Goal: Task Accomplishment & Management: Use online tool/utility

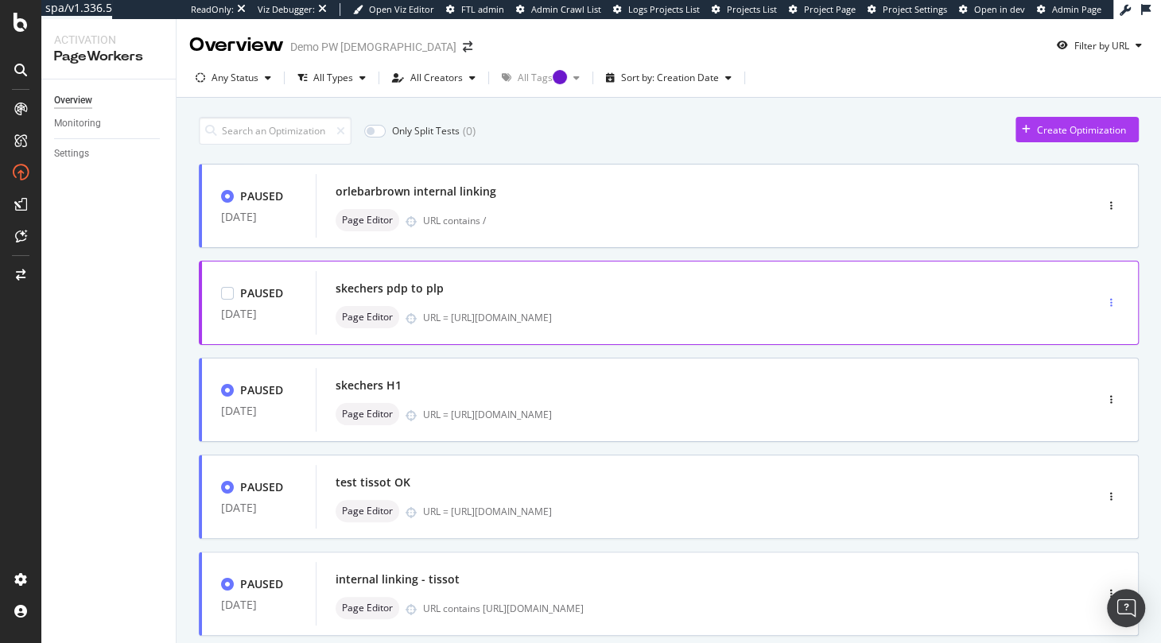
click at [1112, 302] on div "button" at bounding box center [1111, 303] width 15 height 10
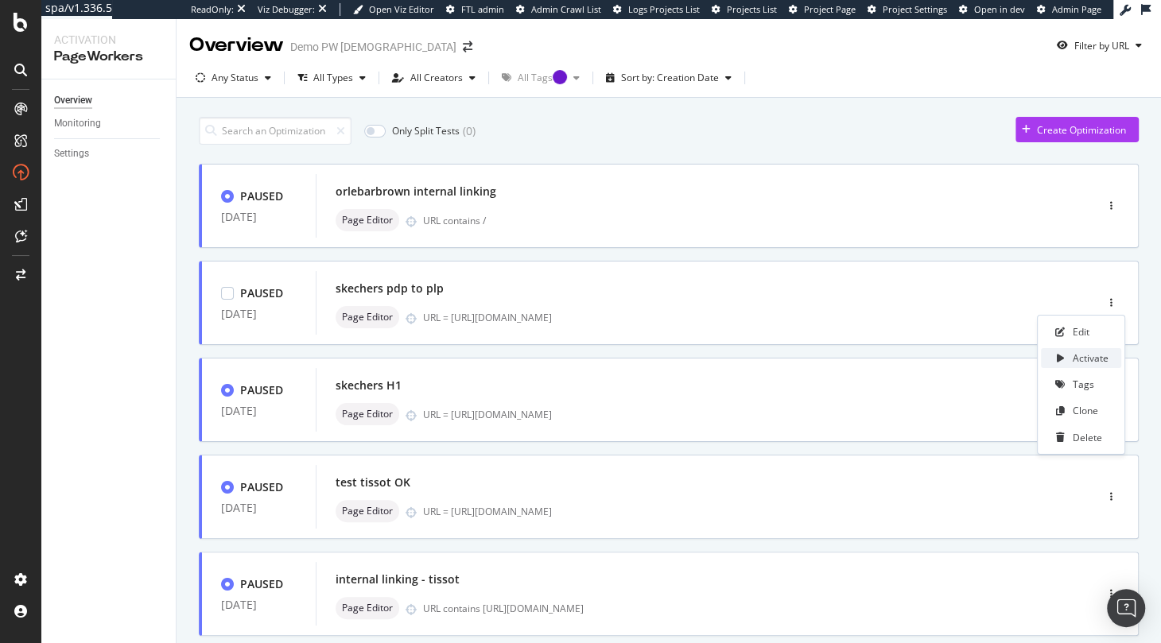
click at [1059, 355] on icon at bounding box center [1059, 359] width 7 height 10
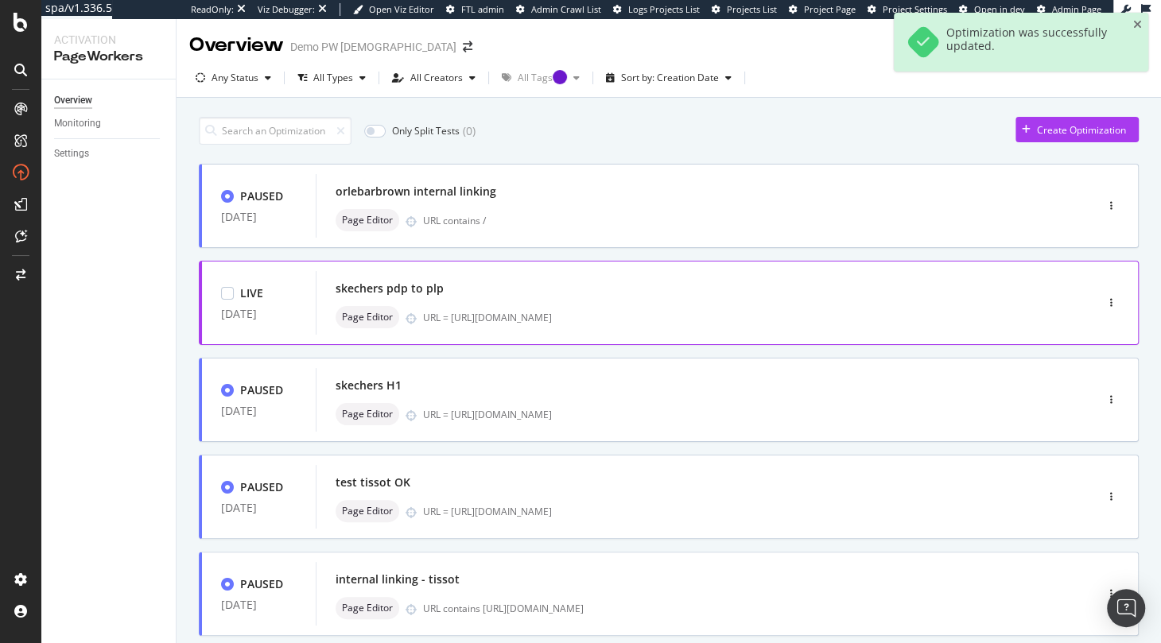
click at [430, 282] on div "skechers pdp to plp" at bounding box center [390, 289] width 108 height 16
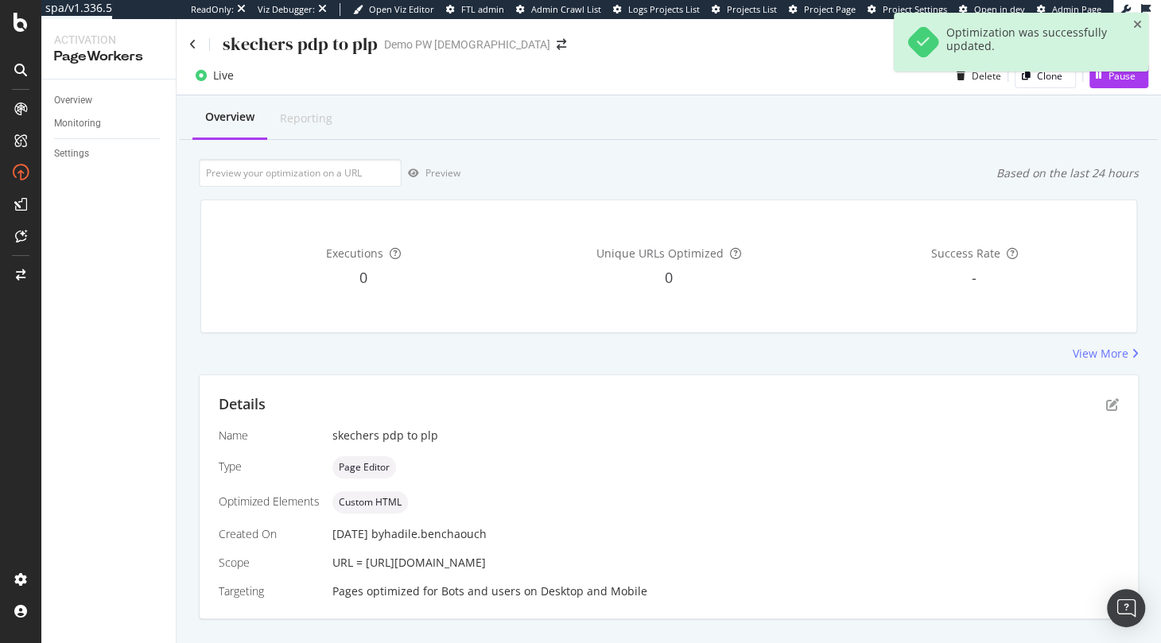
drag, startPoint x: 366, startPoint y: 563, endPoint x: 833, endPoint y: 557, distance: 467.5
click at [834, 558] on div "URL = https://www.skechers.co.uk/skechers-slip-ins-summits---high-range/232457_…" at bounding box center [725, 563] width 786 height 16
copy span "https://www.skechers.co.uk/skechers-slip-ins-summits---high-range/232457_NVY.ht…"
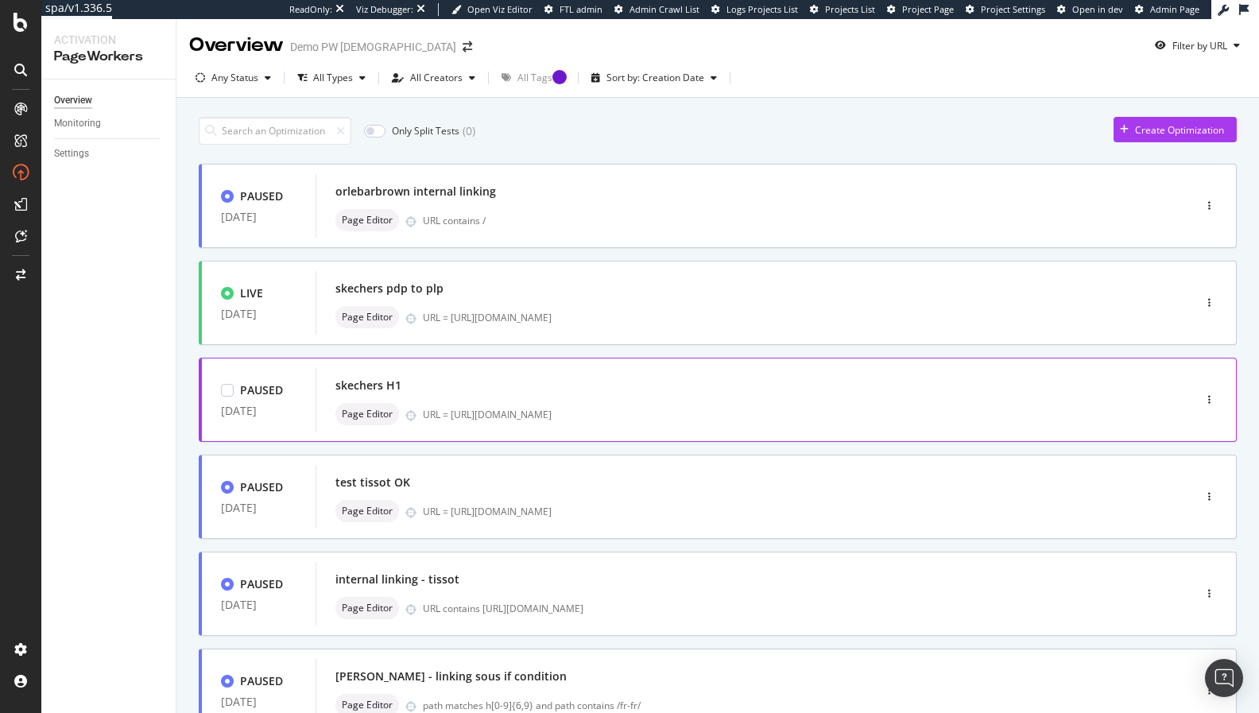
click at [372, 379] on div "skechers H1" at bounding box center [369, 386] width 66 height 16
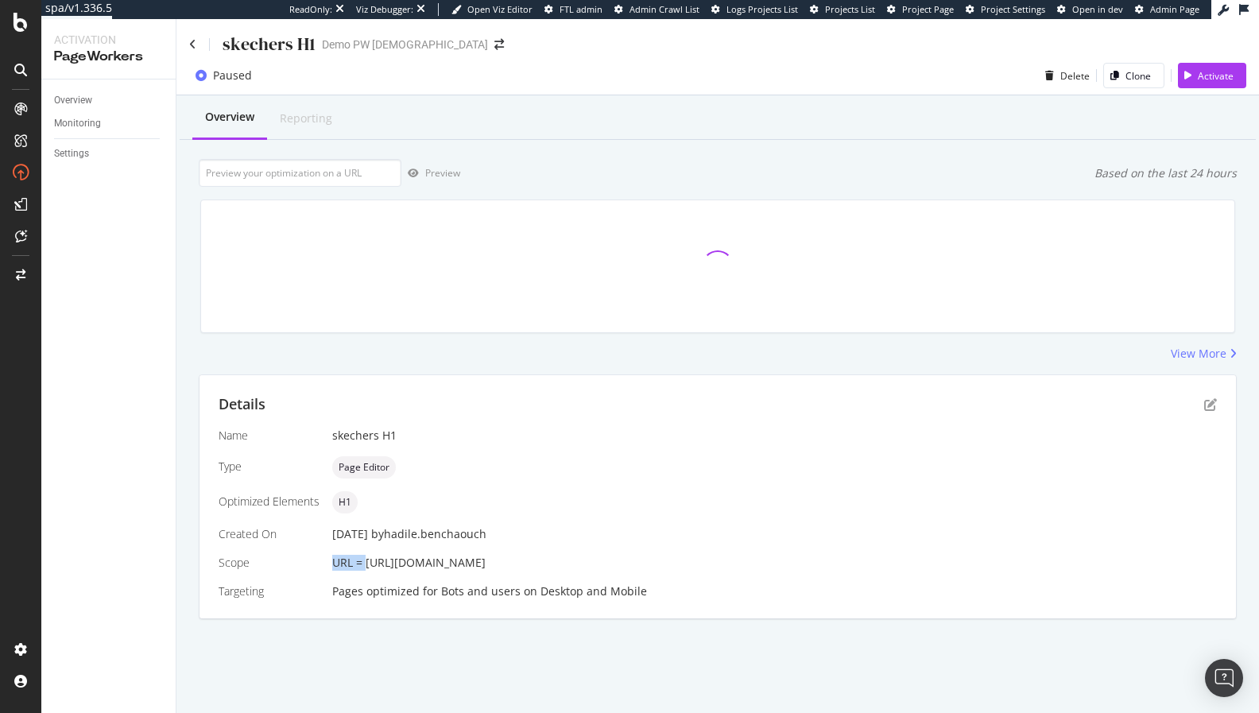
drag, startPoint x: 366, startPoint y: 559, endPoint x: 881, endPoint y: 554, distance: 515.2
click at [881, 554] on div "Name skechers H1 Type Page Editor Optimized Elements H1 Created On 12 Jul. 2025…" at bounding box center [718, 514] width 999 height 172
click at [688, 562] on div "URL = [URL][DOMAIN_NAME]" at bounding box center [774, 563] width 885 height 16
drag, startPoint x: 670, startPoint y: 562, endPoint x: 367, endPoint y: 563, distance: 303.7
click at [367, 563] on div "URL = [URL][DOMAIN_NAME]" at bounding box center [774, 563] width 885 height 16
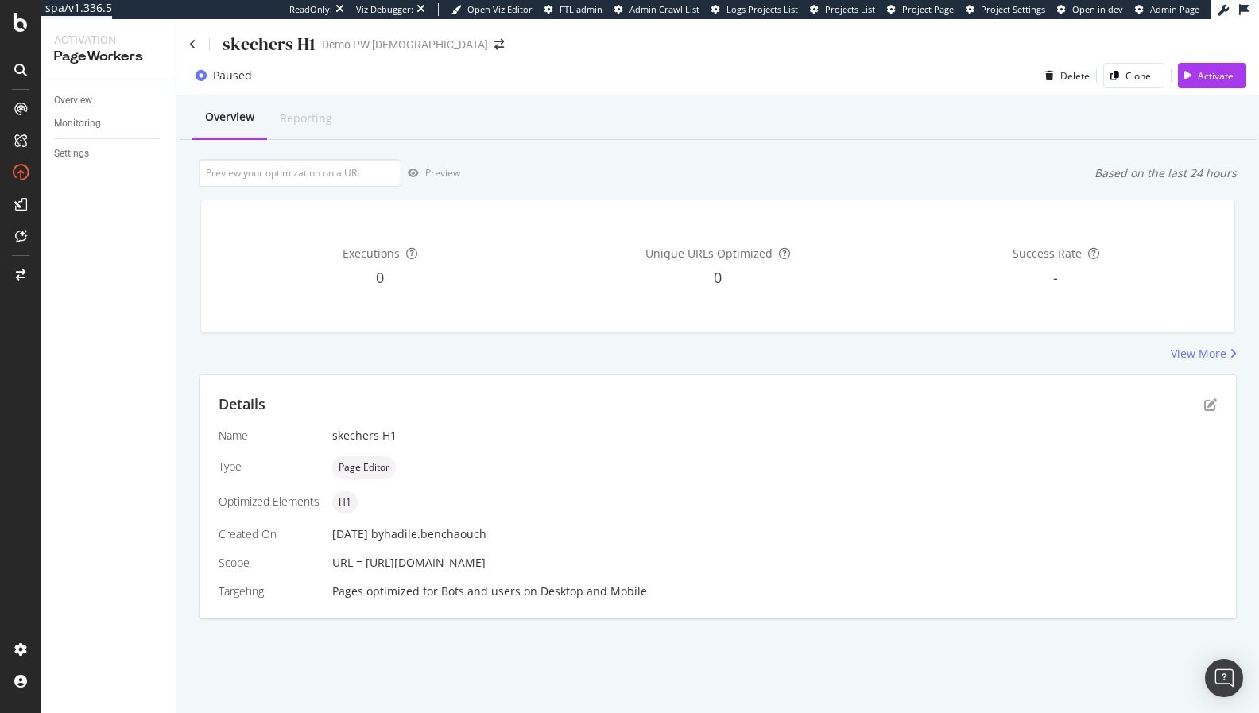
copy span "https://www.skechers.co.uk/edgeride/303982L_GRBL.html"
click at [1160, 79] on icon "button" at bounding box center [1188, 76] width 7 height 10
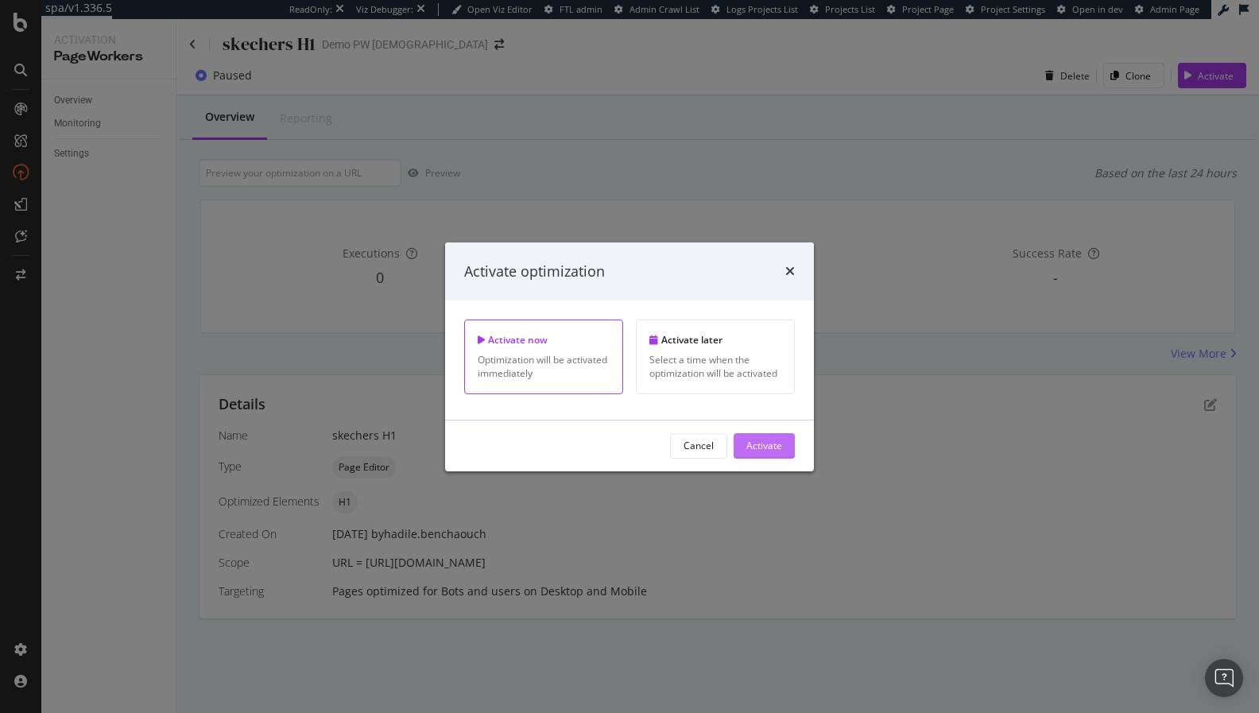
click at [758, 456] on div "Activate" at bounding box center [765, 446] width 36 height 24
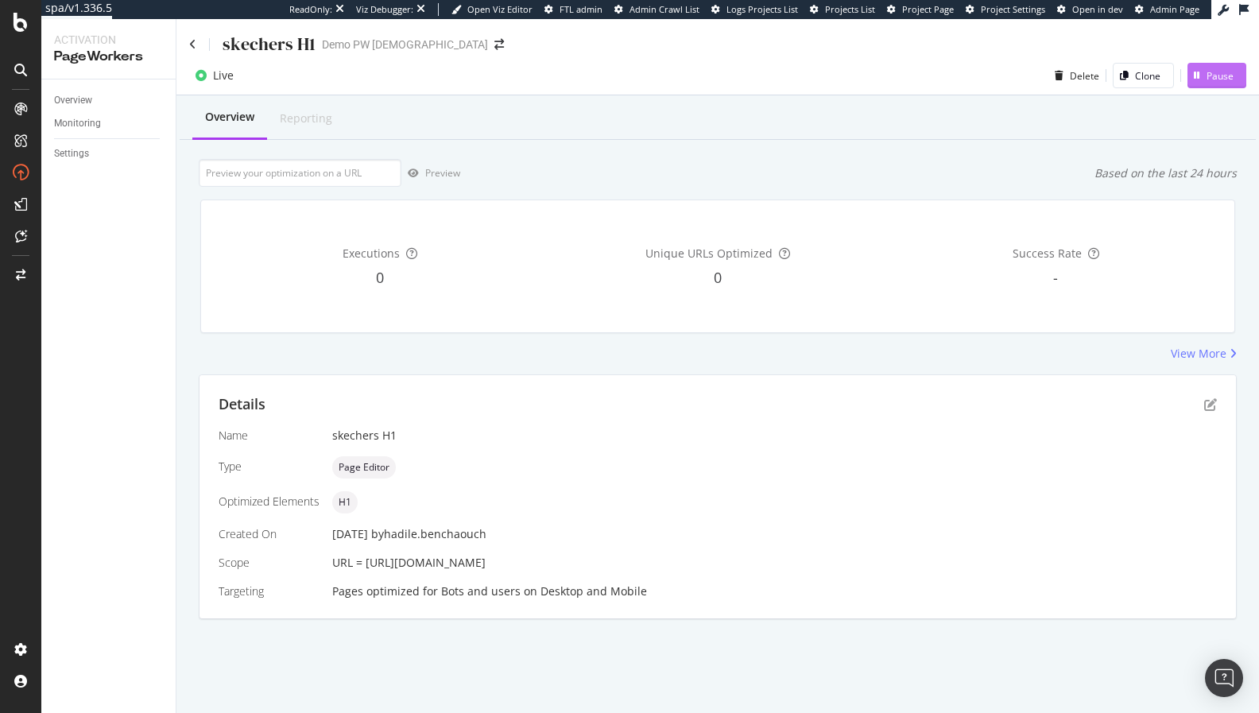
click at [1160, 80] on icon "button" at bounding box center [1197, 76] width 6 height 10
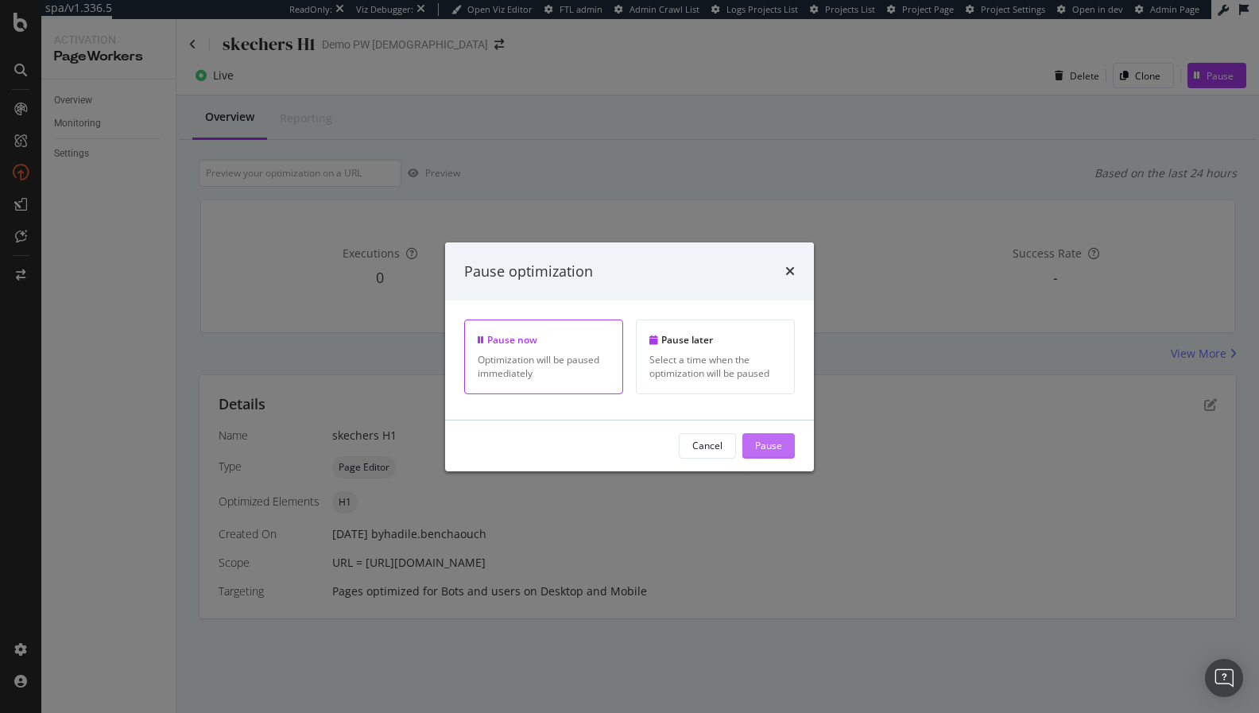
click at [768, 439] on div "Pause" at bounding box center [768, 446] width 27 height 14
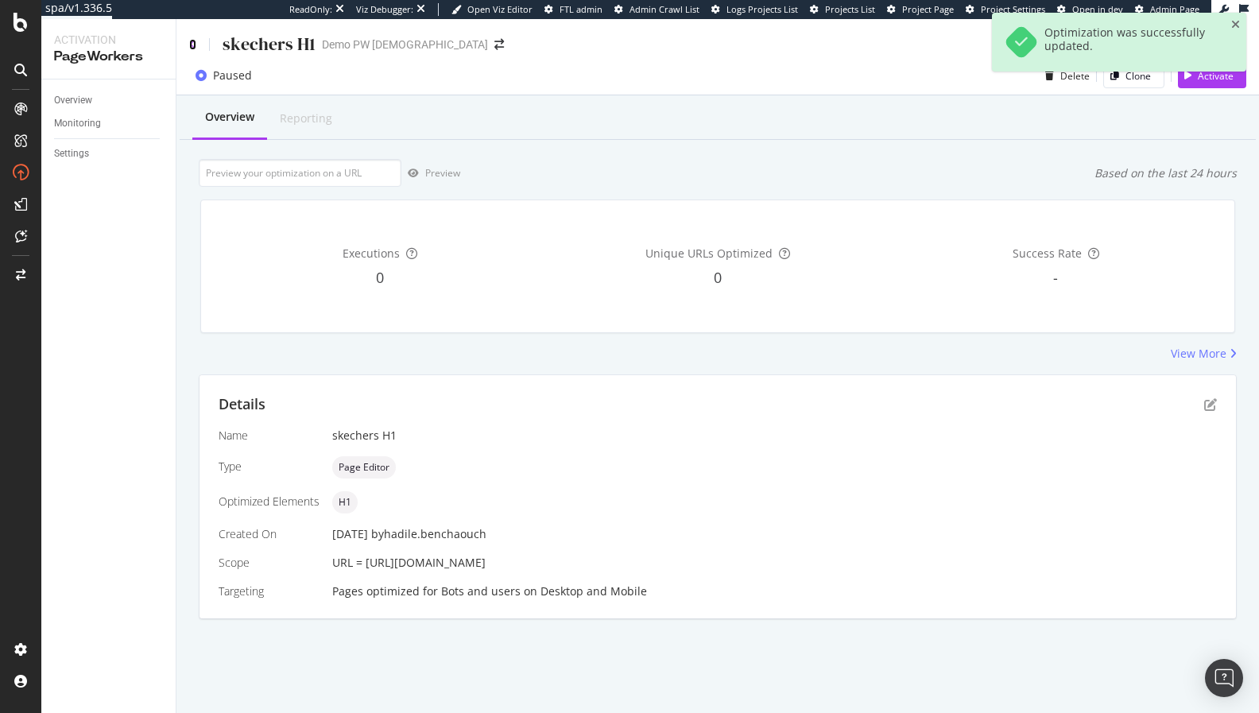
click at [193, 44] on icon at bounding box center [192, 44] width 7 height 11
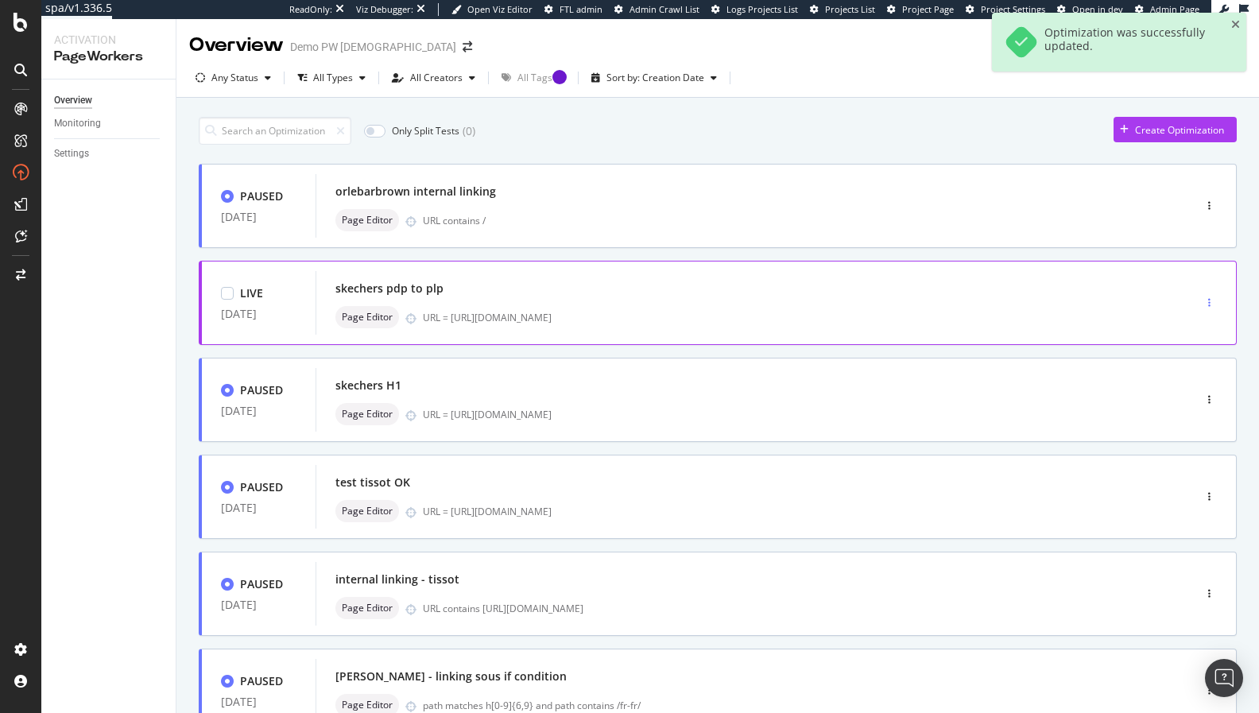
click at [1160, 291] on div "button" at bounding box center [1209, 303] width 15 height 24
click at [1160, 358] on div "Pause" at bounding box center [1191, 358] width 27 height 14
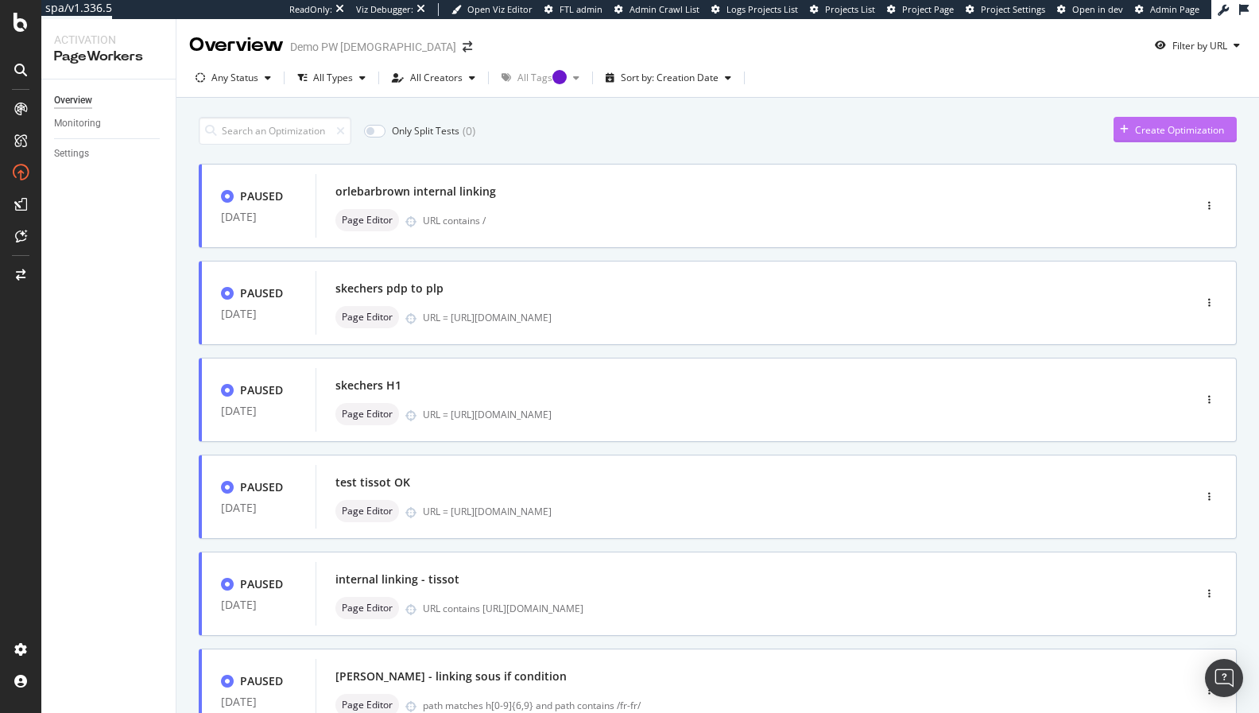
click at [1158, 122] on div "Create Optimization" at bounding box center [1169, 130] width 111 height 24
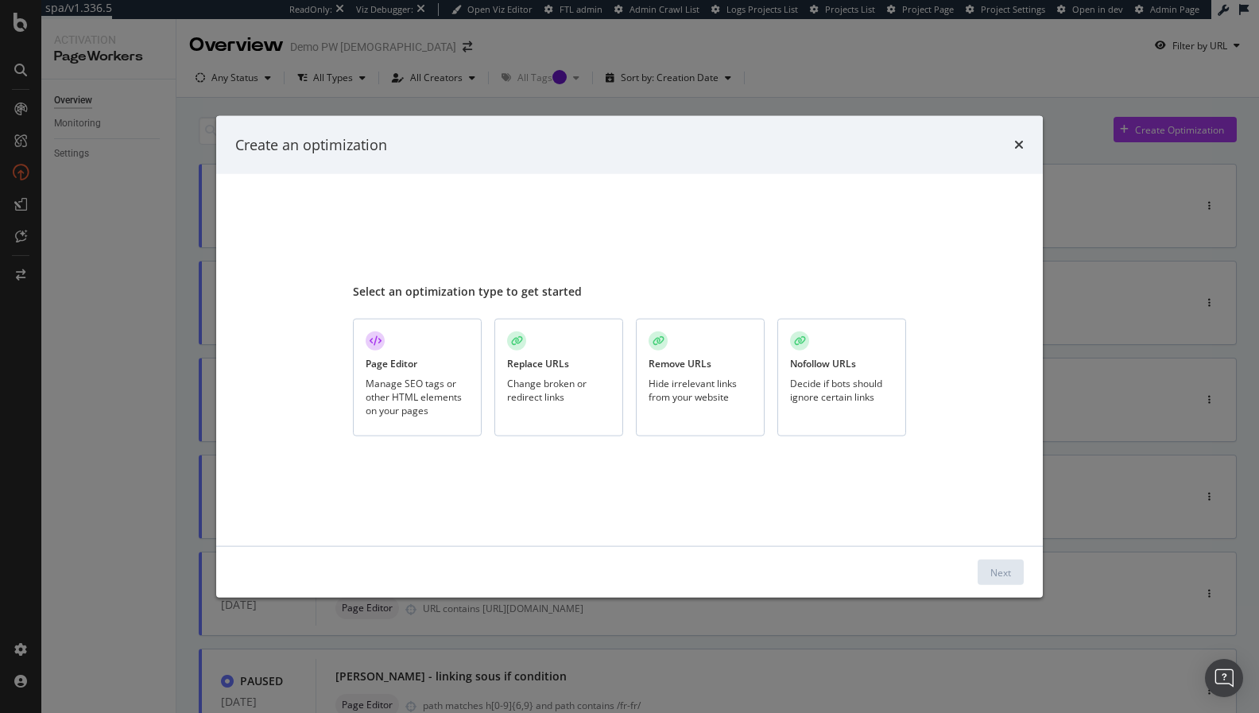
click at [392, 384] on div "Manage SEO tags or other HTML elements on your pages" at bounding box center [417, 397] width 103 height 41
click at [1004, 572] on div "Next" at bounding box center [1001, 572] width 21 height 14
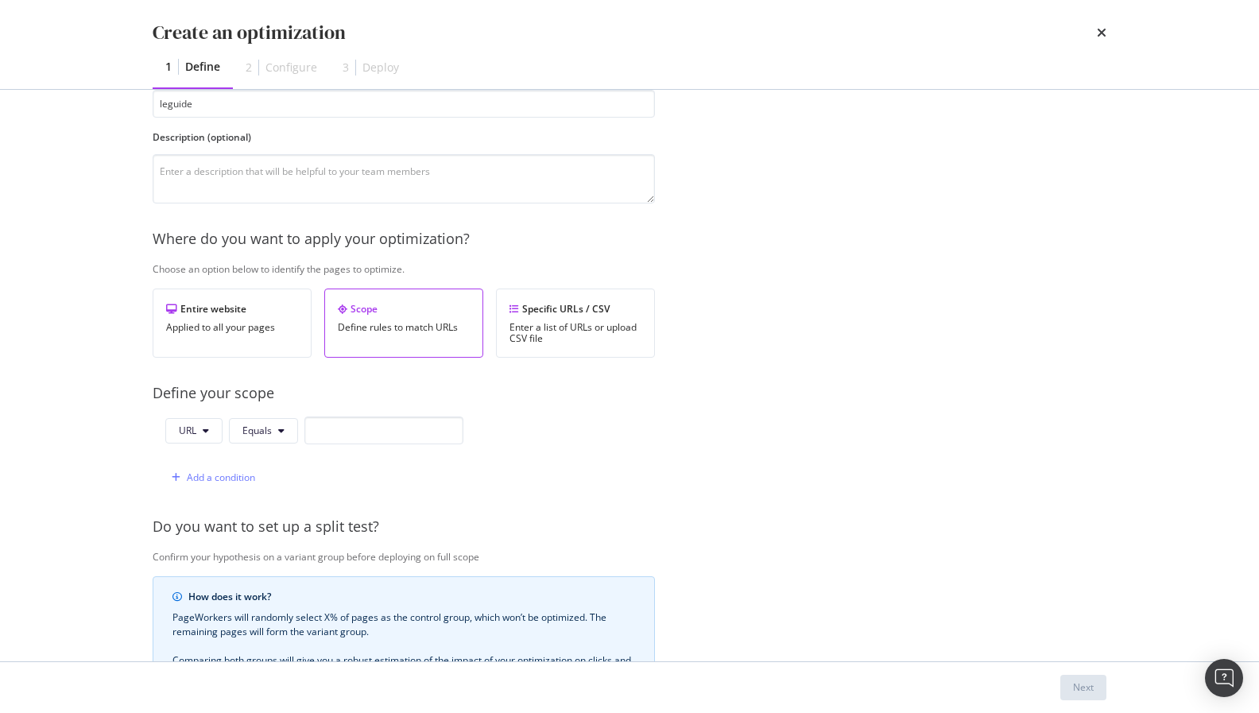
scroll to position [114, 0]
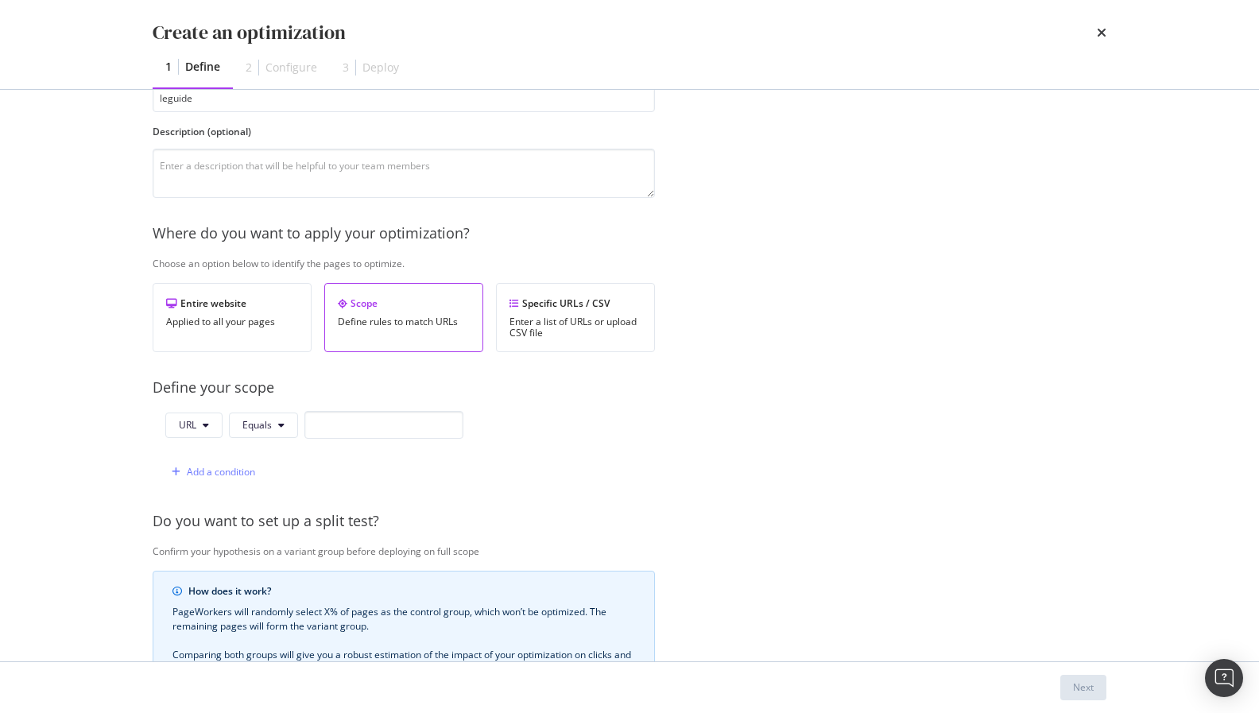
type input "leguide"
click at [409, 417] on input "modal" at bounding box center [384, 425] width 159 height 28
paste input "https://www.leguide.com/c/mode/accessoires-de-mode/sacs-et-sacs-a-main-10033422…"
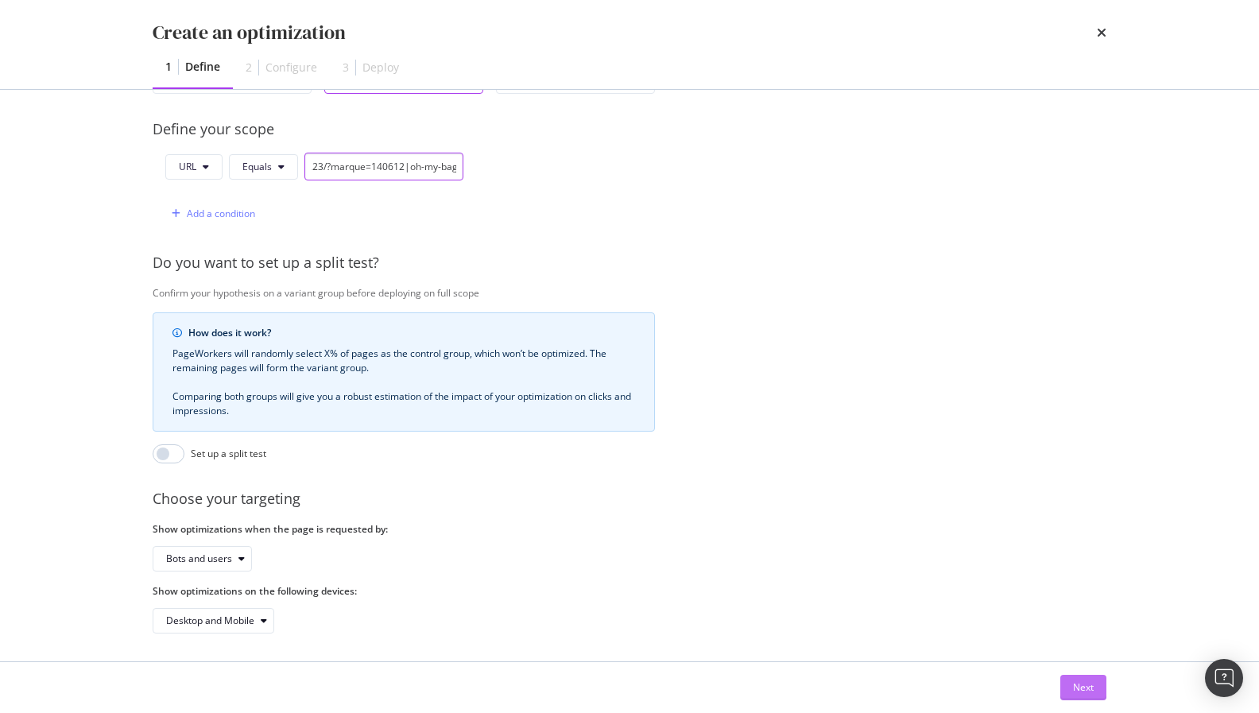
type input "https://www.leguide.com/c/mode/accessoires-de-mode/sacs-et-sacs-a-main-10033422…"
click at [1072, 618] on button "Next" at bounding box center [1084, 687] width 46 height 25
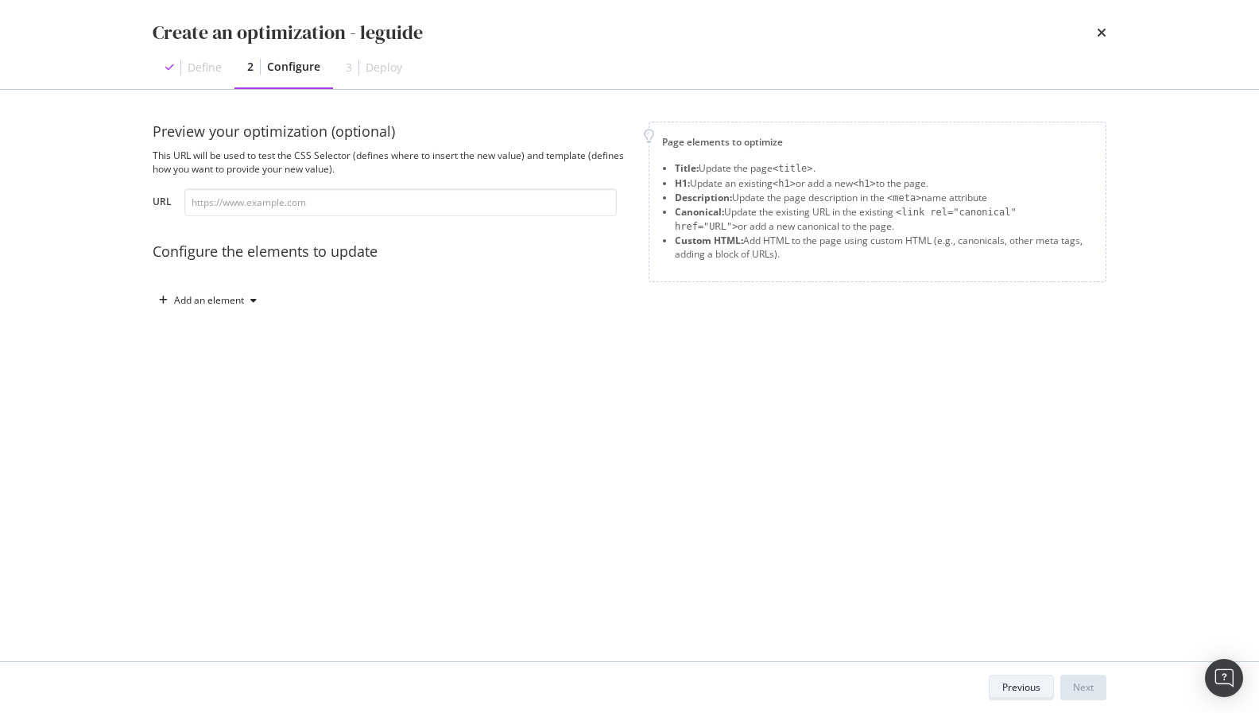
scroll to position [0, 0]
click at [340, 199] on input "modal" at bounding box center [400, 202] width 433 height 28
paste input "https://www.leguide.com/c/mode/accessoires-de-mode/sacs-et-sacs-a-main-10033422…"
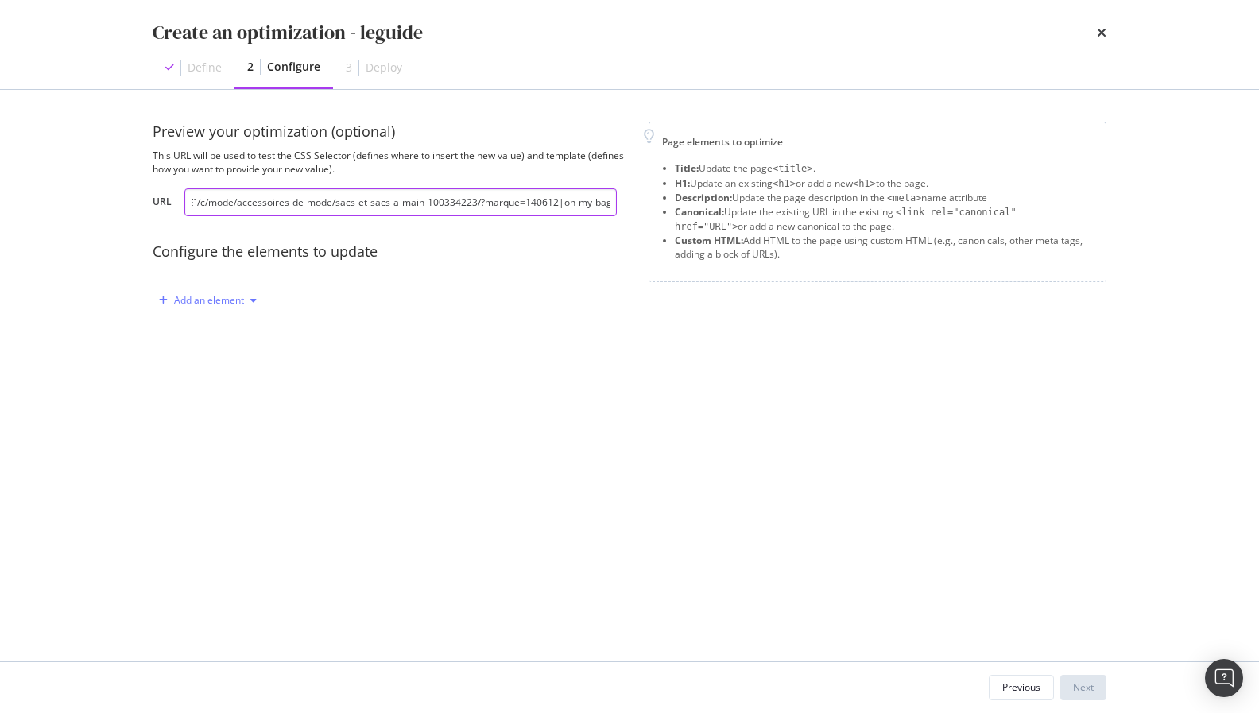
type input "https://www.leguide.com/c/mode/accessoires-de-mode/sacs-et-sacs-a-main-10033422…"
click at [234, 301] on div "Add an element" at bounding box center [209, 301] width 70 height 10
click at [243, 432] on div "Custom HTML" at bounding box center [226, 436] width 63 height 14
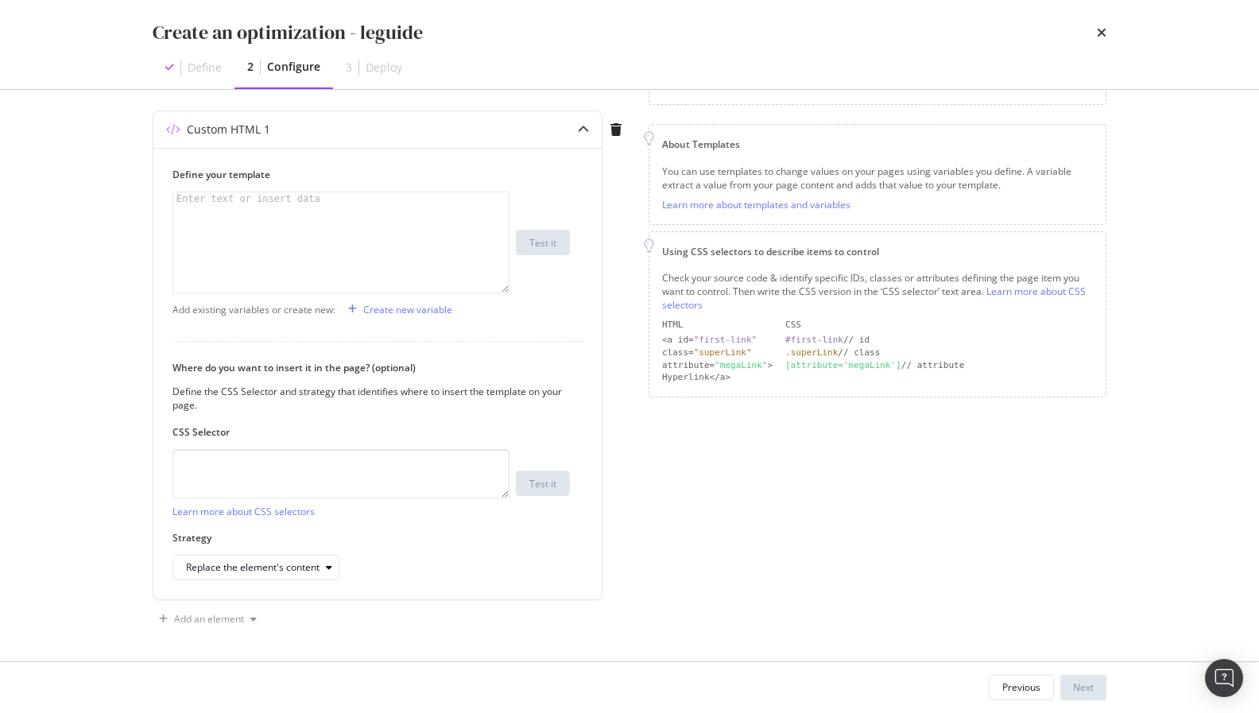
scroll to position [0, 0]
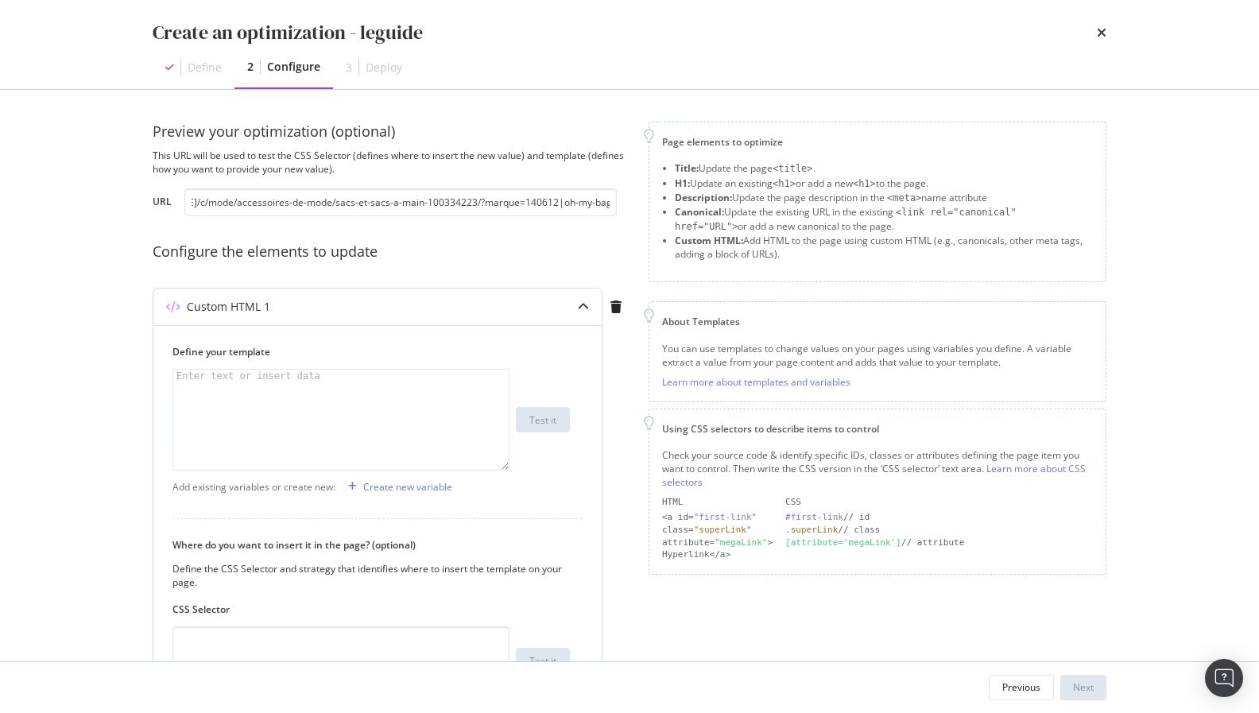
click at [588, 311] on icon "modal" at bounding box center [583, 306] width 11 height 11
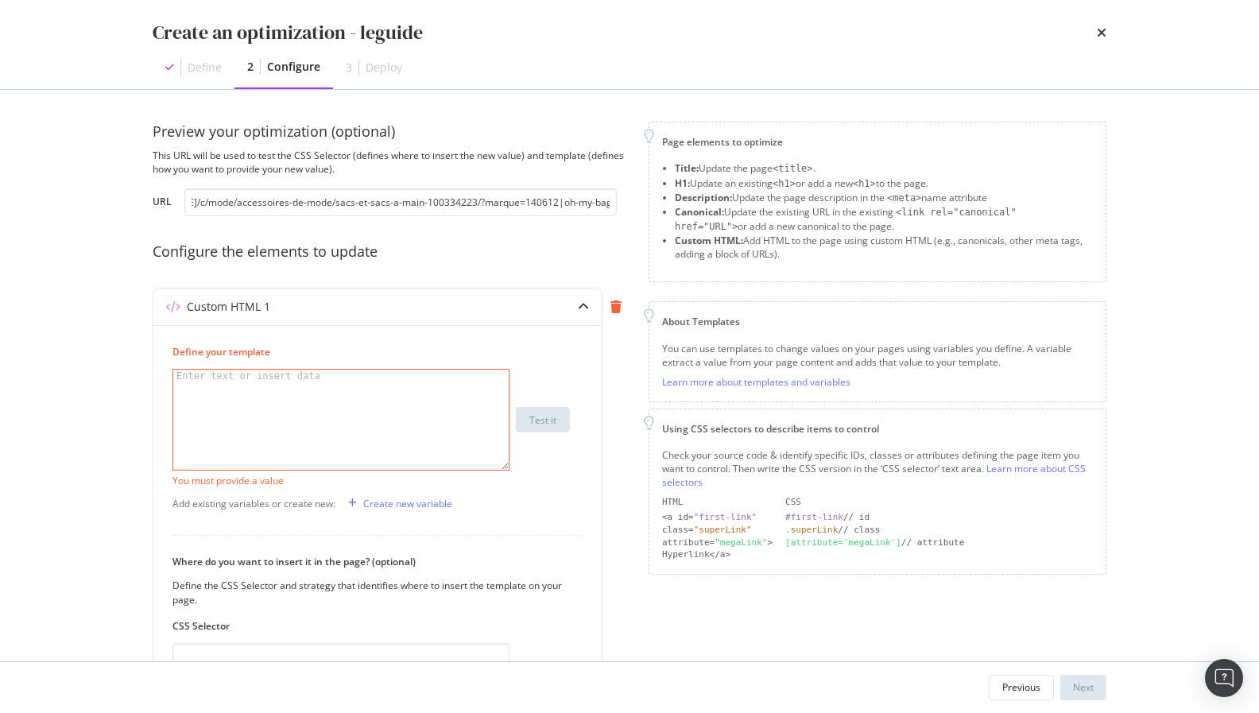
click at [616, 305] on icon "modal" at bounding box center [616, 307] width 11 height 13
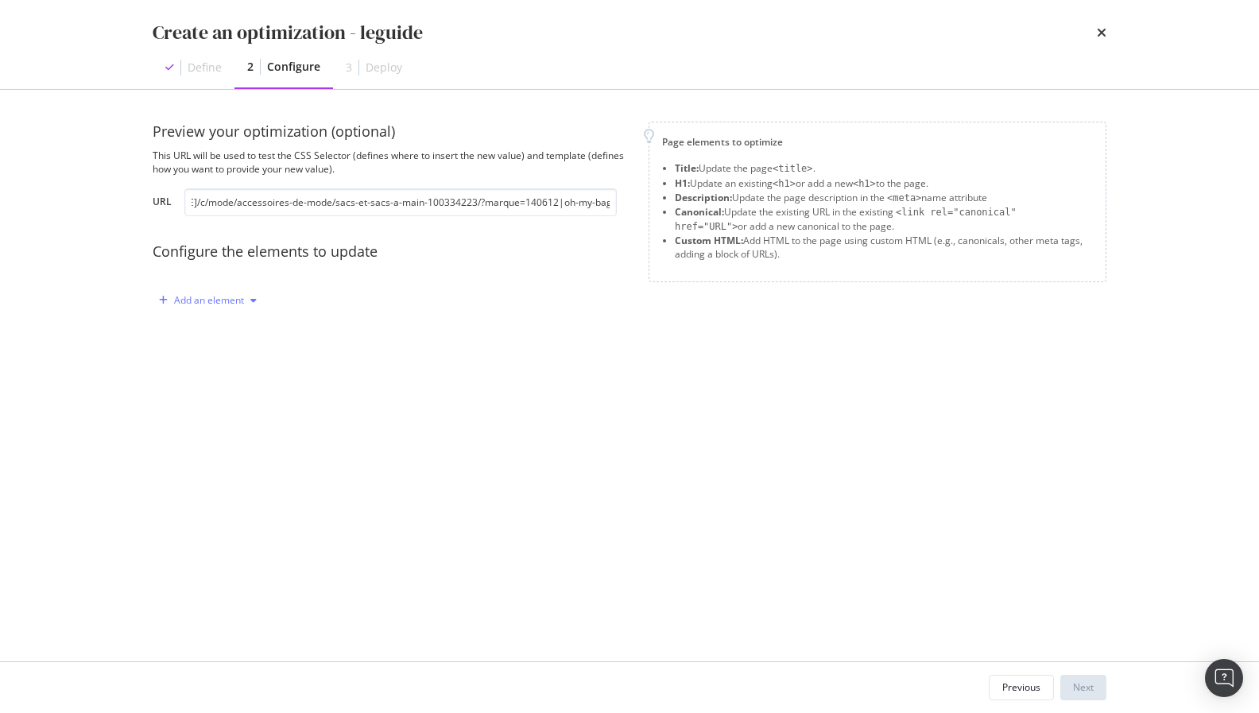
click at [213, 300] on div "Add an element" at bounding box center [209, 301] width 70 height 10
click at [211, 355] on div "H1" at bounding box center [216, 357] width 107 height 20
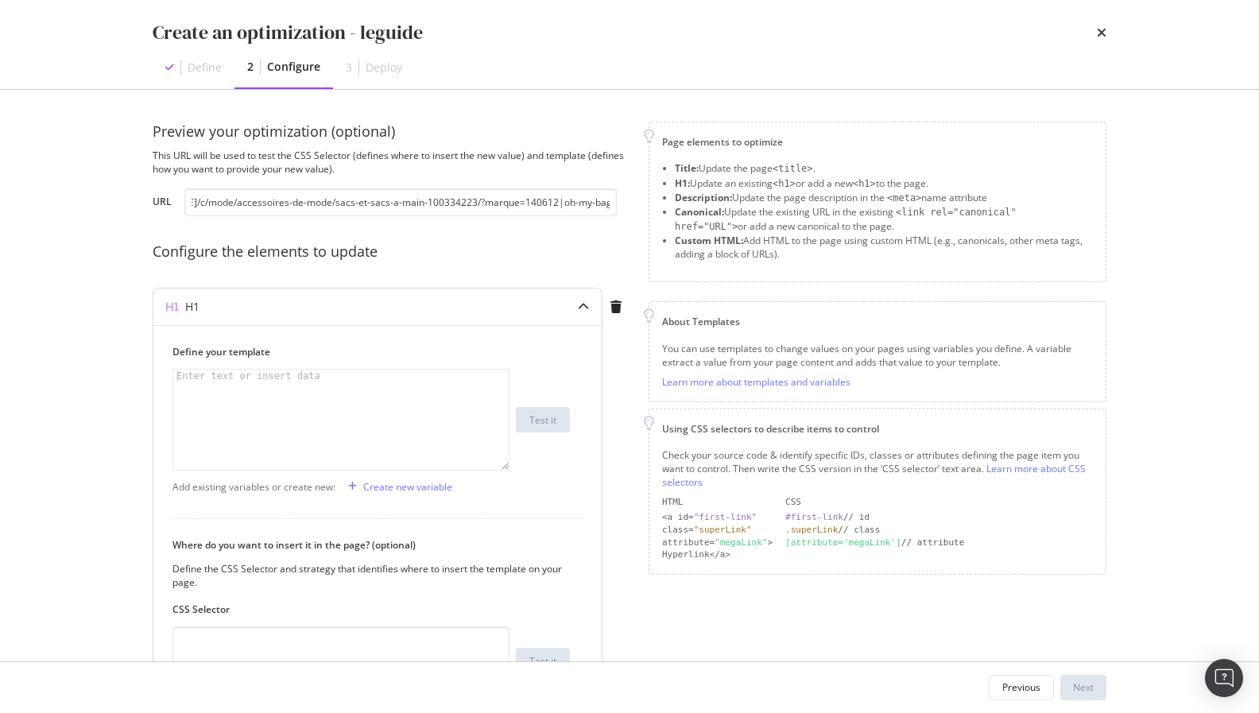
click at [241, 391] on div "modal" at bounding box center [342, 433] width 338 height 126
click at [408, 491] on div "Create new variable" at bounding box center [407, 487] width 89 height 14
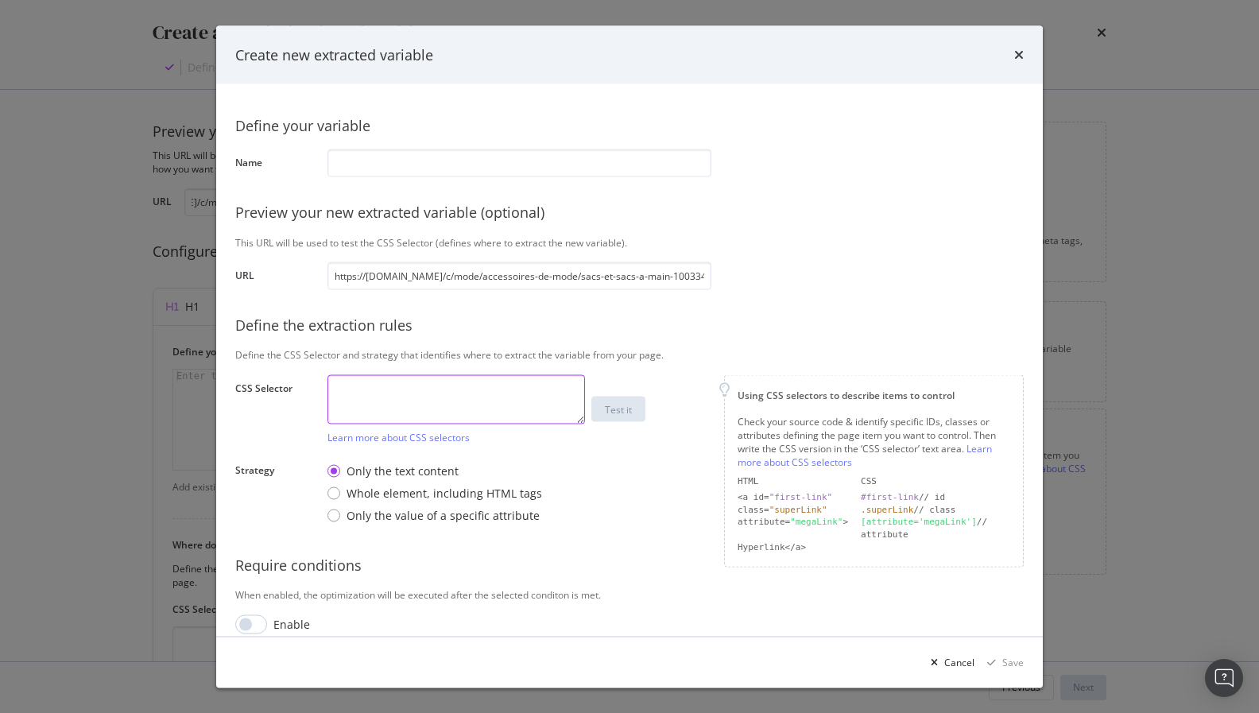
click at [446, 381] on textarea "modal" at bounding box center [457, 398] width 258 height 49
paste textarea "span.dark\:text-white:nth-child(1)"
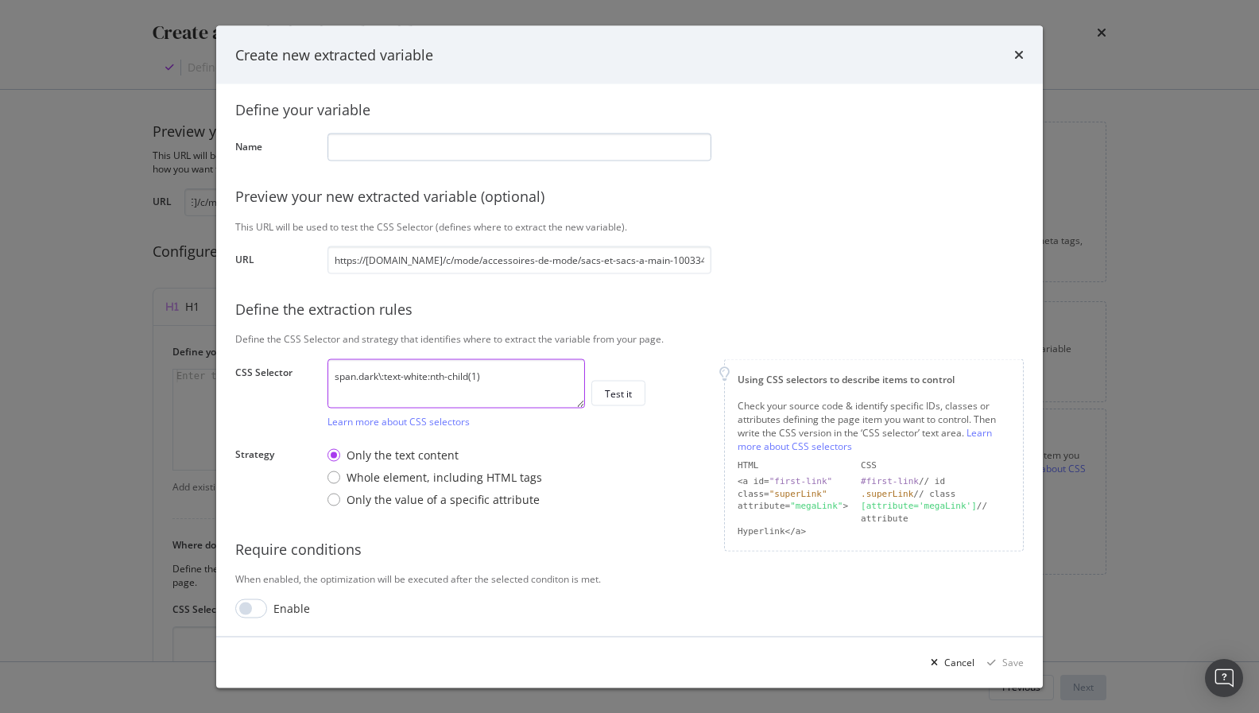
type textarea "span.dark\:text-white:nth-child(1)"
click at [514, 142] on input "modal" at bounding box center [520, 147] width 384 height 28
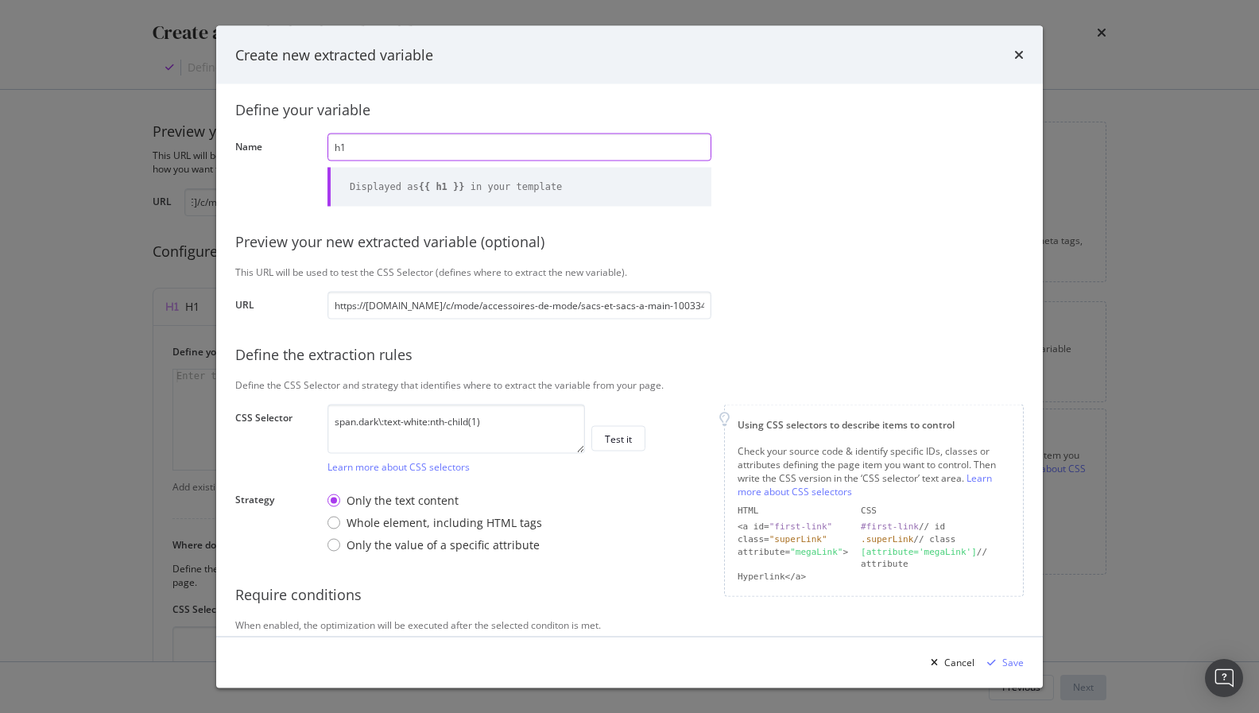
type input "h"
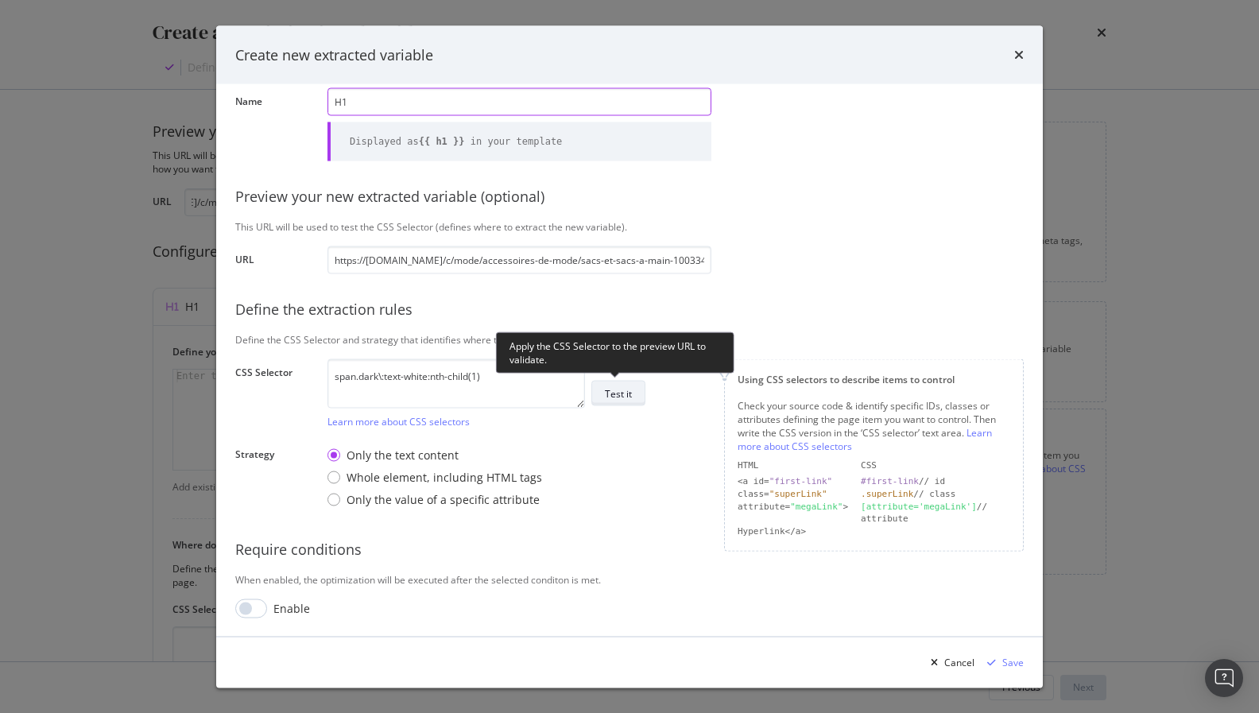
type input "H1"
click at [610, 398] on div "Test it" at bounding box center [618, 393] width 27 height 14
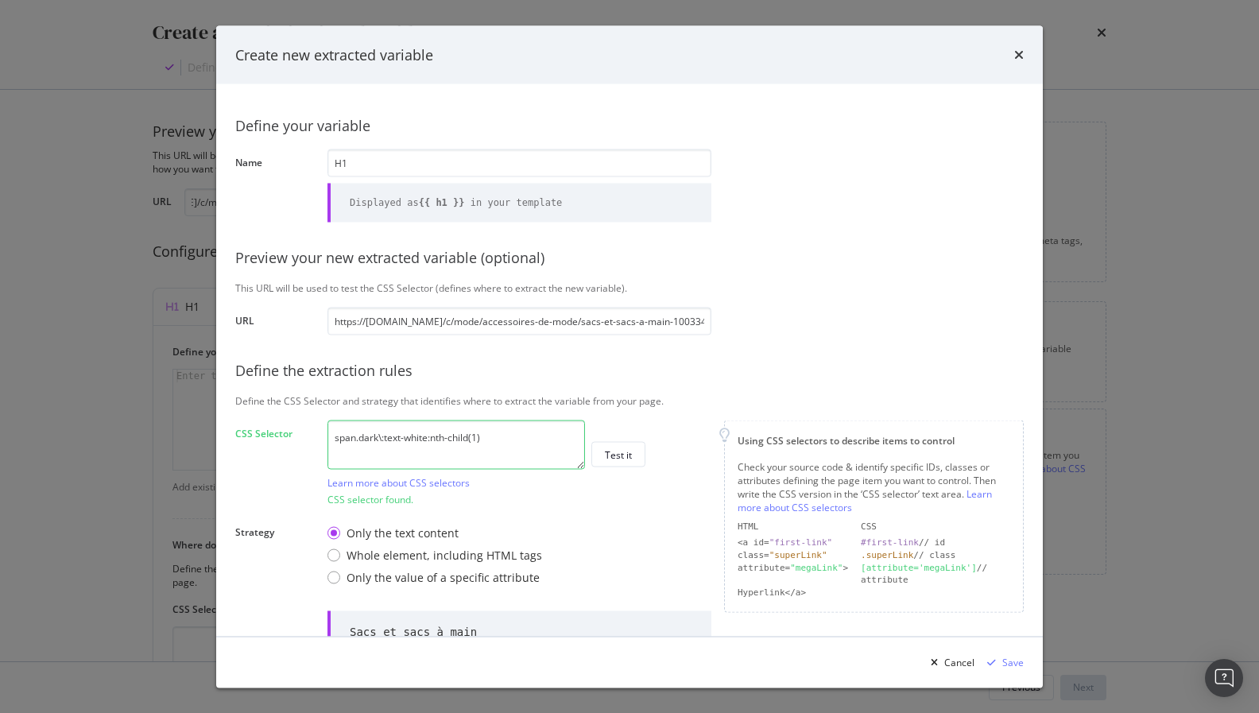
scroll to position [138, 0]
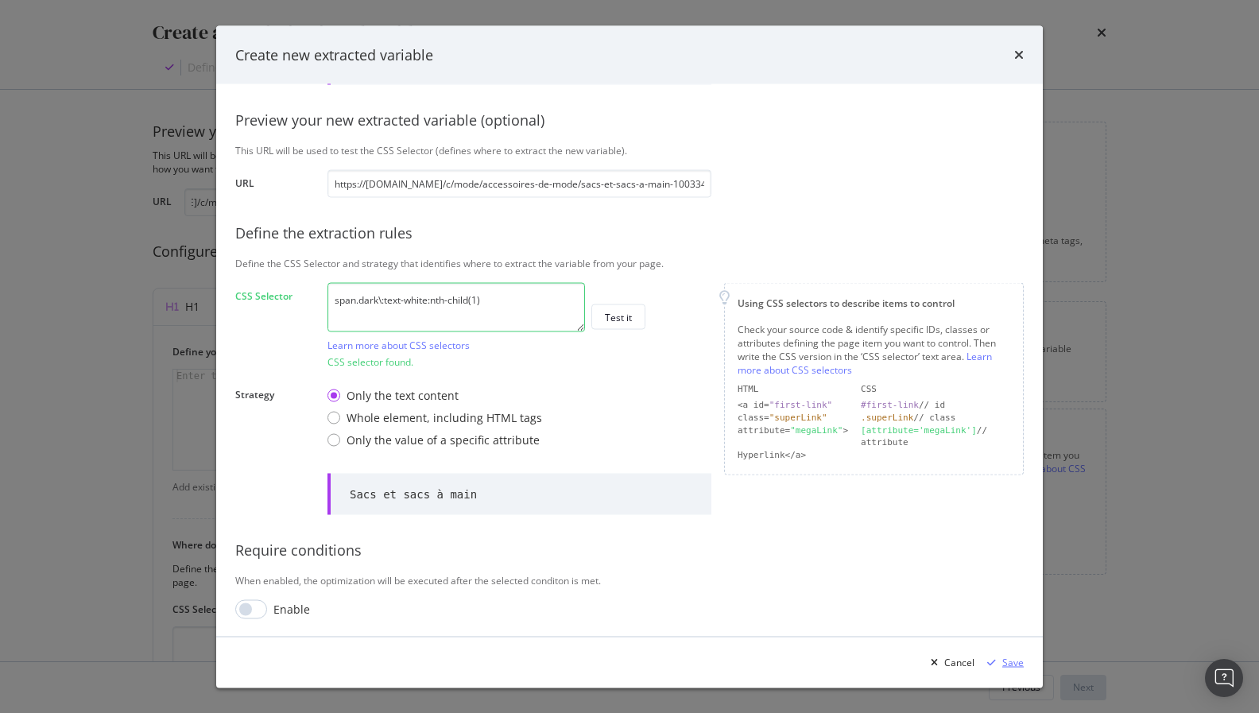
click at [1006, 618] on div "Save" at bounding box center [1013, 662] width 21 height 14
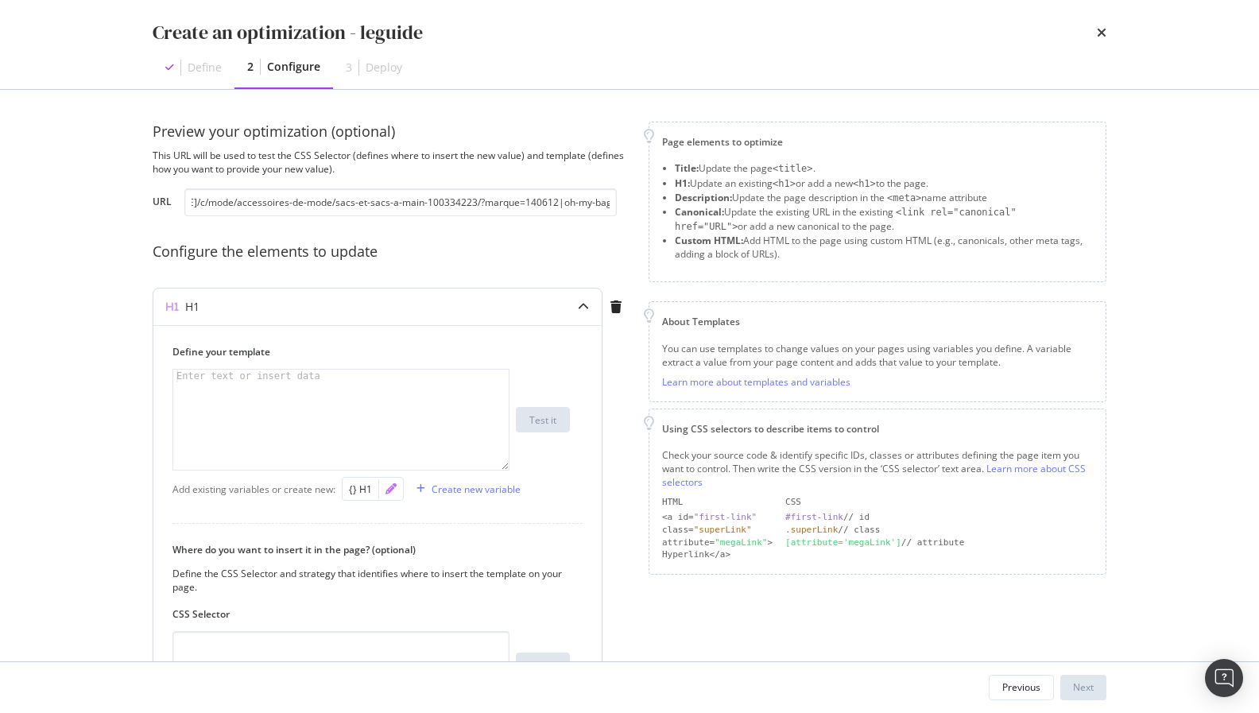
click at [387, 491] on icon "pencil" at bounding box center [391, 488] width 11 height 11
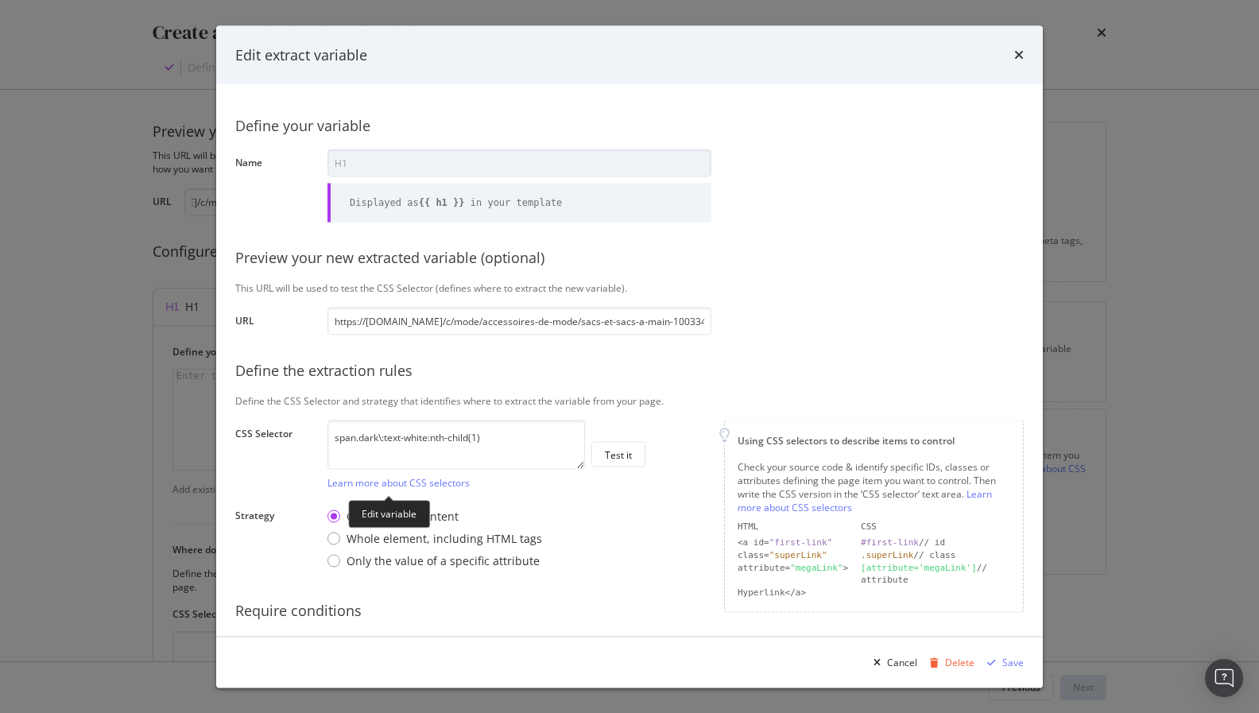
scroll to position [0, 151]
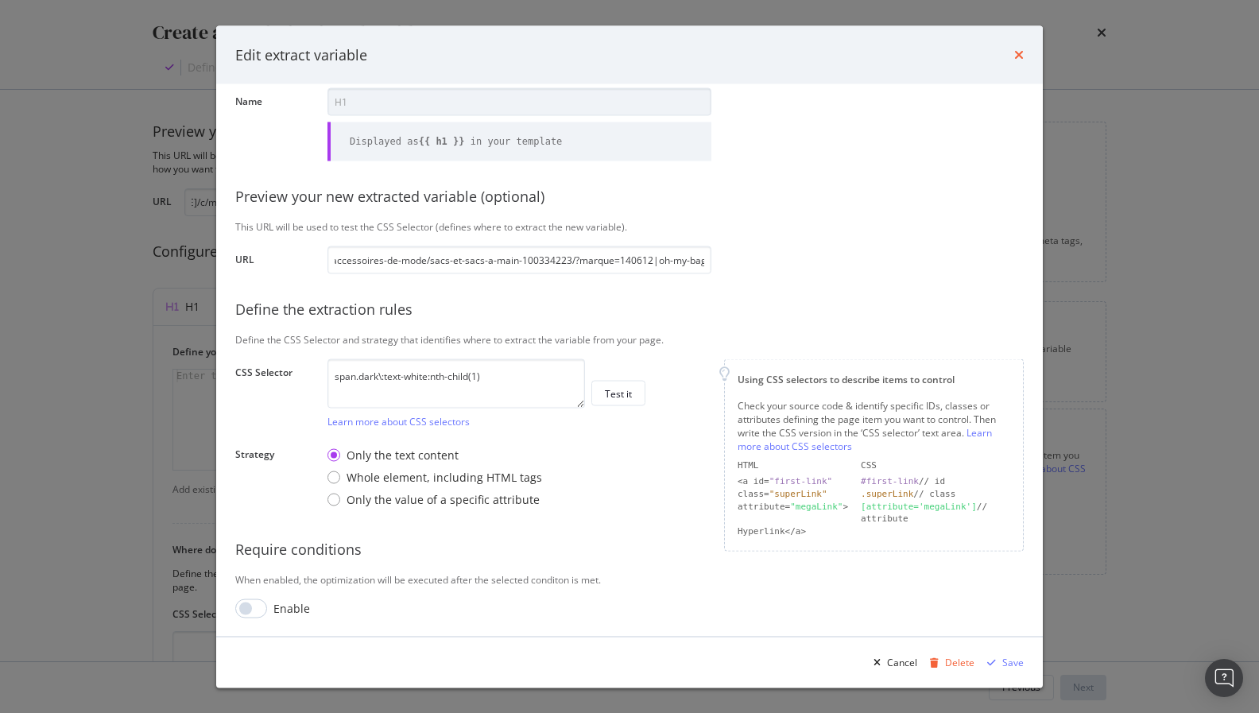
click at [1022, 52] on icon "times" at bounding box center [1020, 55] width 10 height 13
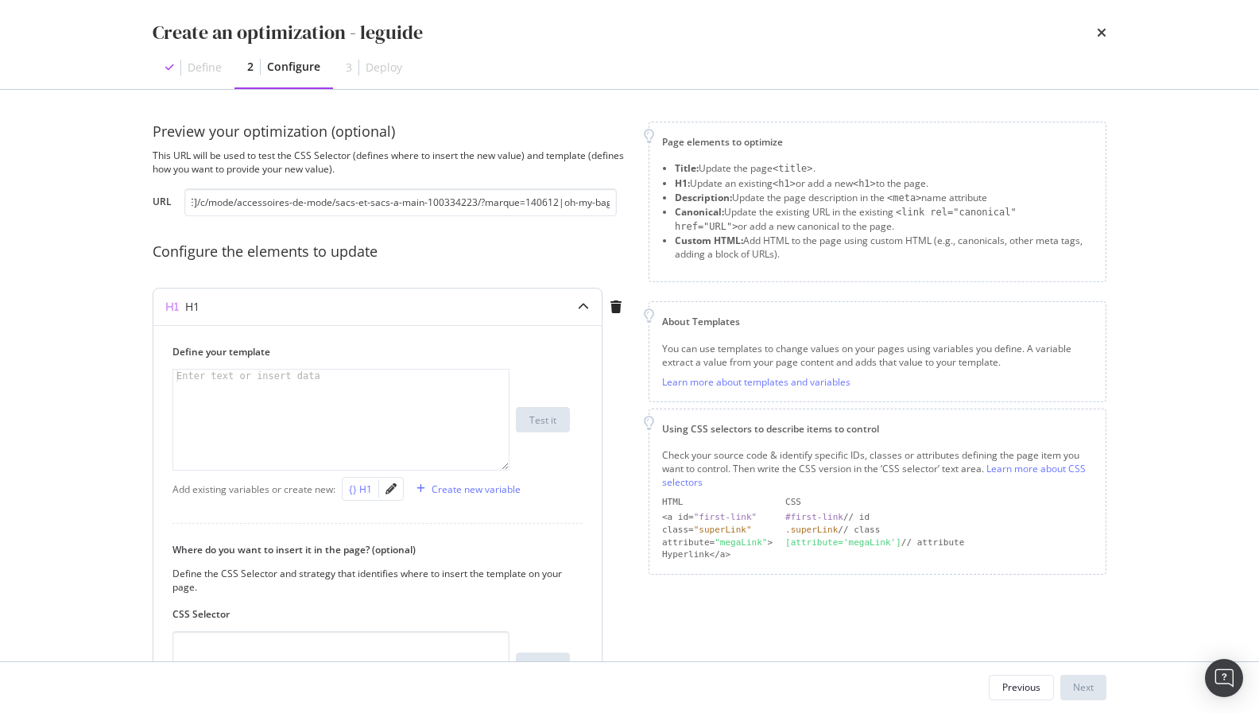
click at [355, 487] on div "{} H1" at bounding box center [360, 490] width 23 height 14
type textarea "{{ h1 }}"
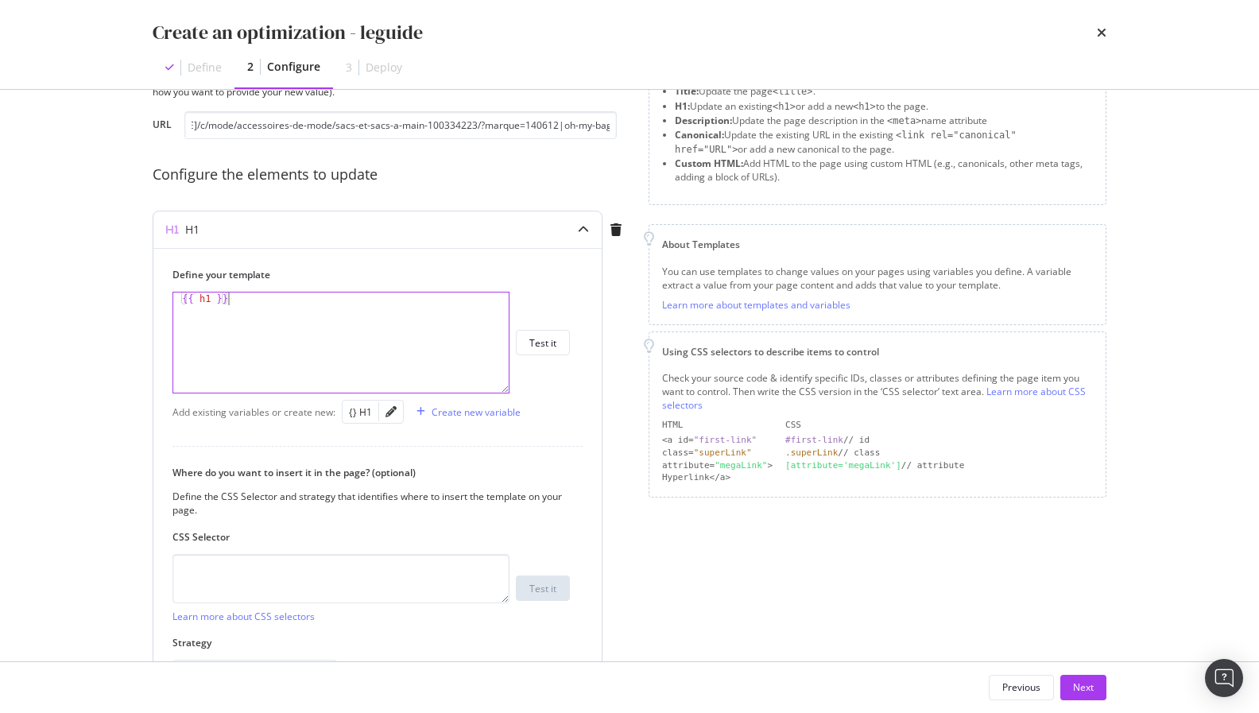
scroll to position [181, 0]
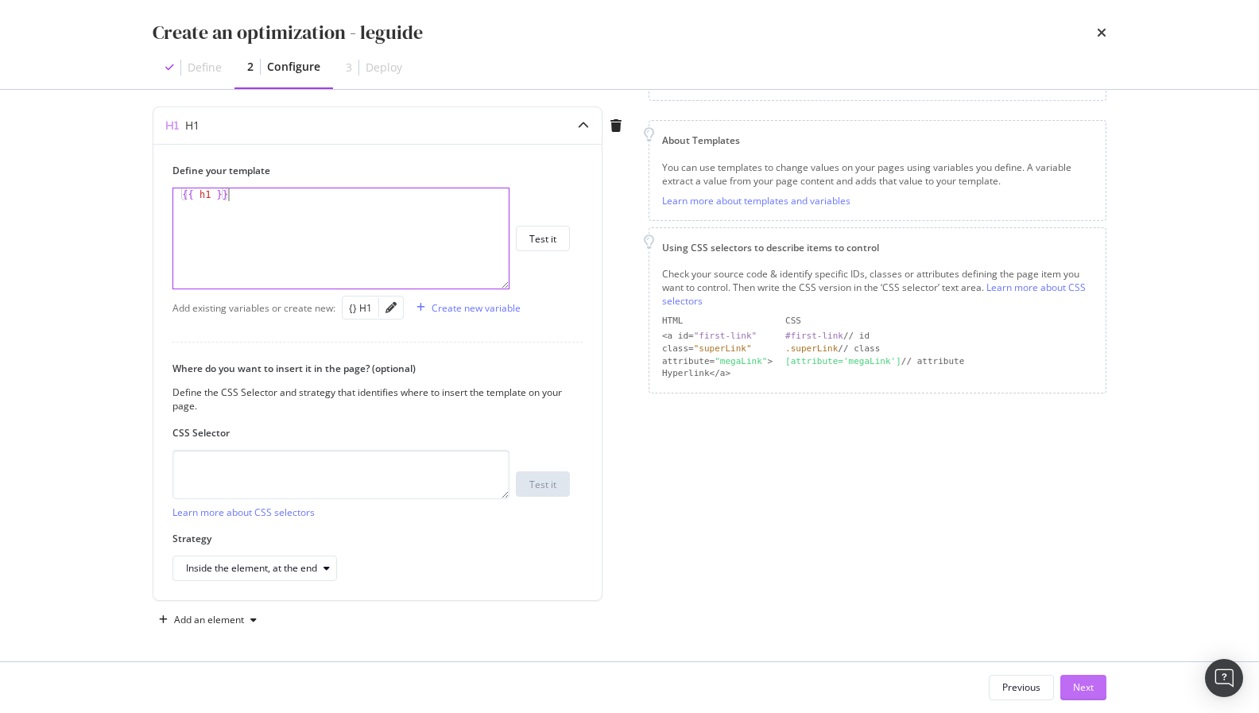
click at [1079, 618] on div "Next" at bounding box center [1083, 688] width 21 height 14
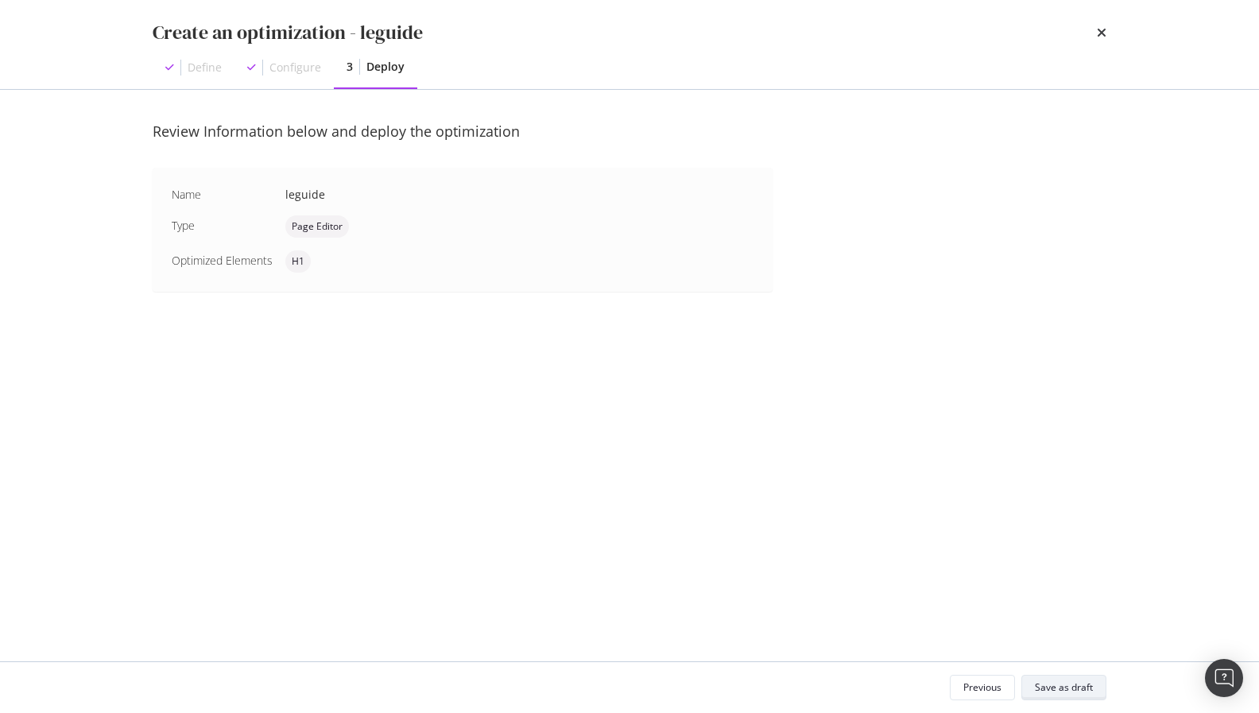
scroll to position [0, 0]
click at [1079, 618] on div "Save as draft" at bounding box center [1064, 688] width 58 height 14
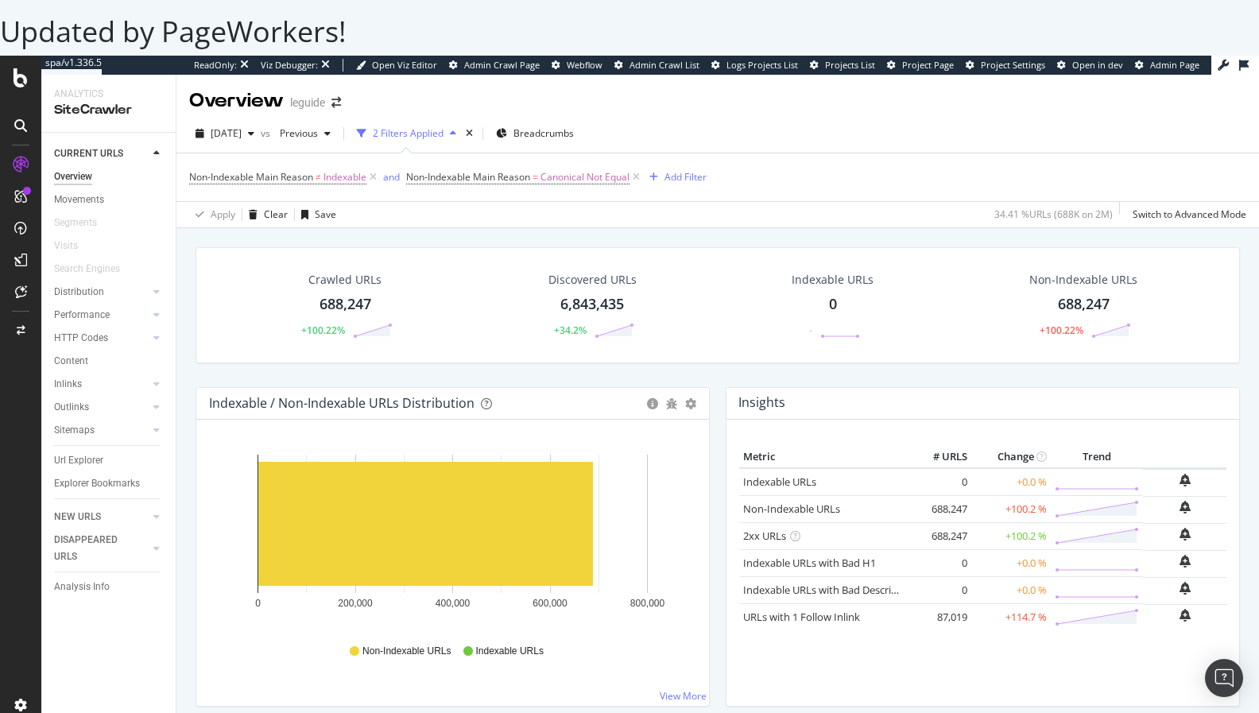
click at [652, 121] on div "2025 Aug. 5th vs Previous 2 Filters Applied Breadcrumbs" at bounding box center [718, 137] width 1083 height 32
click at [376, 181] on icon at bounding box center [374, 177] width 14 height 16
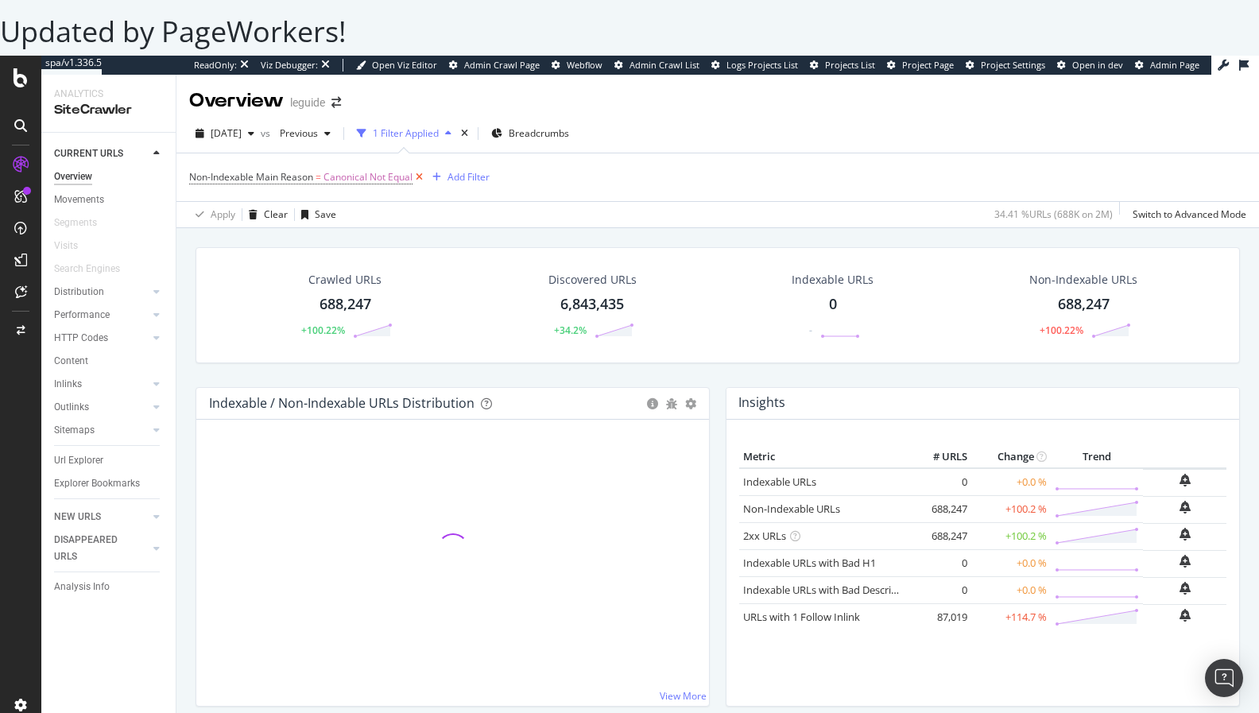
click at [421, 177] on icon at bounding box center [420, 177] width 14 height 16
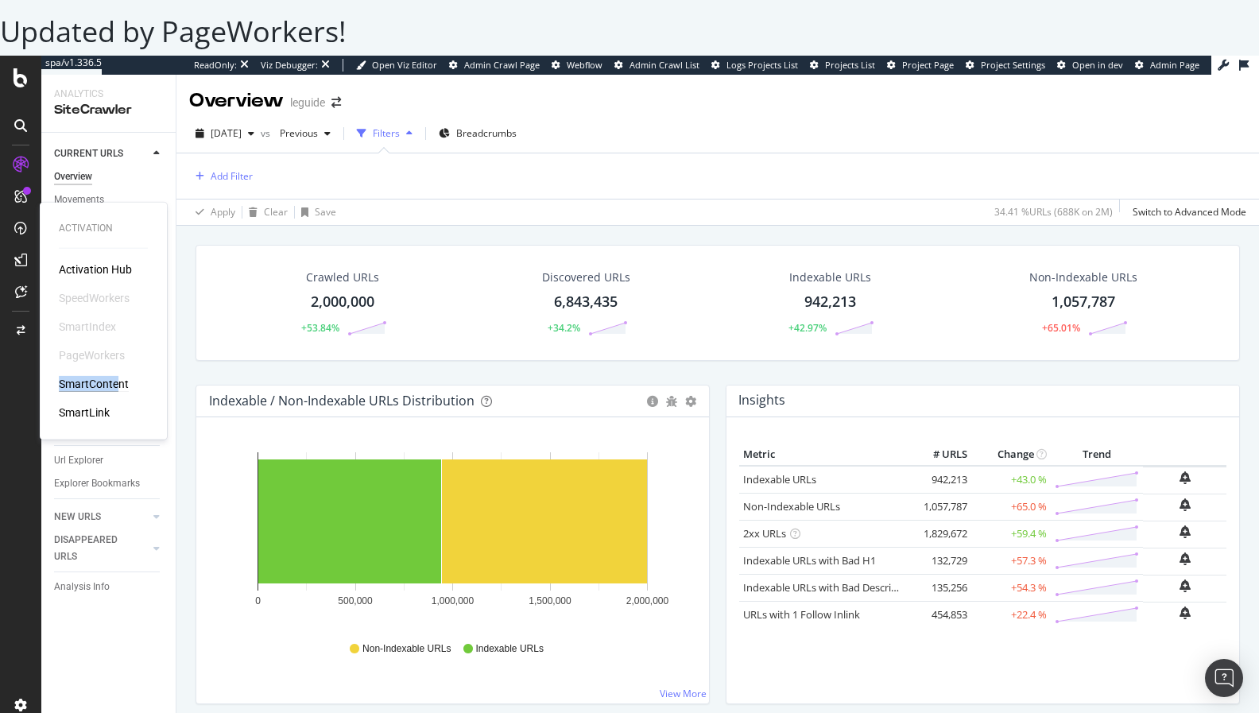
click at [121, 376] on div "Activation Hub SpeedWorkers SmartIndex PageWorkers SmartContent SmartLink" at bounding box center [103, 341] width 89 height 159
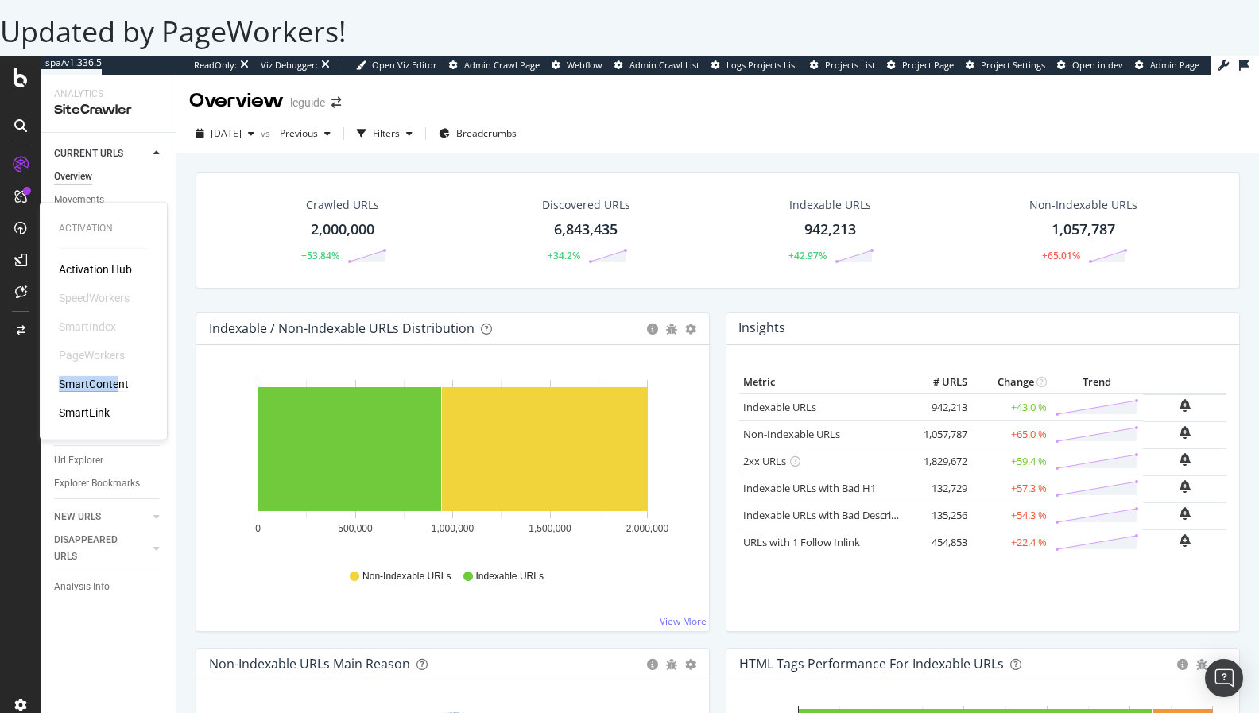
click at [125, 381] on div "SmartContent" at bounding box center [94, 384] width 70 height 16
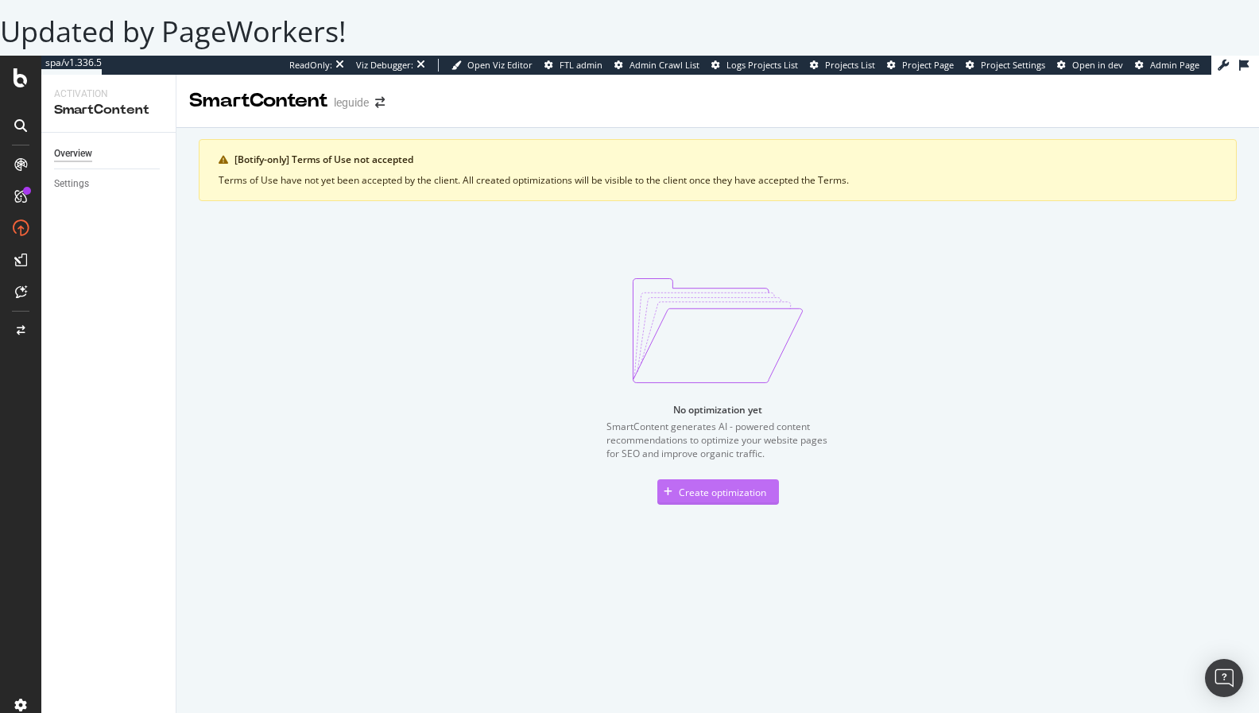
click at [680, 500] on div "Create optimization" at bounding box center [712, 492] width 109 height 24
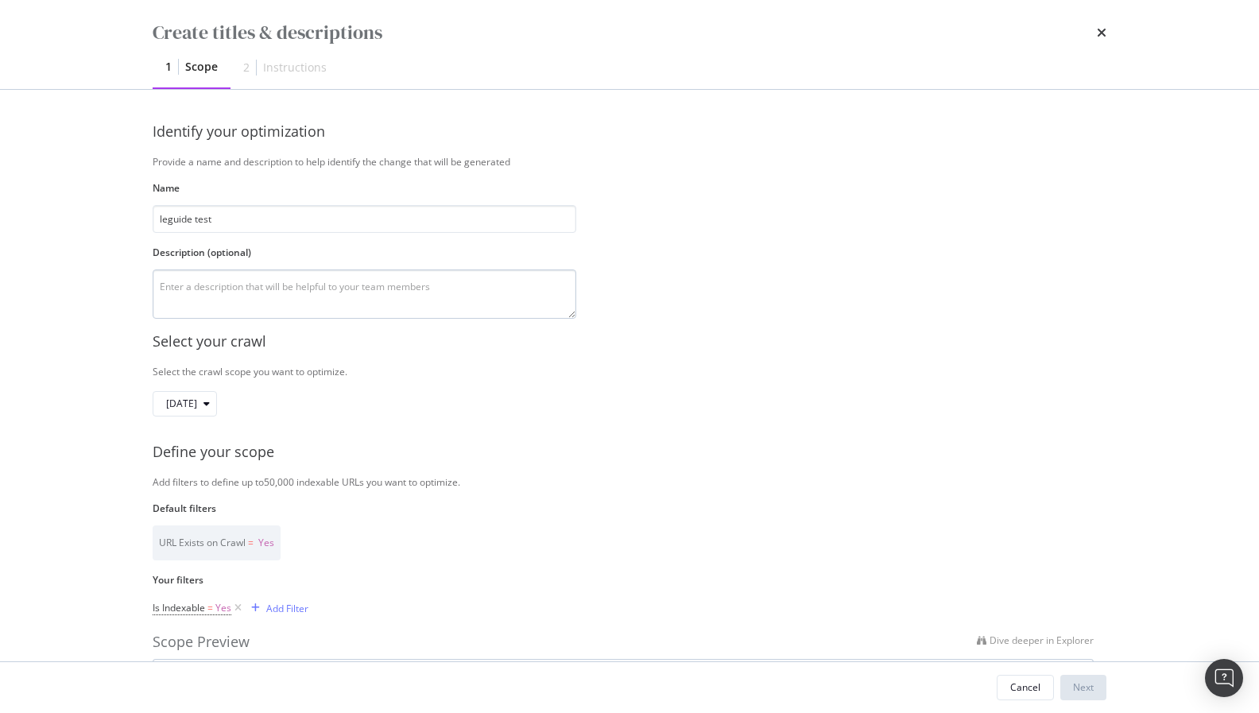
type input "leguide test"
click at [457, 289] on textarea "modal" at bounding box center [365, 294] width 424 height 49
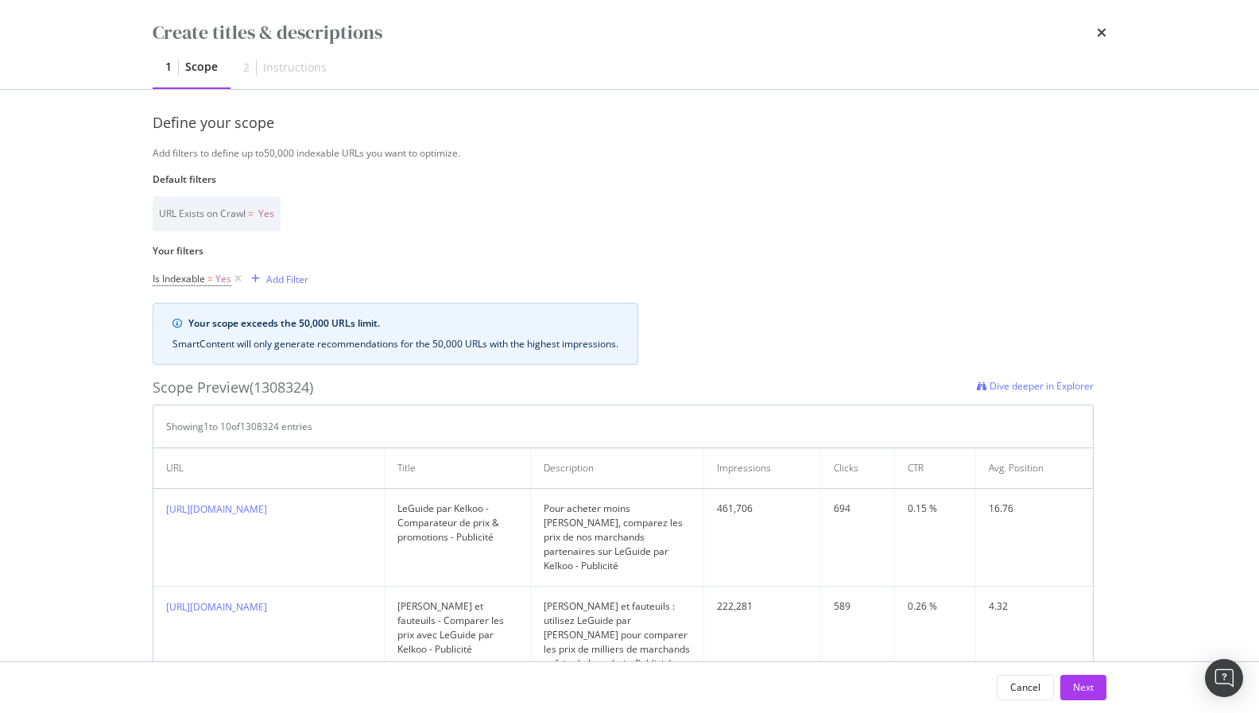
scroll to position [313, 0]
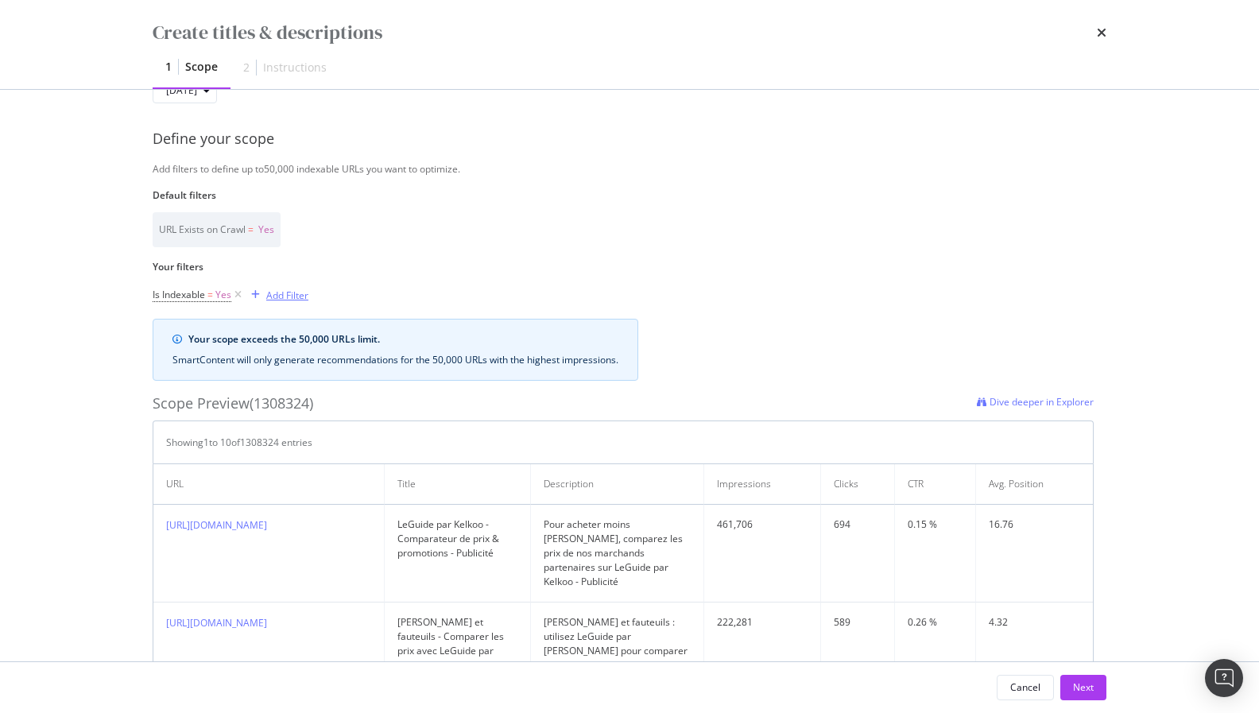
click at [274, 301] on div "Add Filter" at bounding box center [277, 294] width 64 height 17
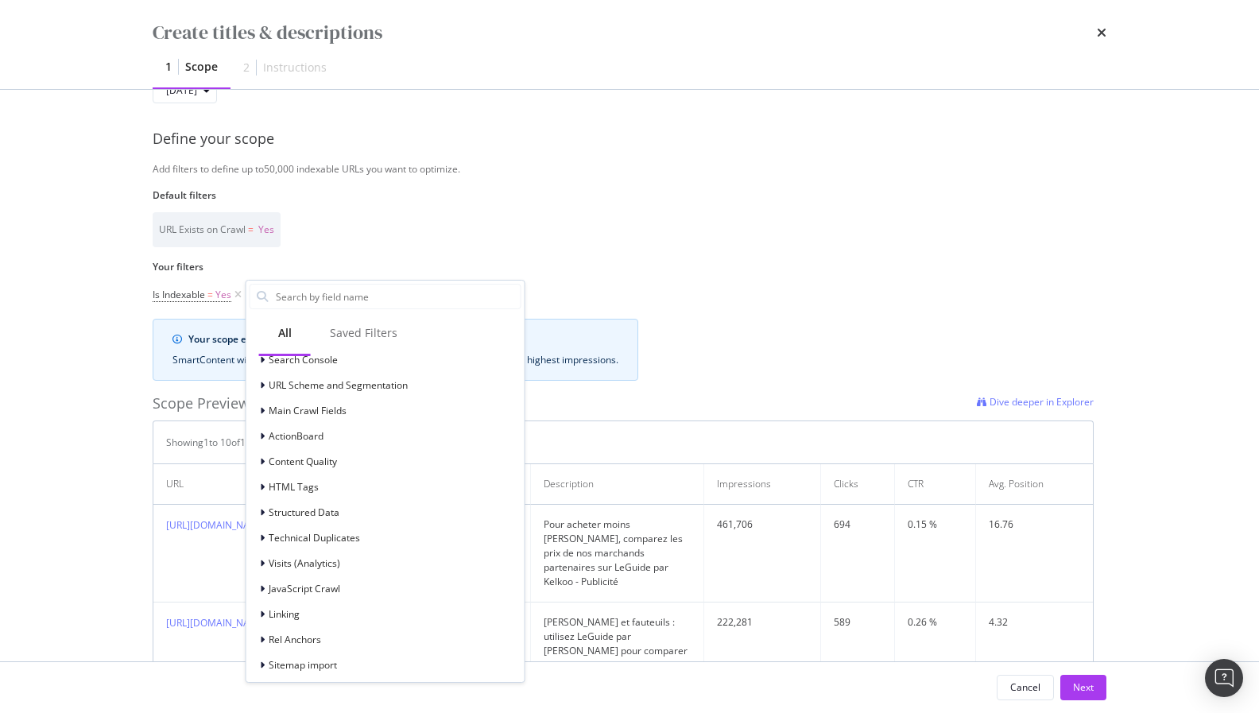
scroll to position [121, 0]
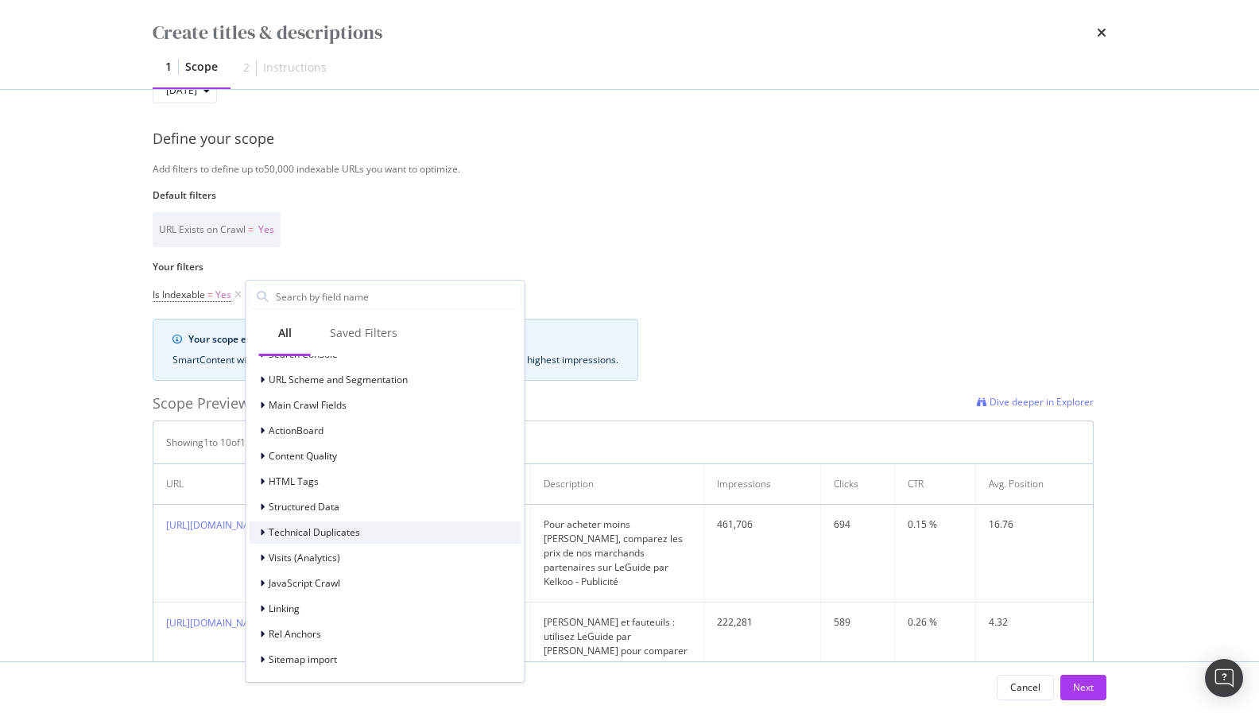
click at [310, 527] on span "Technical Duplicates" at bounding box center [314, 533] width 91 height 14
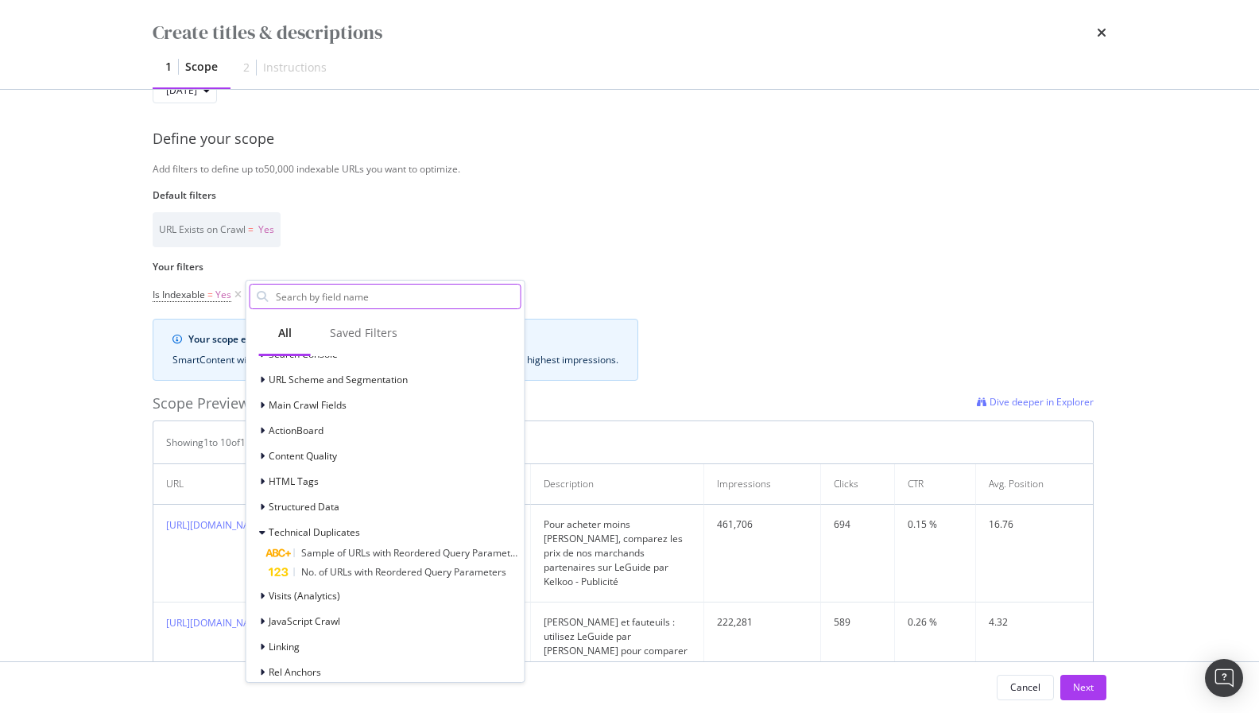
click at [342, 294] on input "Name" at bounding box center [397, 297] width 246 height 24
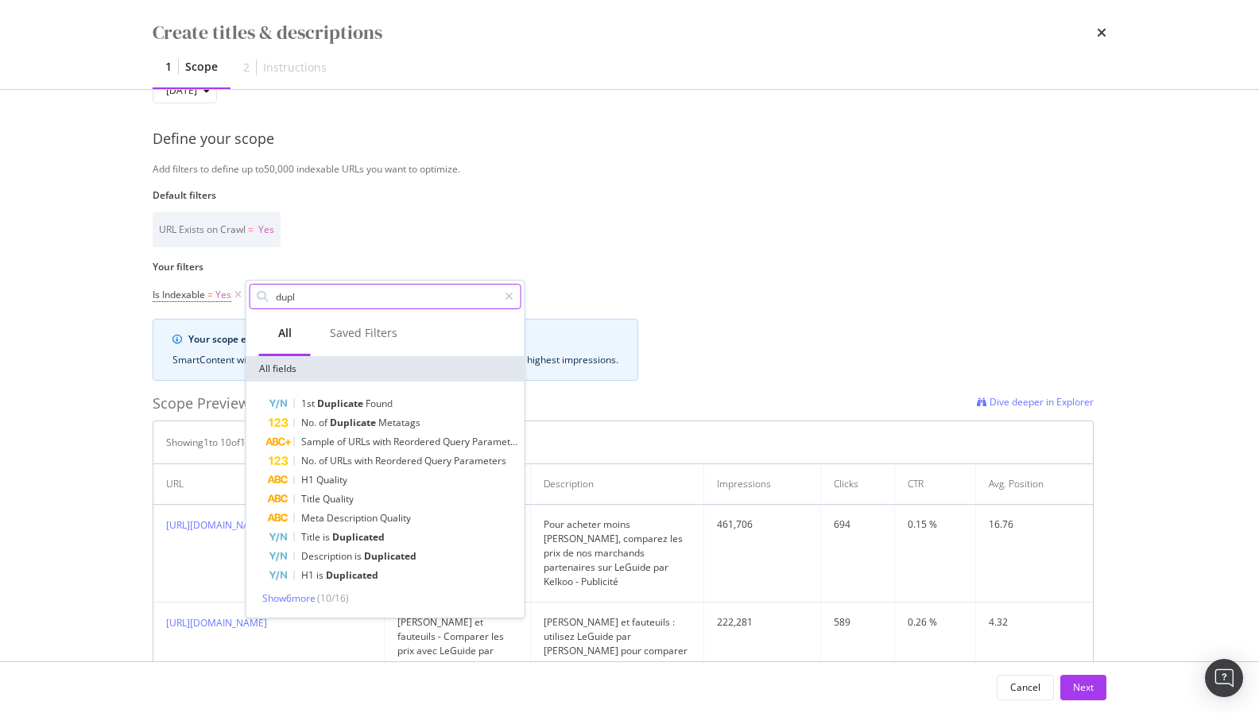
scroll to position [0, 0]
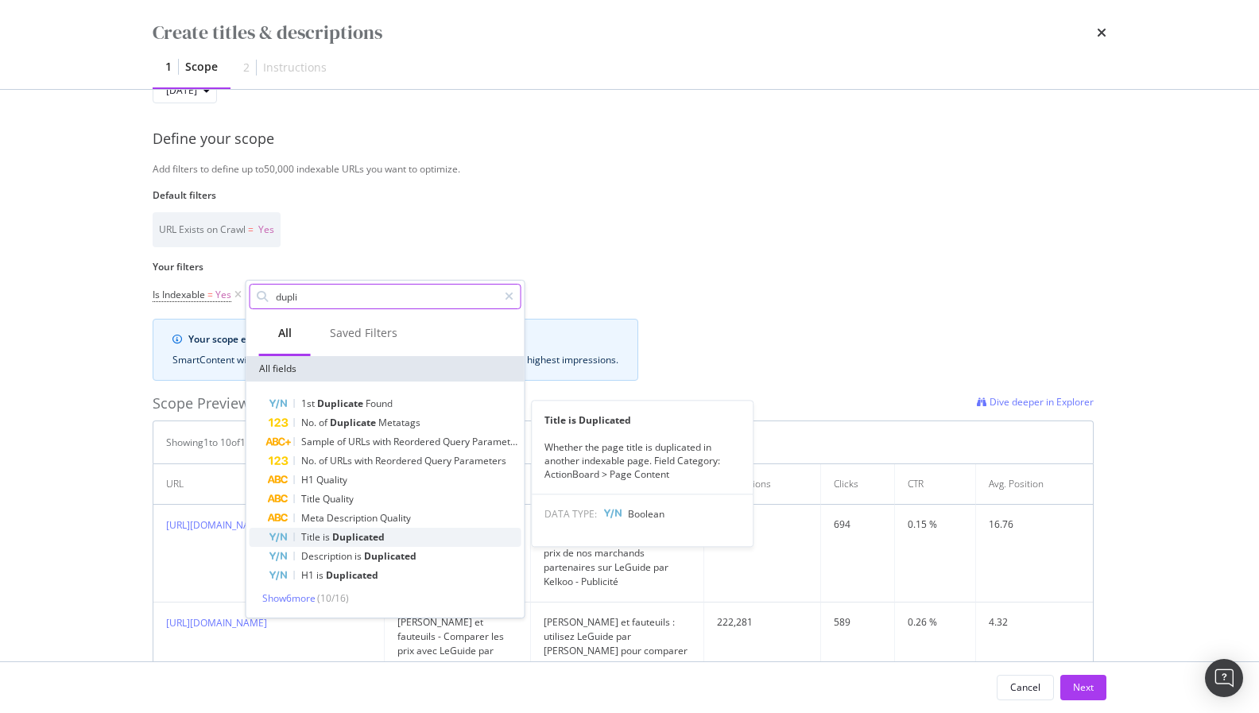
type input "dupli"
click at [392, 540] on div "Title is Duplicated" at bounding box center [395, 537] width 253 height 19
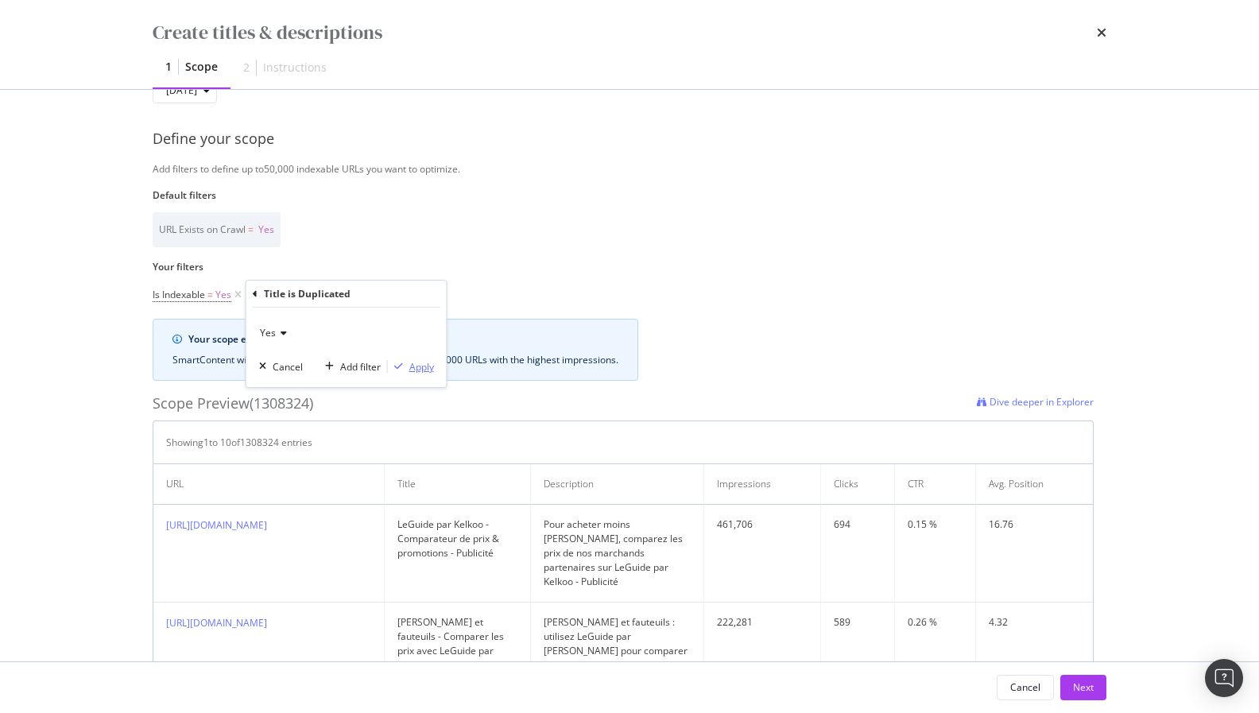
click at [410, 363] on div "Apply" at bounding box center [421, 367] width 25 height 14
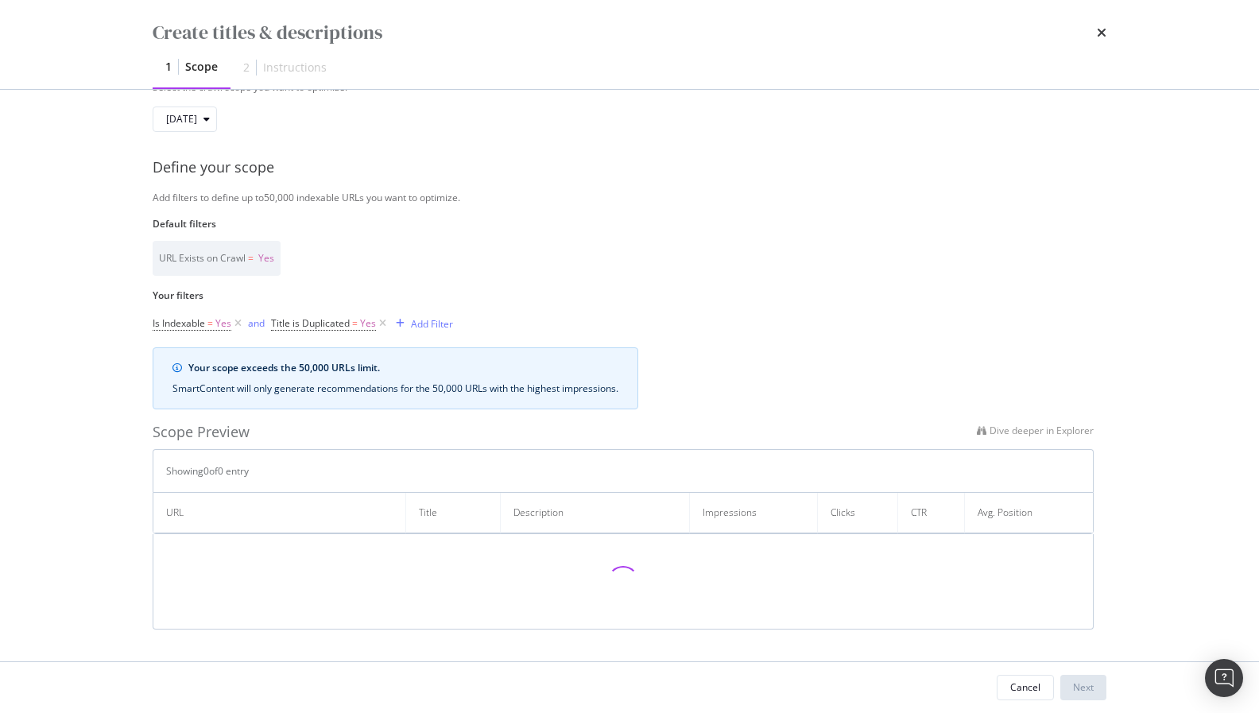
scroll to position [281, 0]
click at [411, 322] on div "Add Filter" at bounding box center [432, 328] width 42 height 14
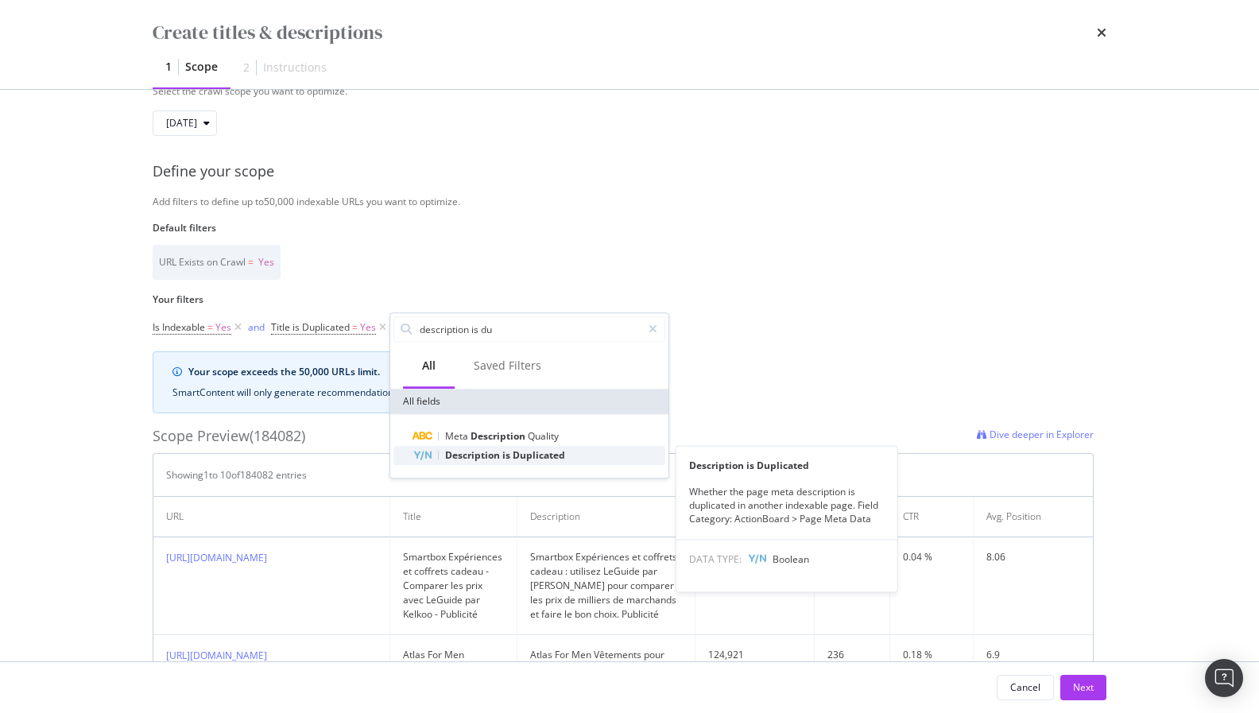
type input "description is du"
click at [498, 456] on span "Description" at bounding box center [473, 455] width 57 height 14
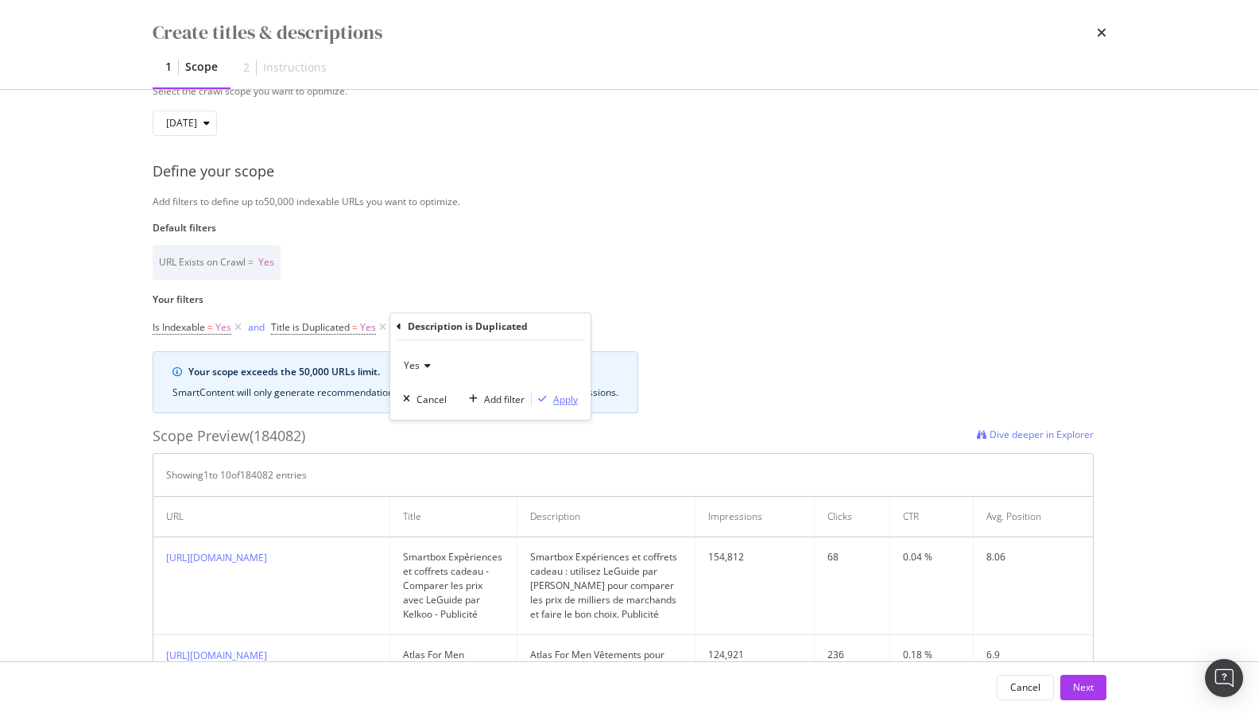
click at [562, 397] on div "Apply" at bounding box center [565, 400] width 25 height 14
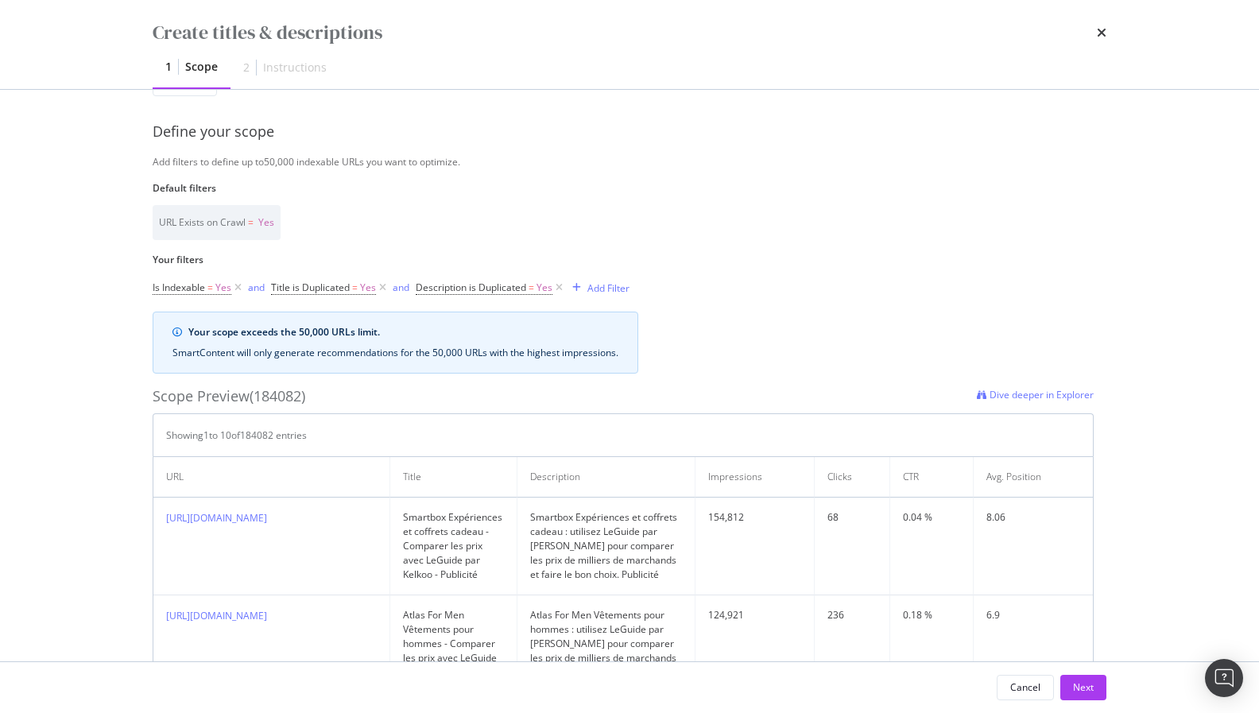
scroll to position [301, 0]
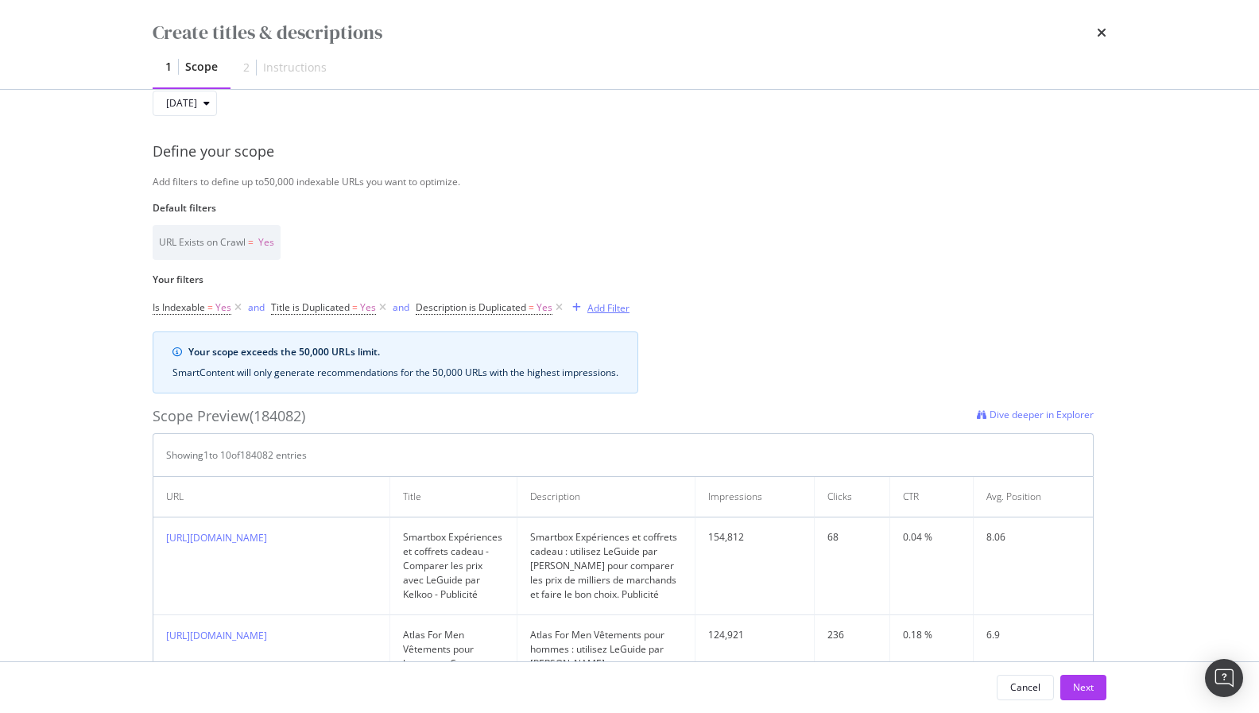
click at [620, 313] on div "Add Filter" at bounding box center [598, 307] width 64 height 17
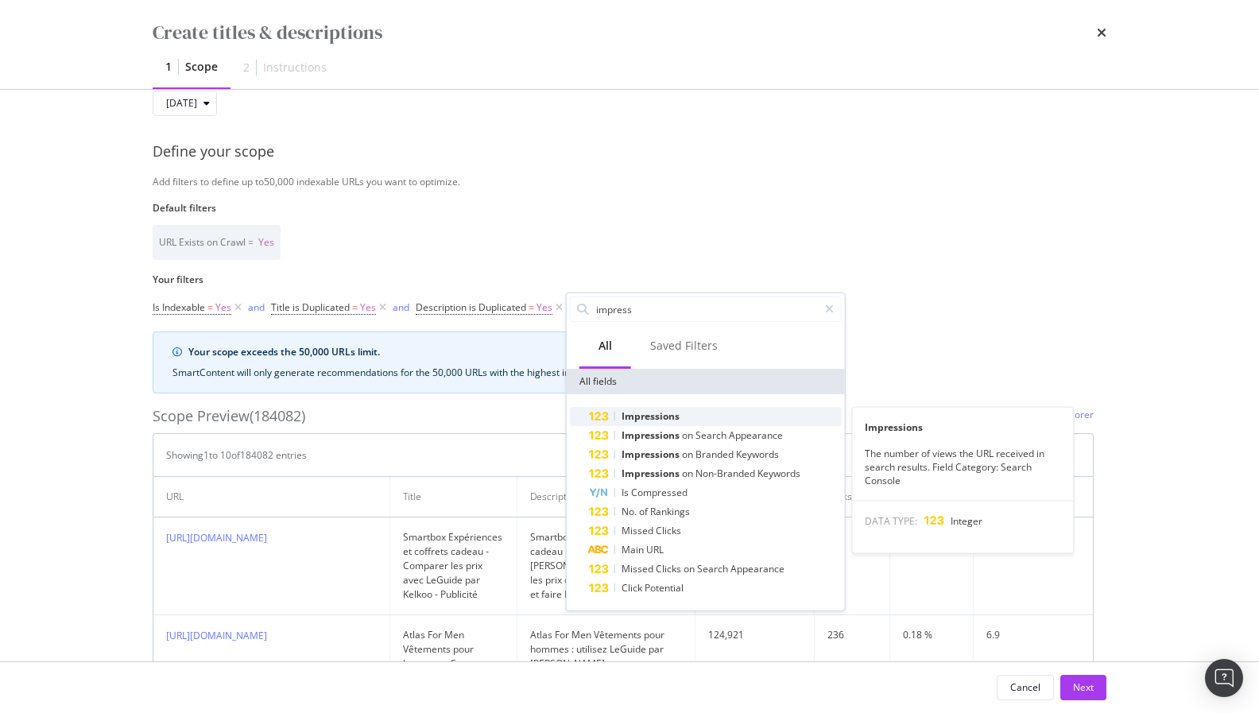
type input "impress"
click at [648, 417] on span "Impressions" at bounding box center [651, 416] width 58 height 14
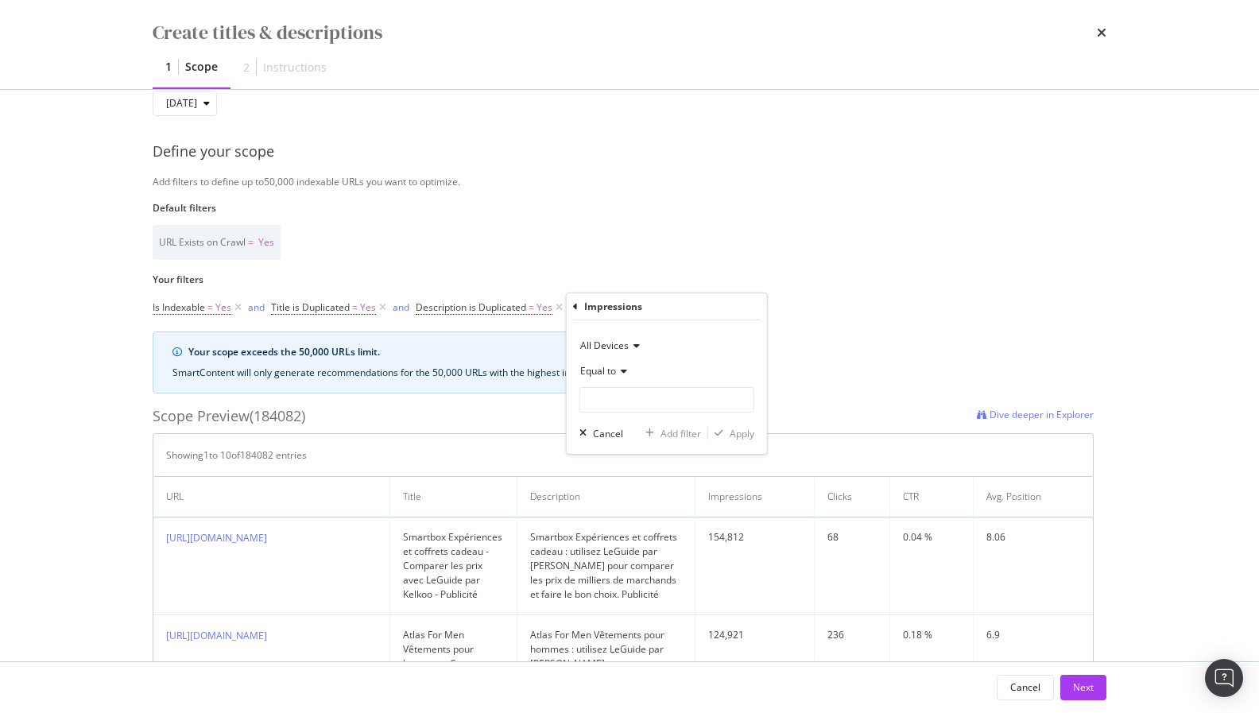
click at [623, 229] on div "Default filters URL Exists on Crawl = Yes" at bounding box center [623, 230] width 941 height 59
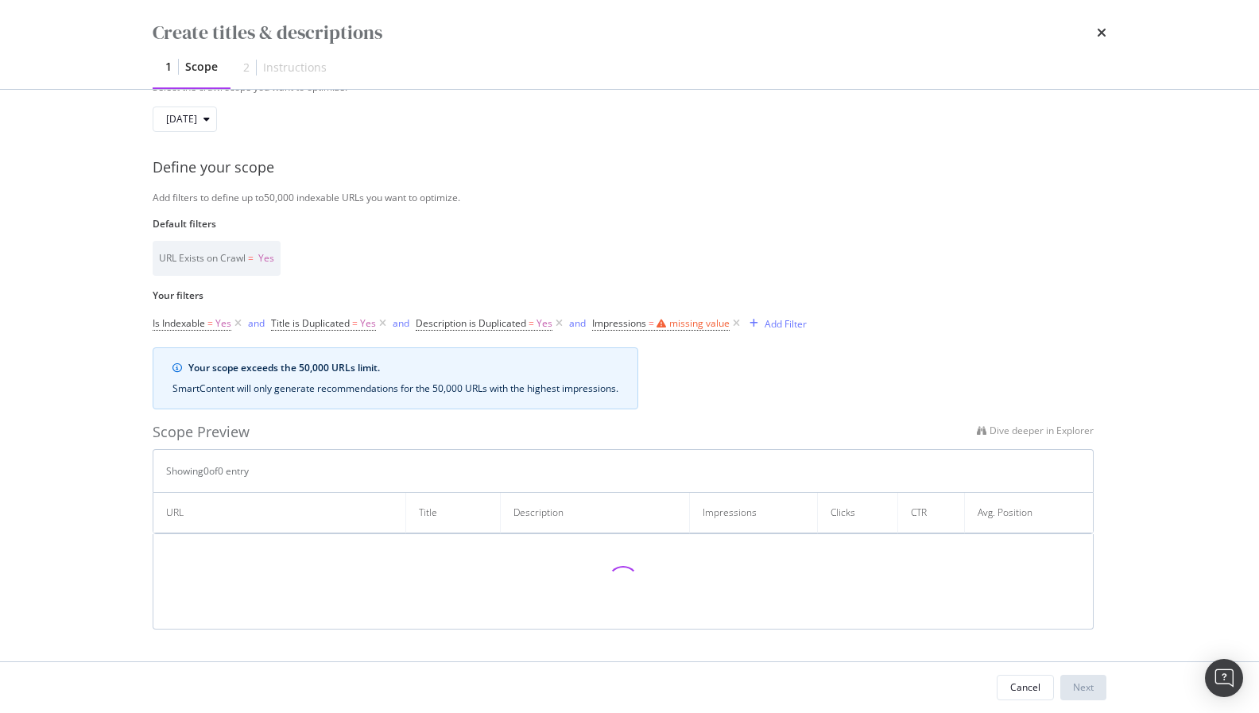
scroll to position [281, 0]
click at [735, 324] on icon "modal" at bounding box center [737, 328] width 14 height 16
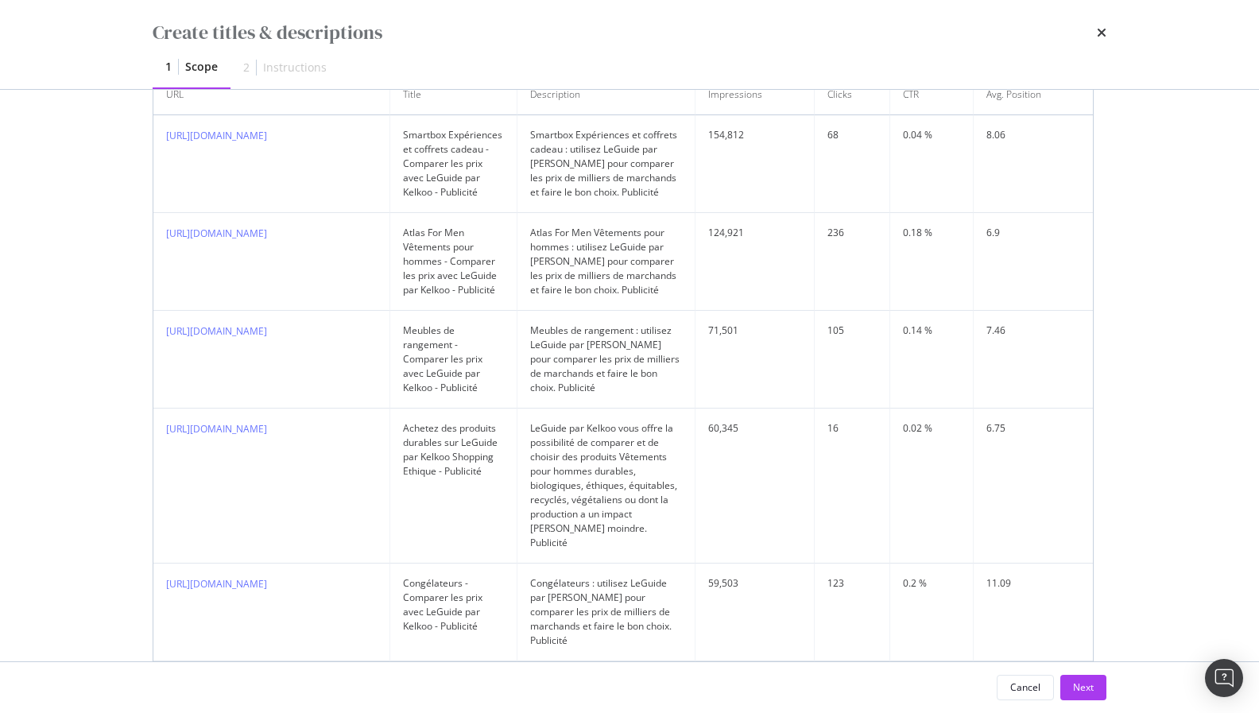
scroll to position [991, 0]
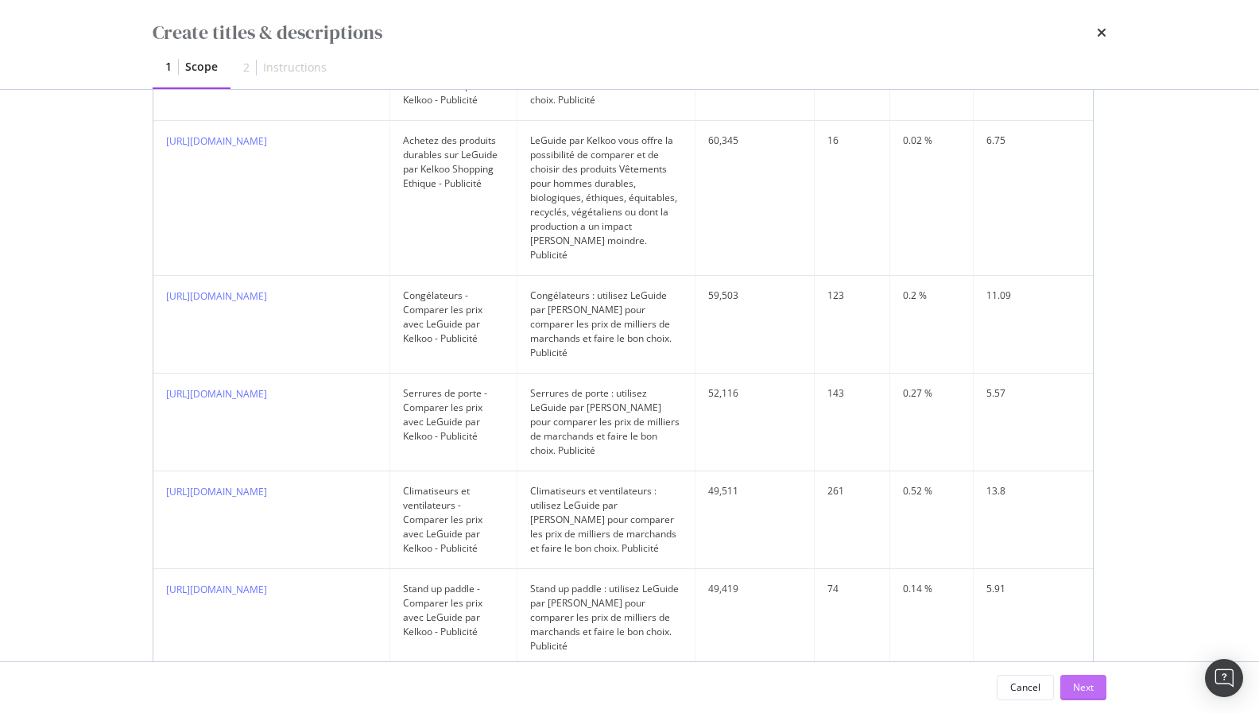
click at [1079, 678] on div "Next" at bounding box center [1083, 688] width 21 height 24
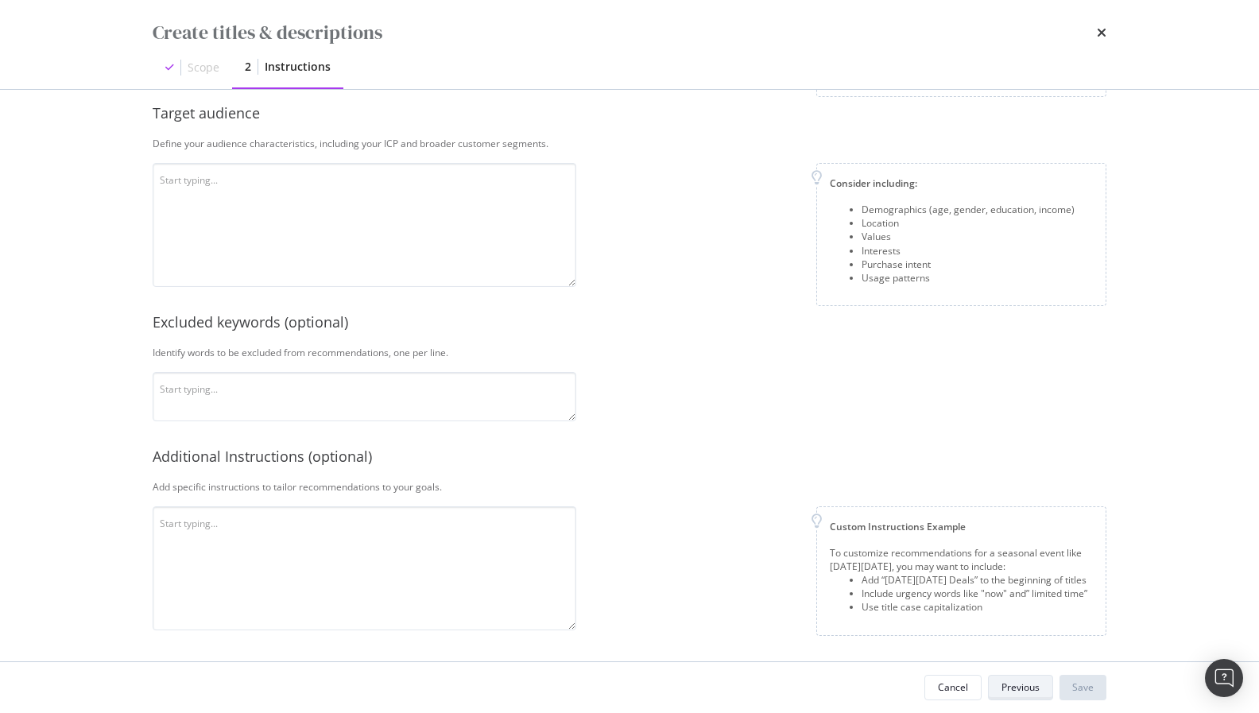
scroll to position [342, 0]
click at [444, 198] on textarea "modal" at bounding box center [365, 227] width 424 height 124
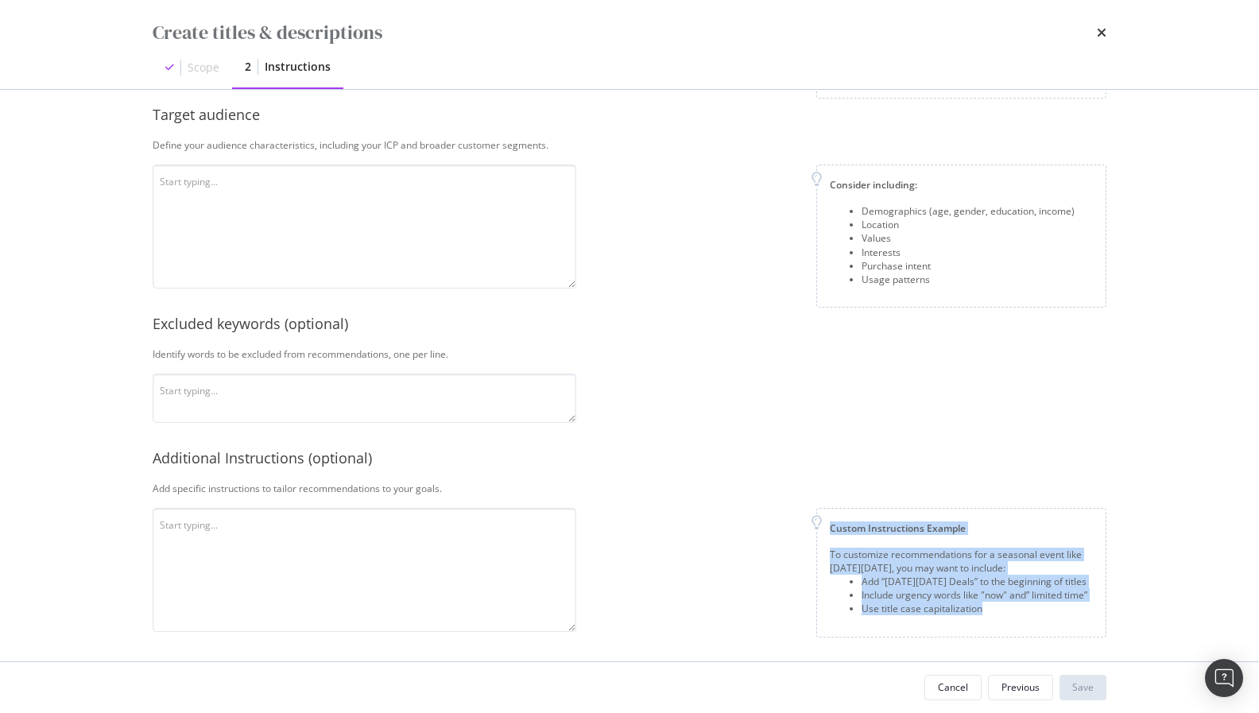
drag, startPoint x: 137, startPoint y: 217, endPoint x: 598, endPoint y: 662, distance: 641.0
click at [598, 662] on div "This information refines our AI instructions for your business SmartContent add…" at bounding box center [630, 376] width 1018 height 572
copy div "Custom Instructions Example To customize recommendations for a seasonal event l…"
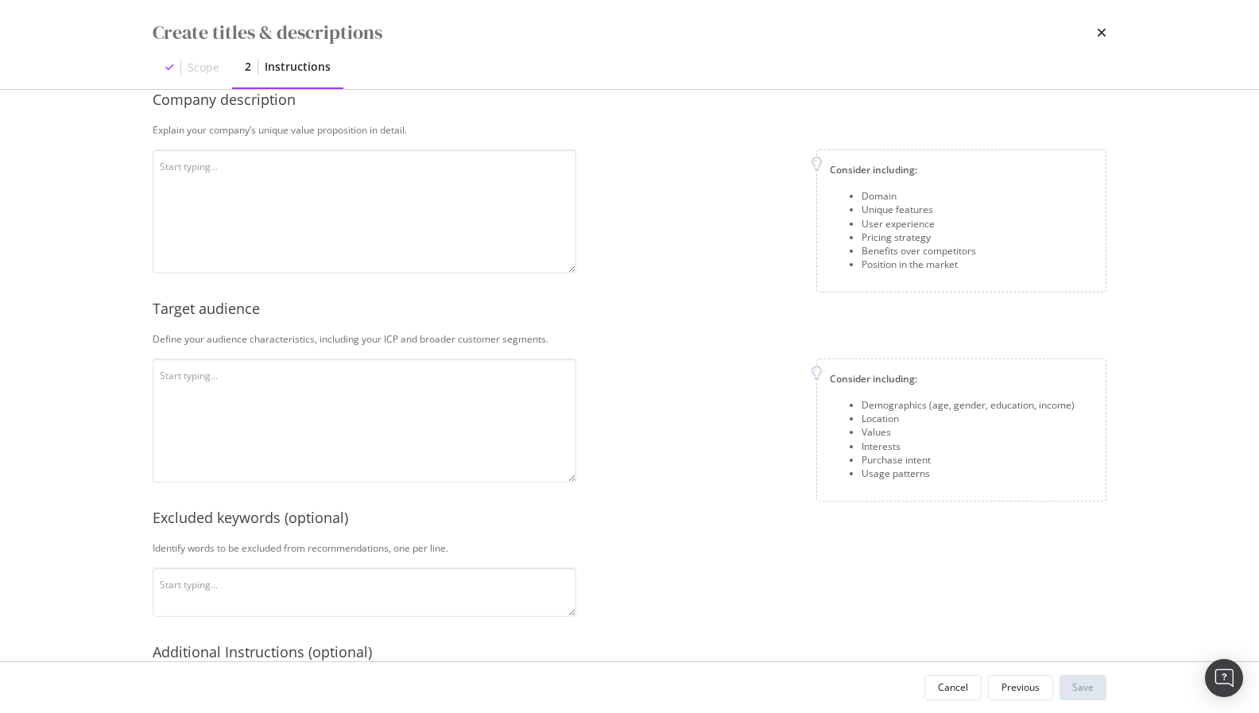
scroll to position [0, 0]
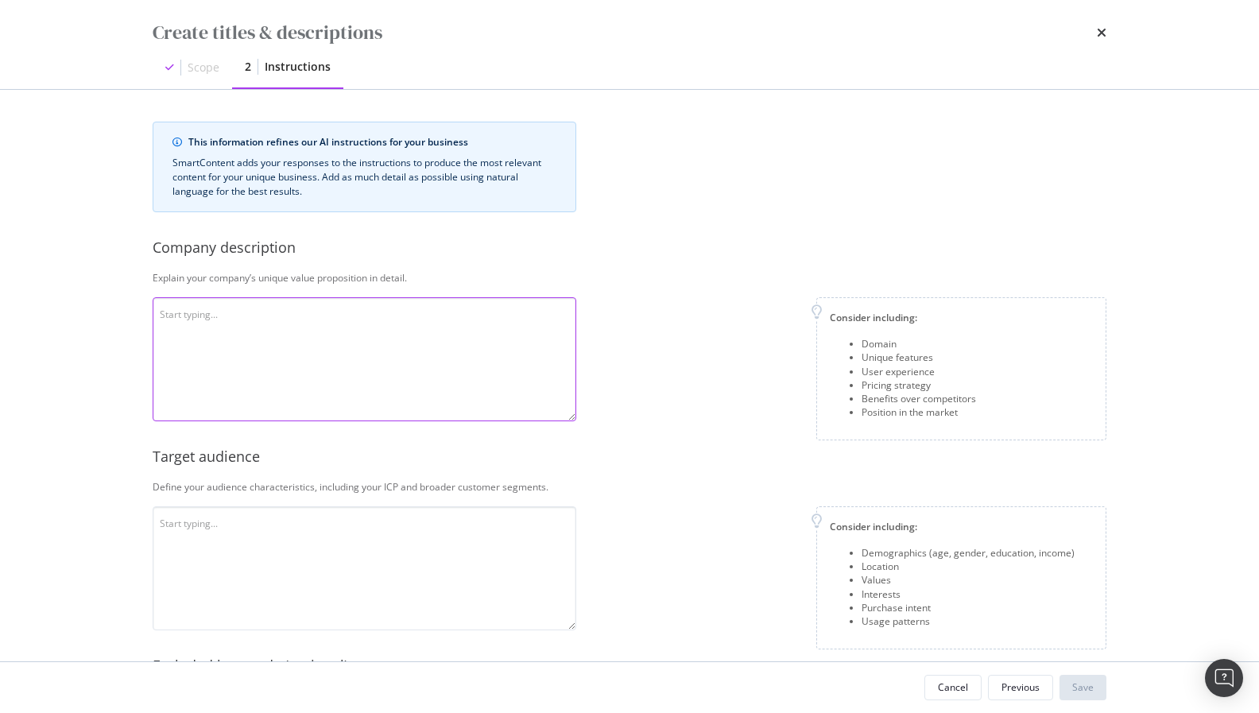
click at [499, 326] on textarea "modal" at bounding box center [365, 359] width 424 height 124
click at [340, 385] on textarea "modal" at bounding box center [365, 359] width 424 height 124
paste textarea "Domain LeGuide.com est un comparateur de prix et guide d’achat en ligne. Il per…"
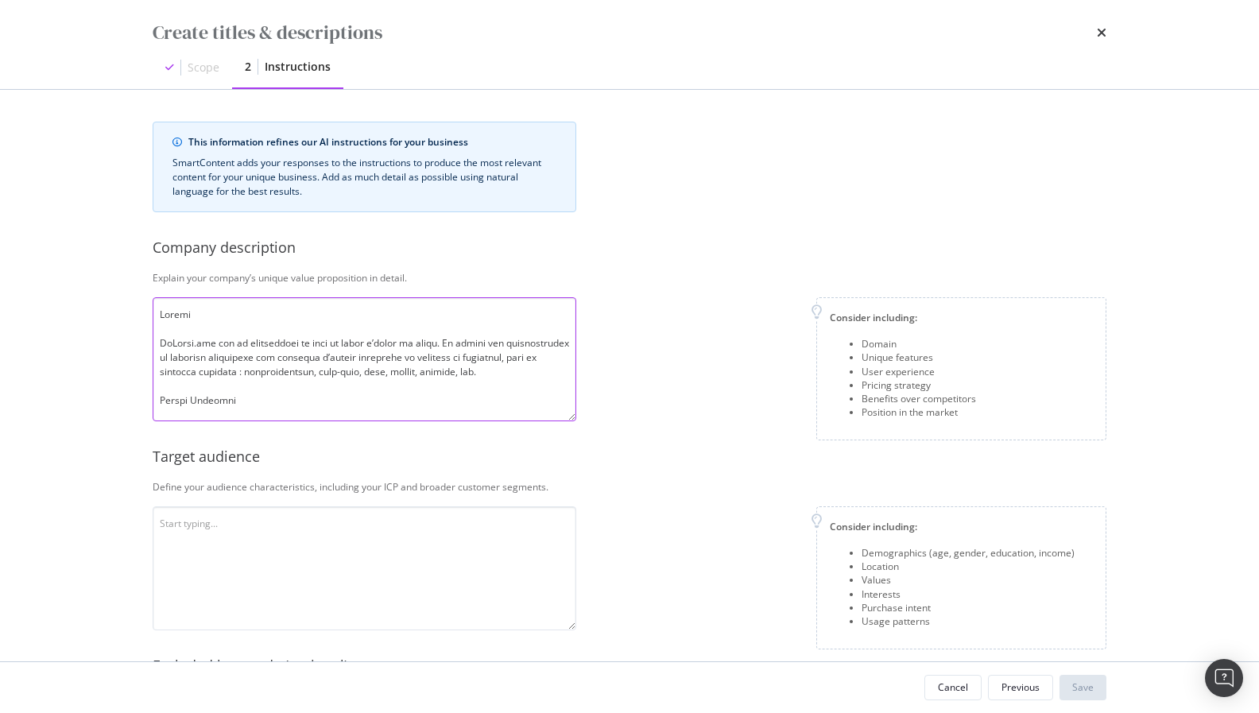
scroll to position [701, 0]
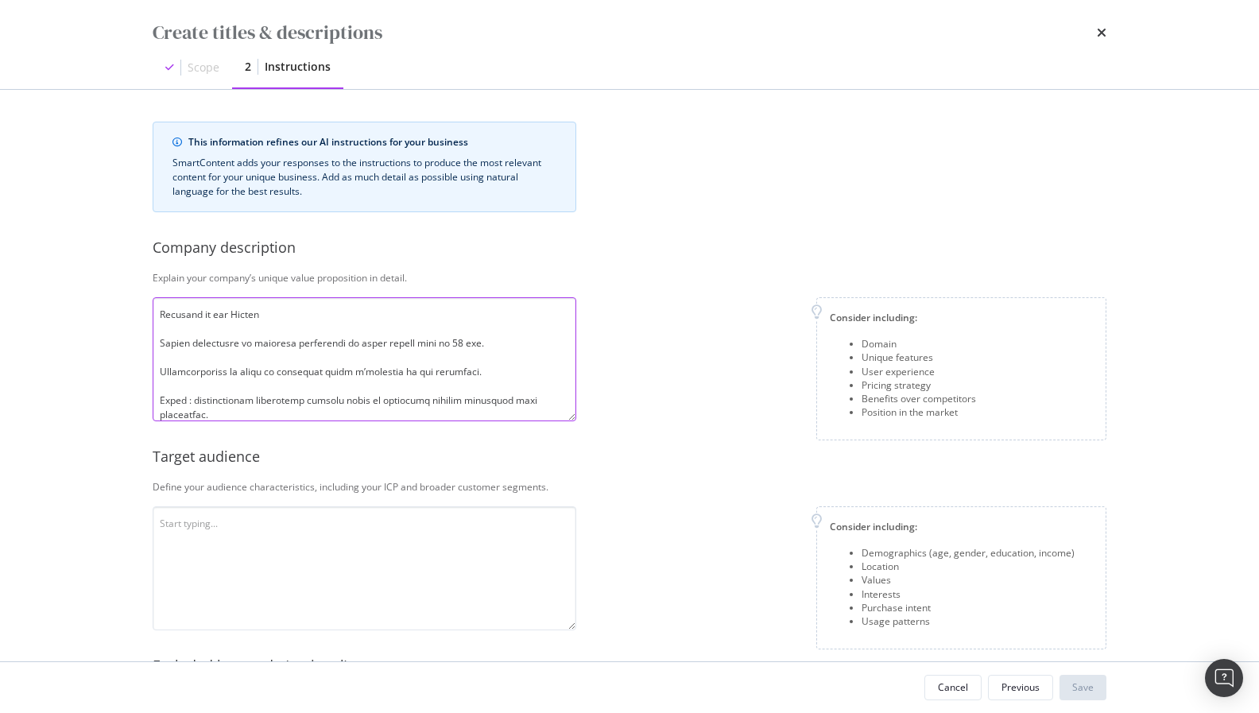
type textarea "Domain LeGuide.com est un comparateur de prix et guide d’achat en ligne. Il per…"
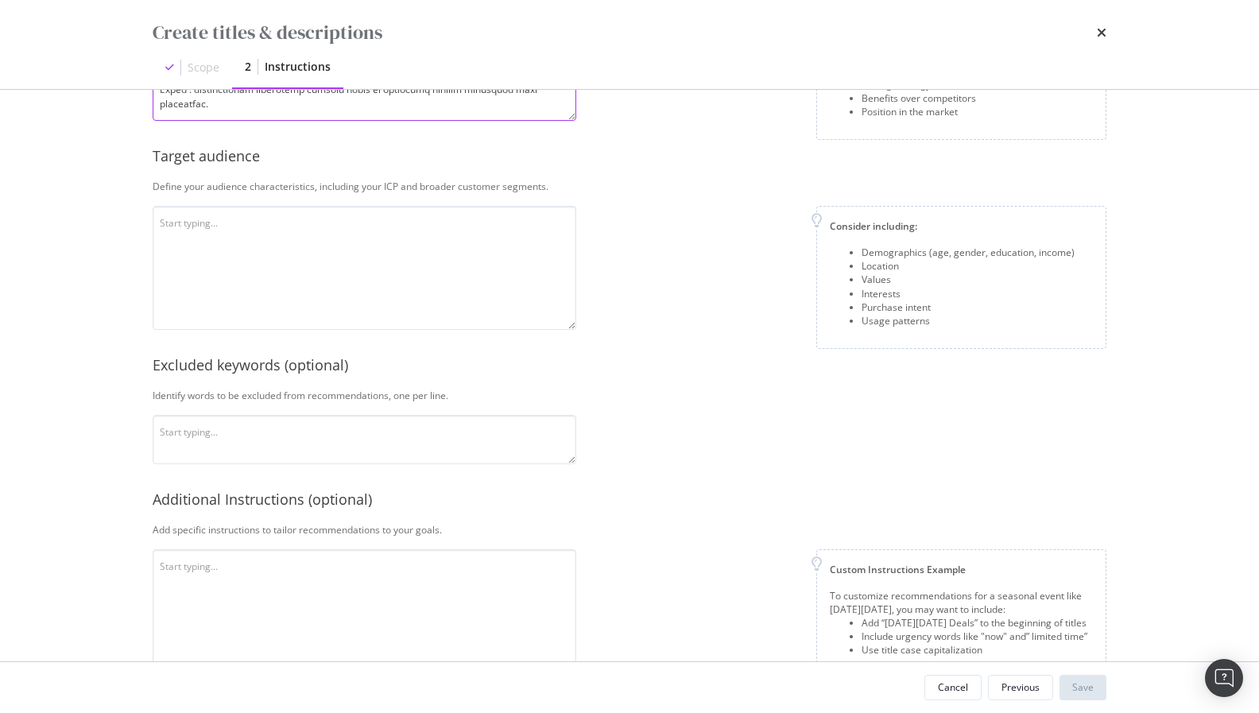
scroll to position [342, 0]
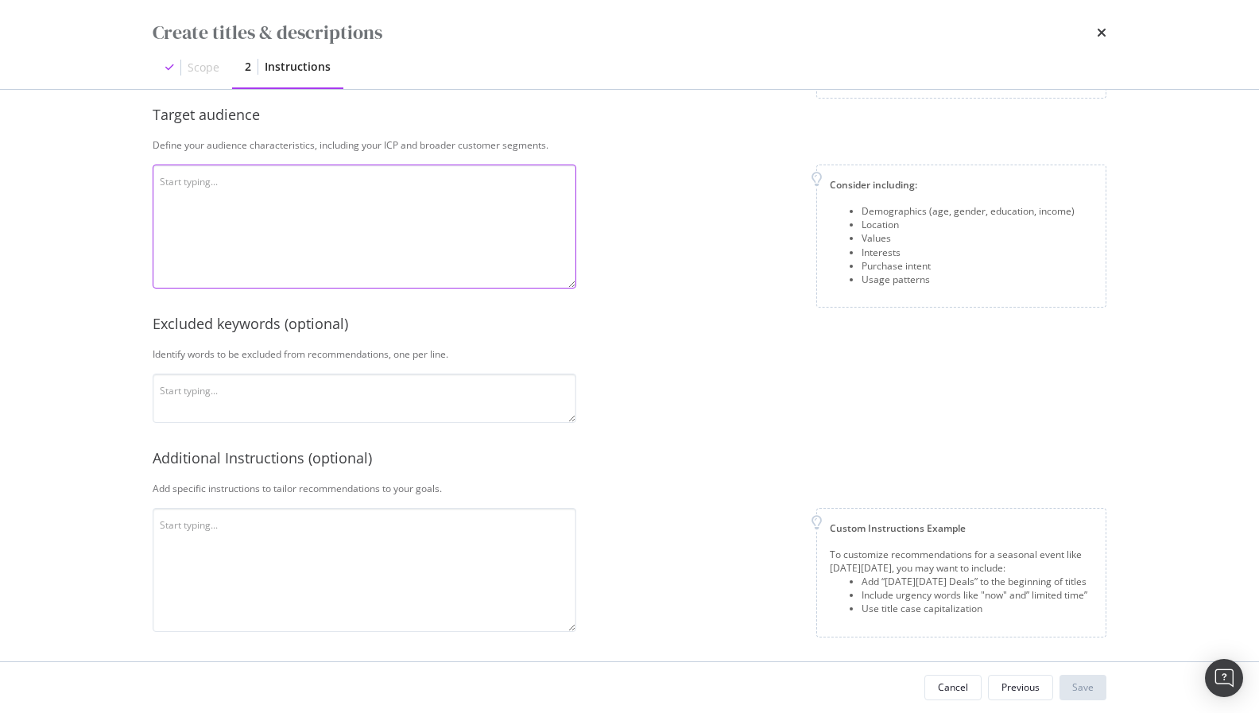
click at [396, 231] on textarea "modal" at bounding box center [365, 227] width 424 height 124
paste textarea "ICP (Ideal Customer Profile) Consommateurs connectés, âgés de 25 à 55 ans, à l’…"
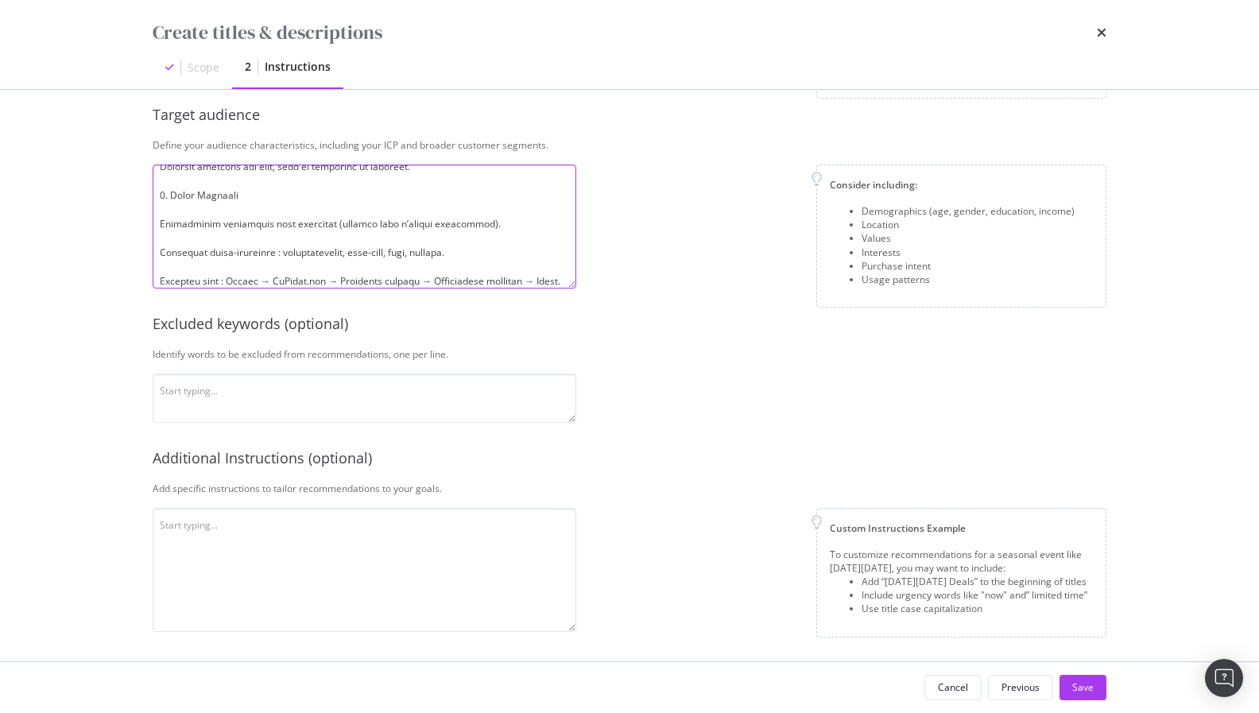
scroll to position [697, 0]
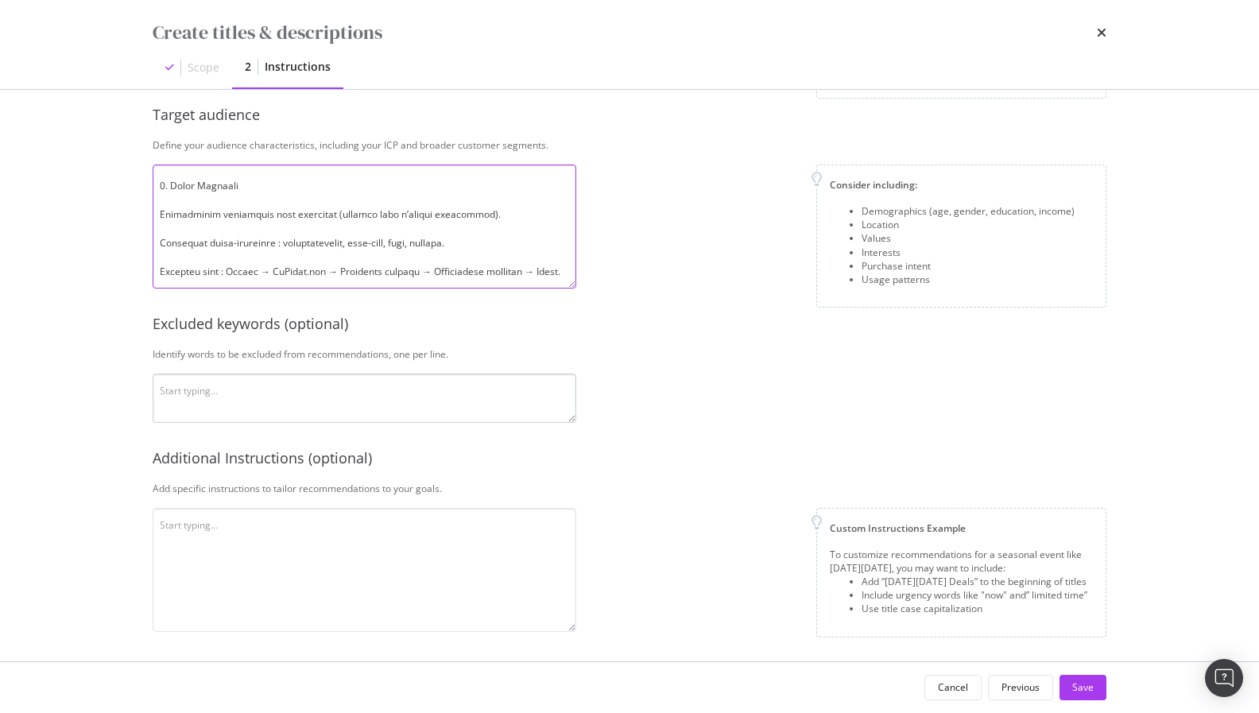
type textarea "ICP (Ideal Customer Profile) Consommateurs connectés, âgés de 25 à 55 ans, à l’…"
click at [352, 413] on textarea "modal" at bounding box center [365, 398] width 424 height 49
click at [1077, 683] on div "Save" at bounding box center [1083, 688] width 21 height 14
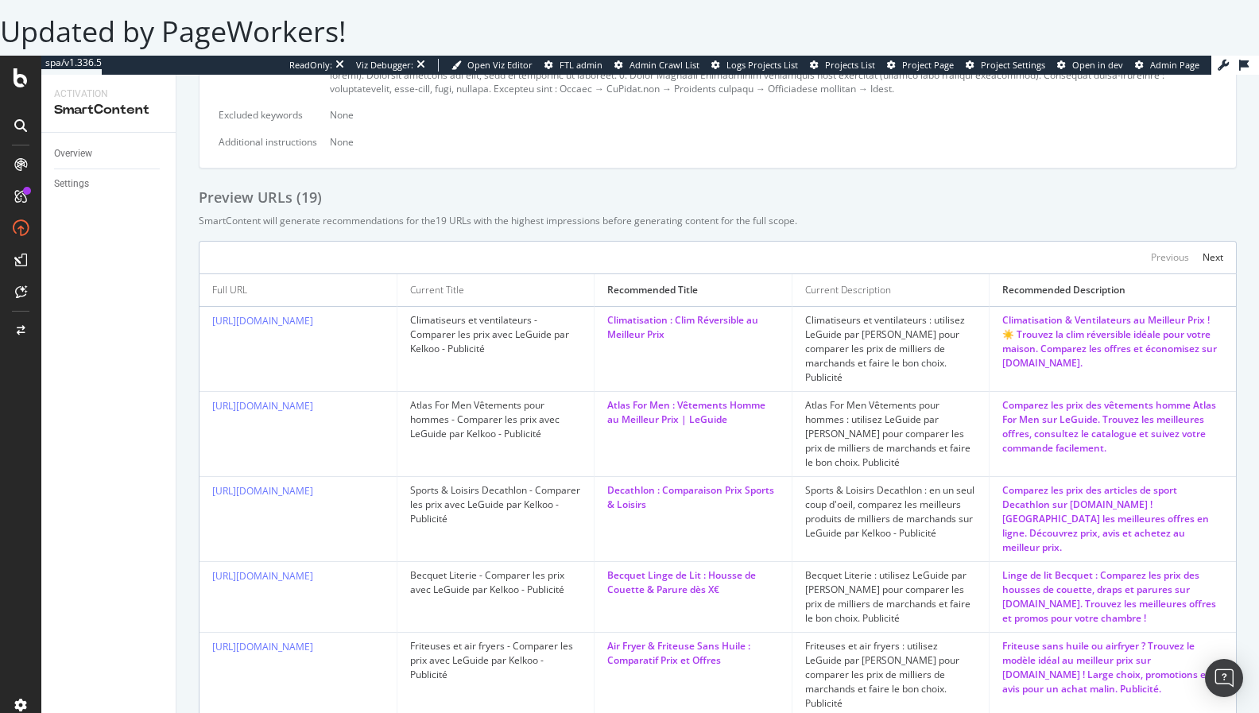
scroll to position [537, 0]
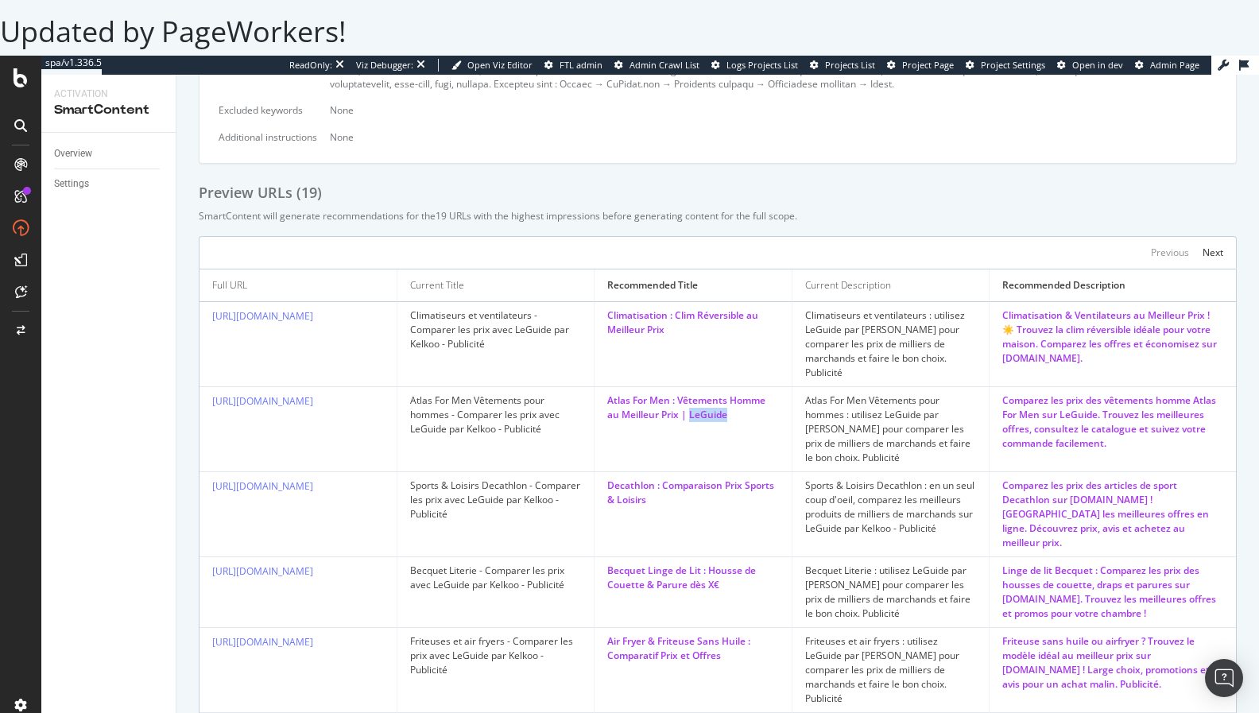
drag, startPoint x: 689, startPoint y: 397, endPoint x: 731, endPoint y: 398, distance: 42.1
click at [731, 398] on div "Atlas For Men : Vêtements Homme au Meilleur Prix | LeGuide" at bounding box center [693, 408] width 172 height 29
copy div "LeGuide"
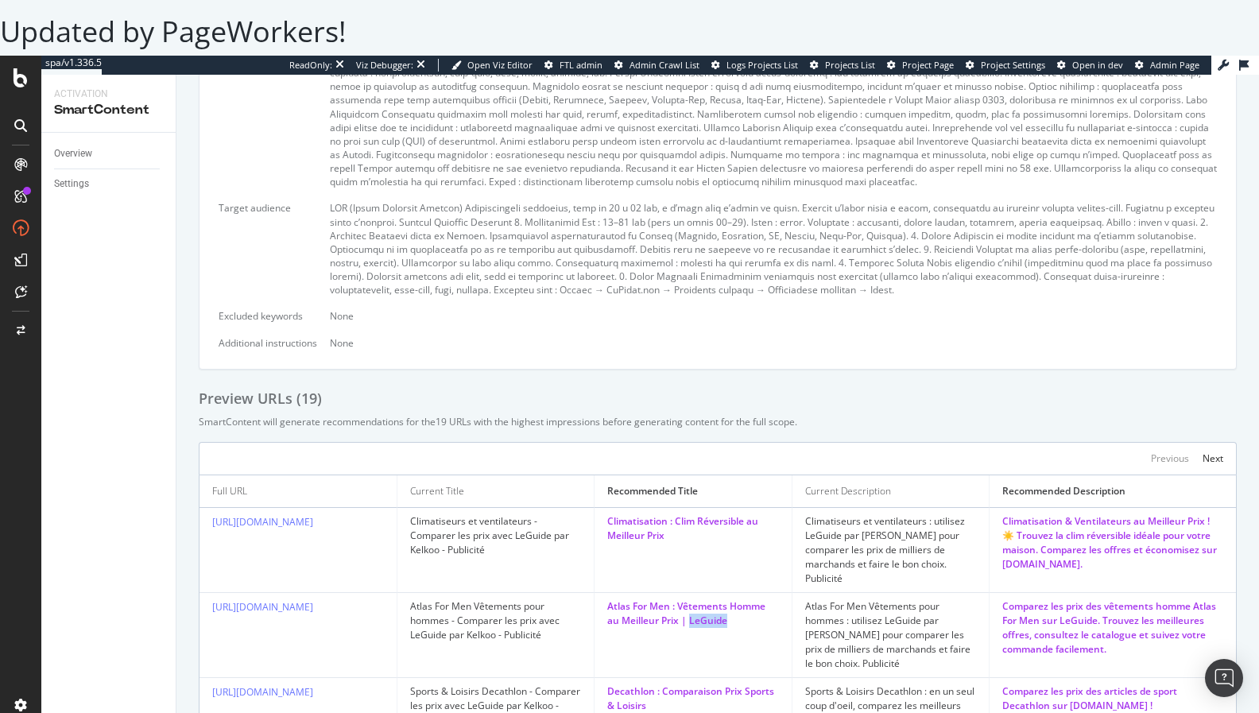
scroll to position [351, 0]
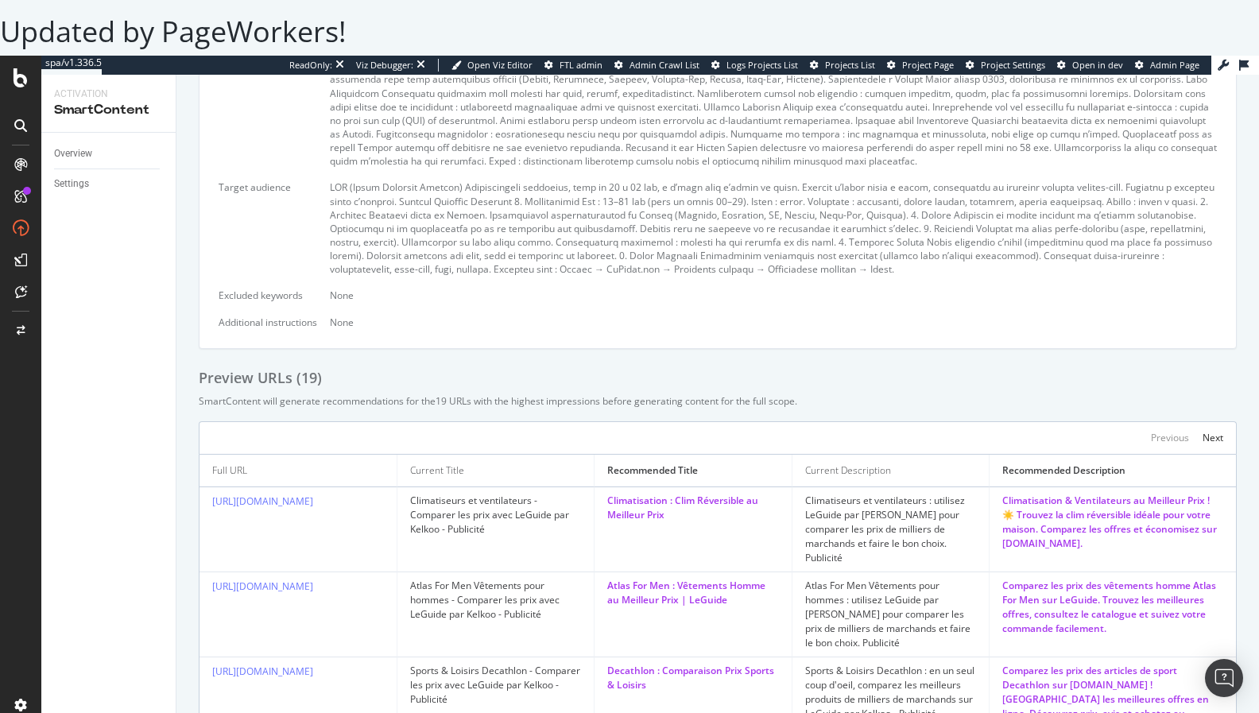
click at [699, 579] on div "Atlas For Men : Vêtements Homme au Meilleur Prix | LeGuide" at bounding box center [693, 593] width 172 height 29
drag, startPoint x: 681, startPoint y: 584, endPoint x: 740, endPoint y: 584, distance: 59.6
click at [740, 584] on div "Atlas For Men : Vêtements Homme au Meilleur Prix | LeGuide" at bounding box center [693, 593] width 172 height 29
copy div "| LeGuide"
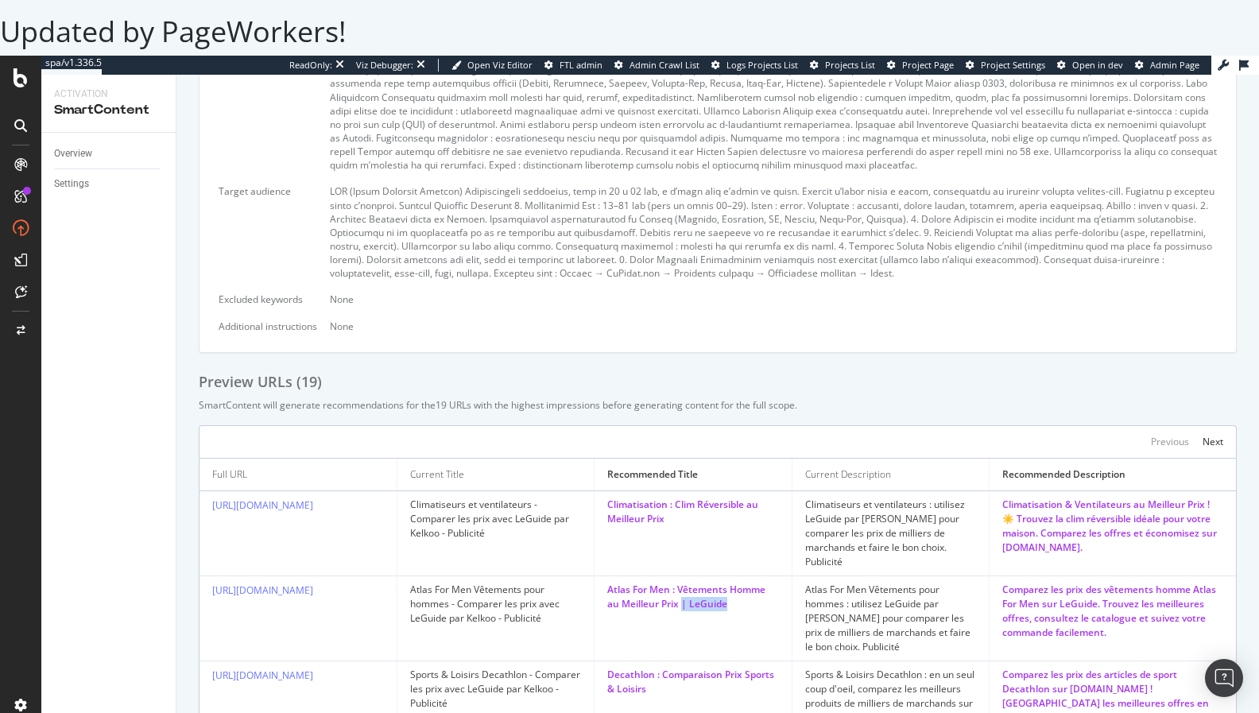
scroll to position [344, 0]
copy div "| LeGuide"
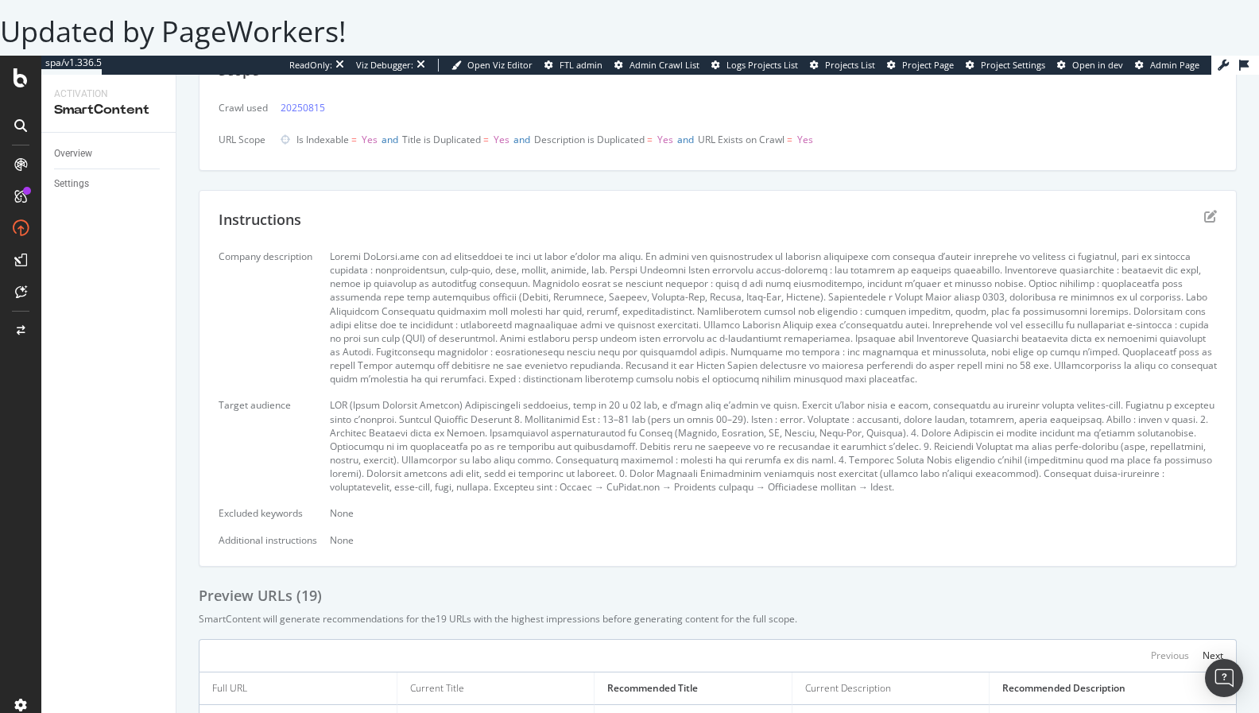
scroll to position [91, 0]
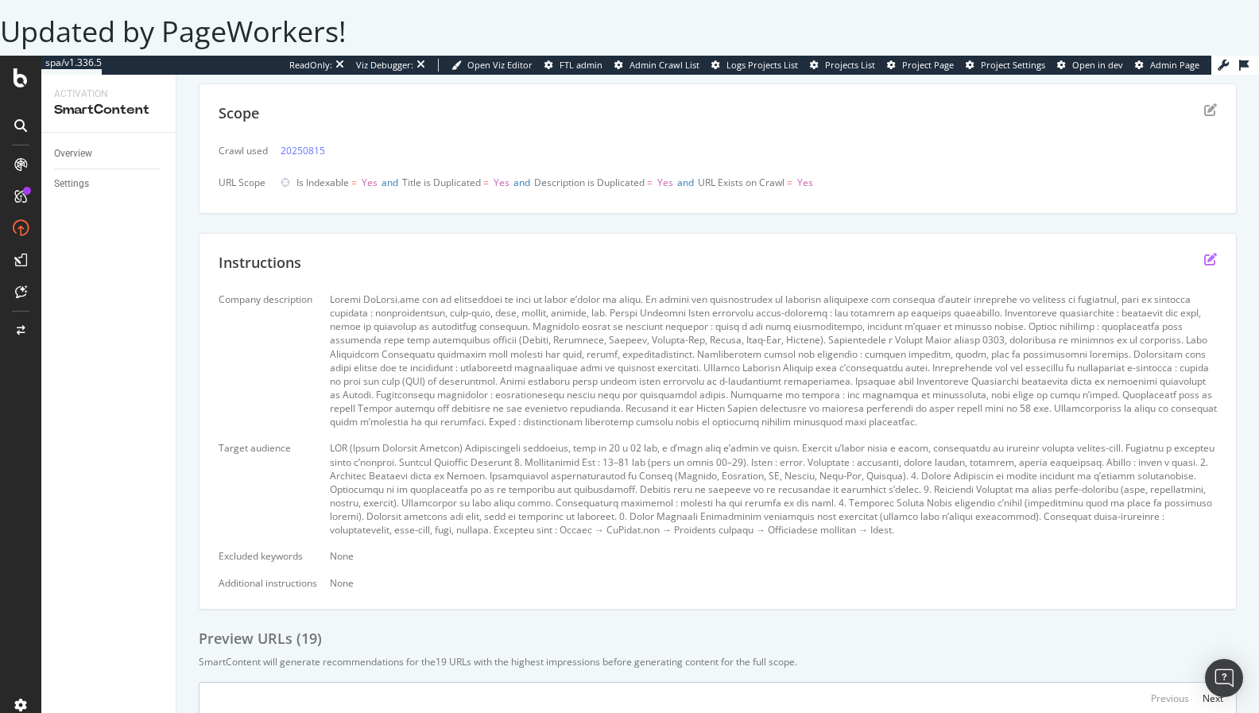
click at [1212, 258] on icon "edit" at bounding box center [1211, 259] width 13 height 13
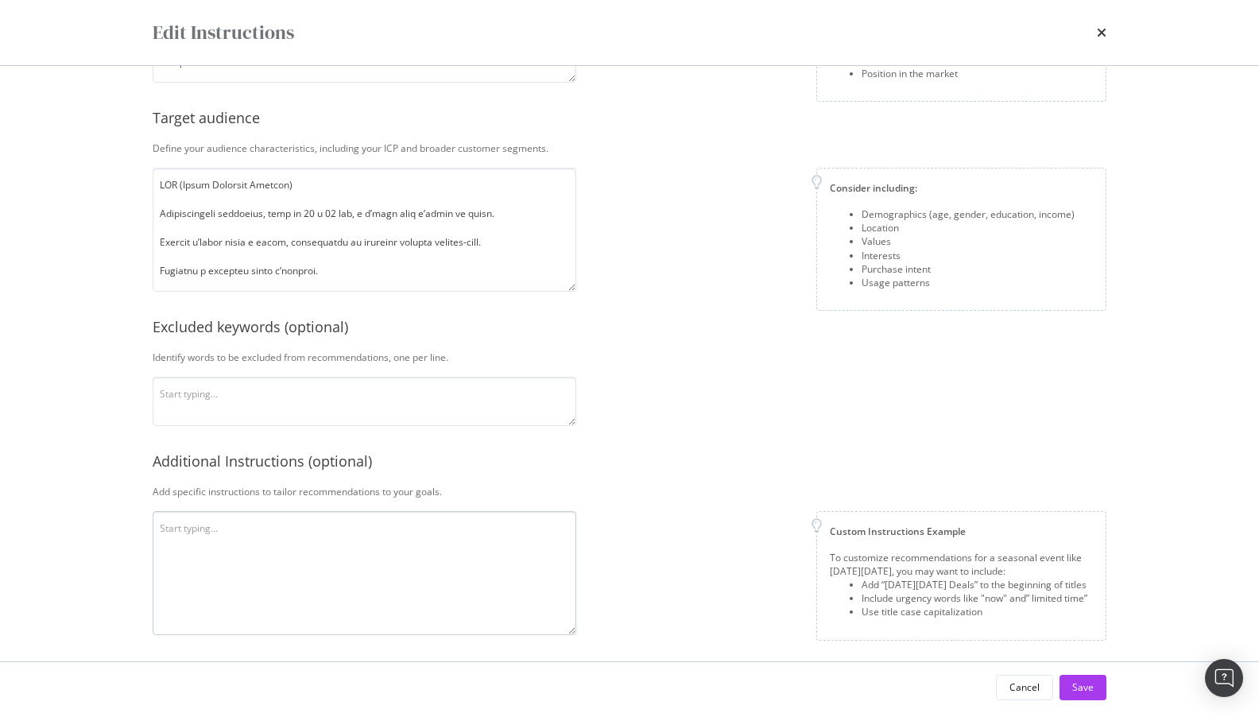
scroll to position [215, 0]
click at [375, 549] on textarea "modal" at bounding box center [365, 569] width 424 height 124
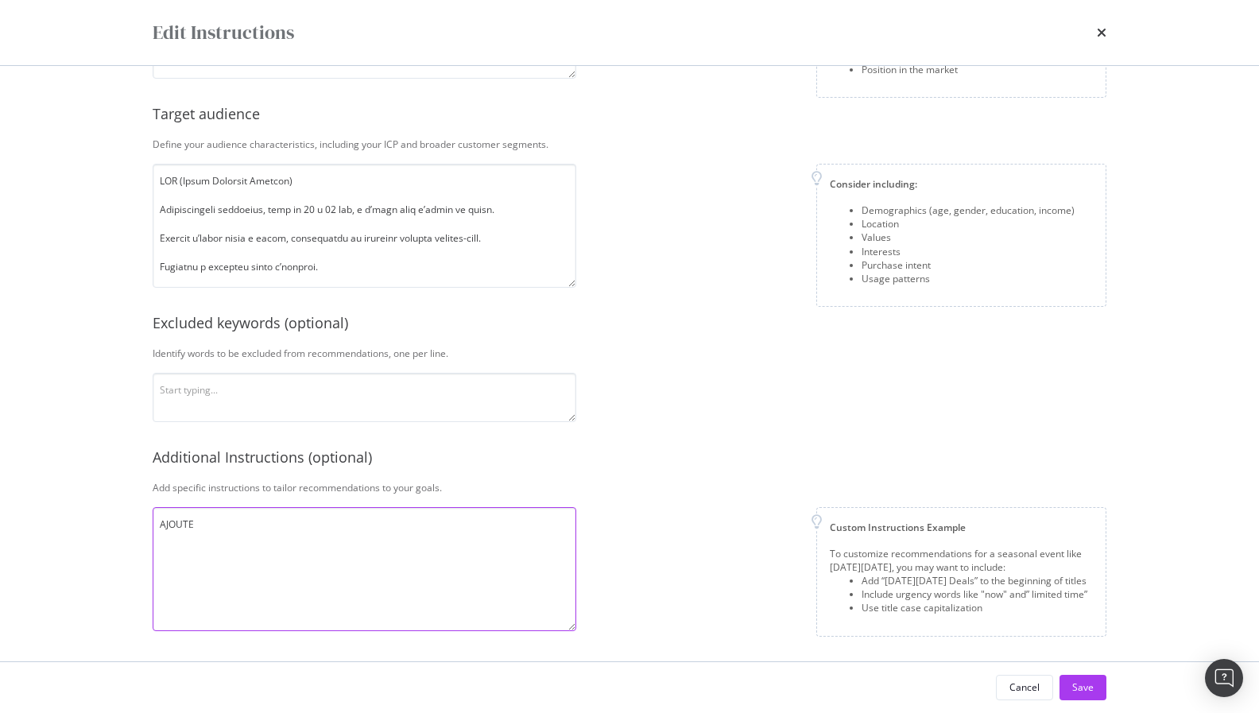
paste textarea "| LeGuide"
type textarea "AJOUTE | LeGuide A LA FIN DE CHAQUE TITRE"
click at [1079, 688] on div "Save" at bounding box center [1083, 688] width 21 height 14
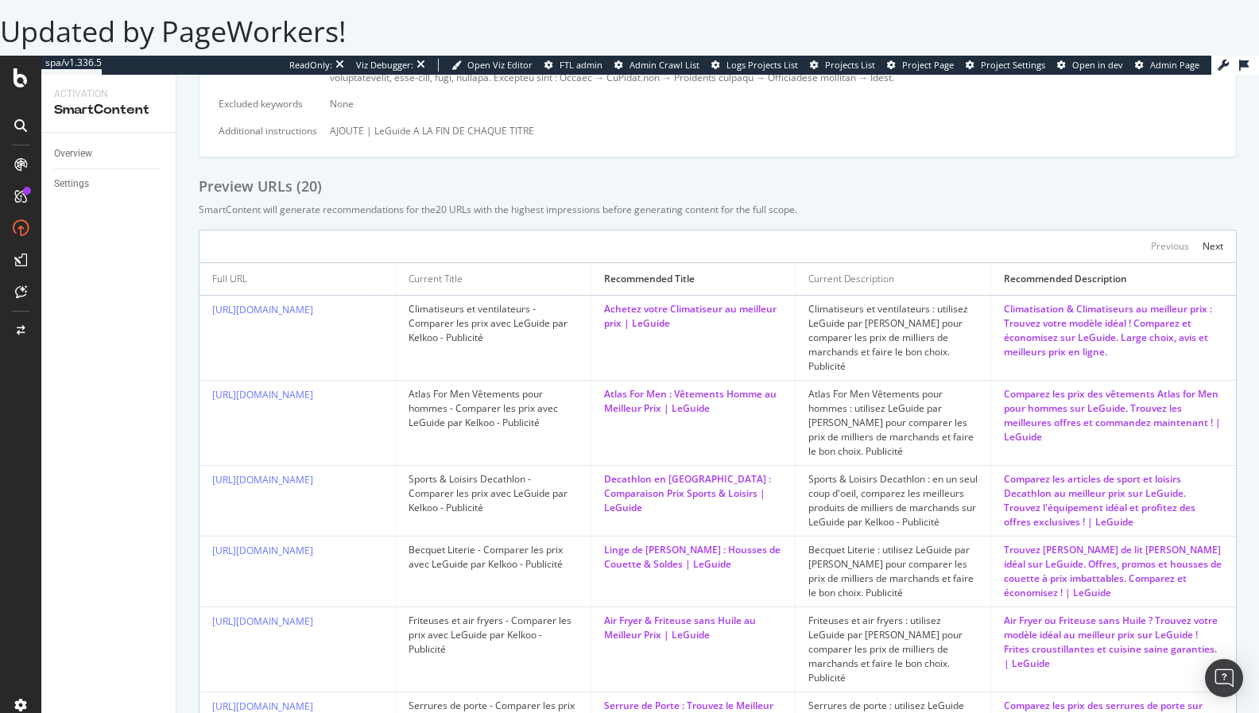
scroll to position [512, 0]
